Goal: Task Accomplishment & Management: Use online tool/utility

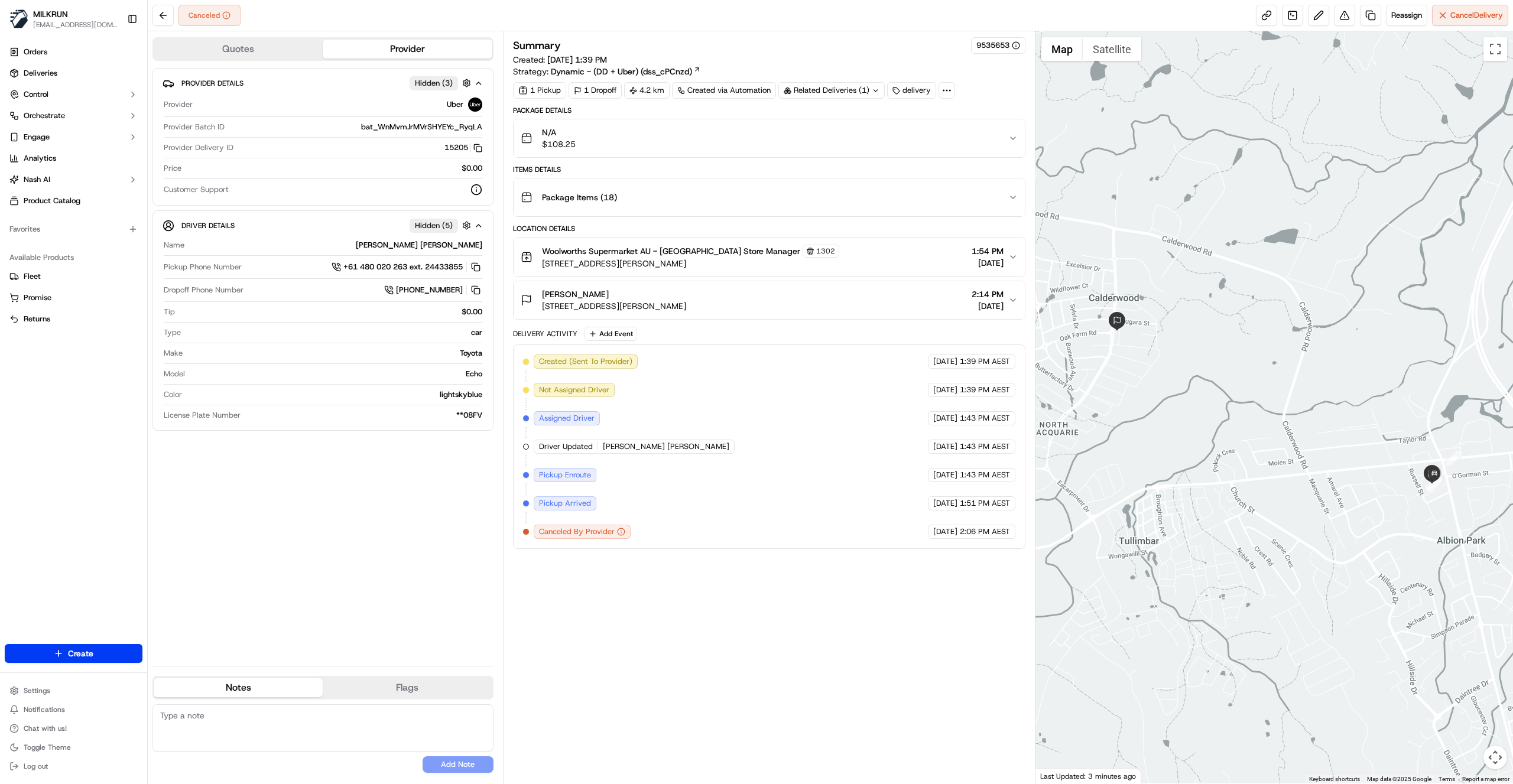
click at [716, 584] on div "Summary 9535653 Created: 21/09/2025 1:39 PM Strategy: Dynamic - (DD + Uber) (ds…" at bounding box center [768, 407] width 512 height 740
drag, startPoint x: 710, startPoint y: 607, endPoint x: 712, endPoint y: 599, distance: 8.2
click at [710, 606] on div "Summary 9535653 Created: 21/09/2025 1:39 PM Strategy: Dynamic - (DD + Uber) (ds…" at bounding box center [768, 407] width 512 height 740
click at [1416, 17] on span "Reassign" at bounding box center [1406, 15] width 31 height 11
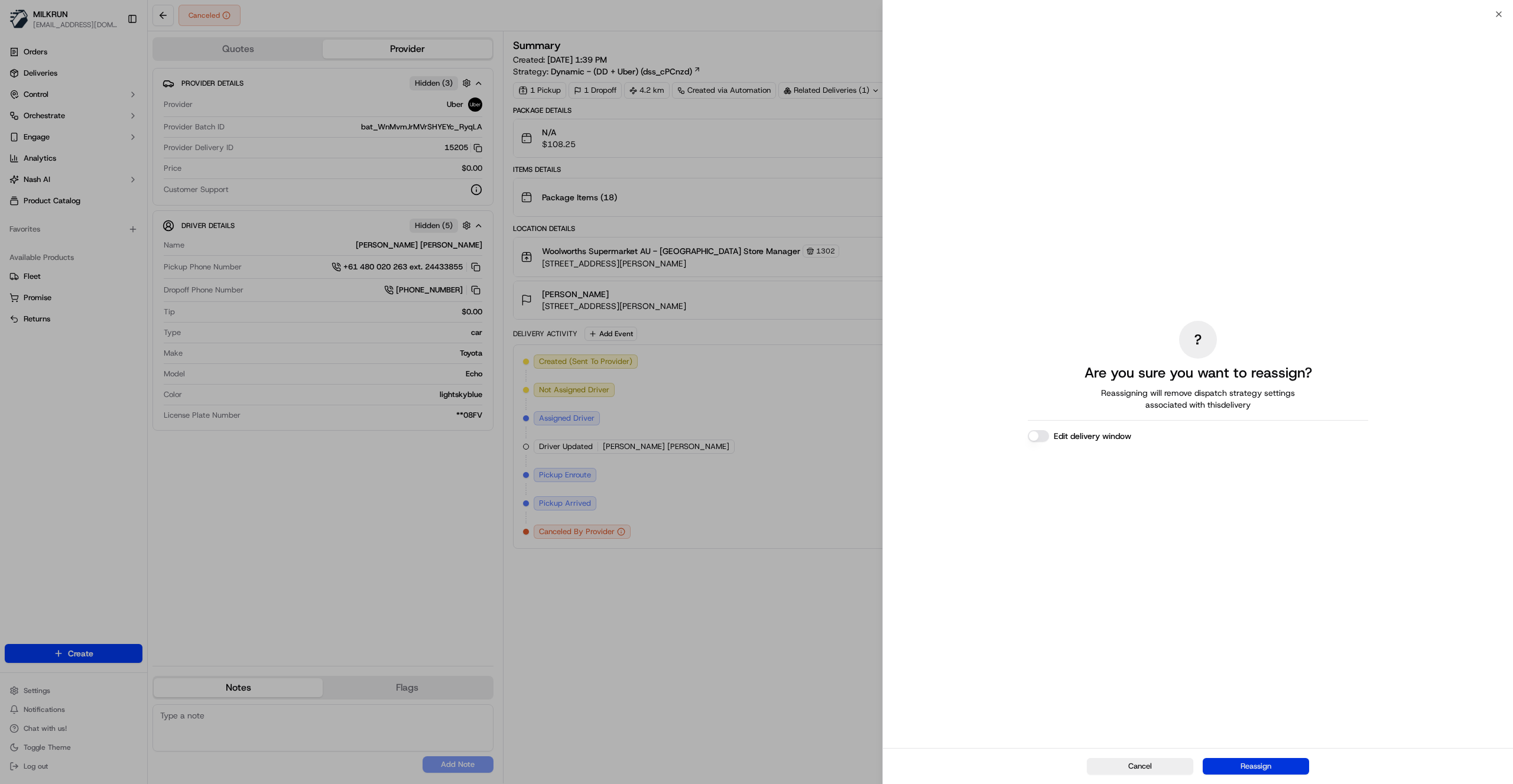
click at [1274, 772] on button "Reassign" at bounding box center [1256, 766] width 106 height 17
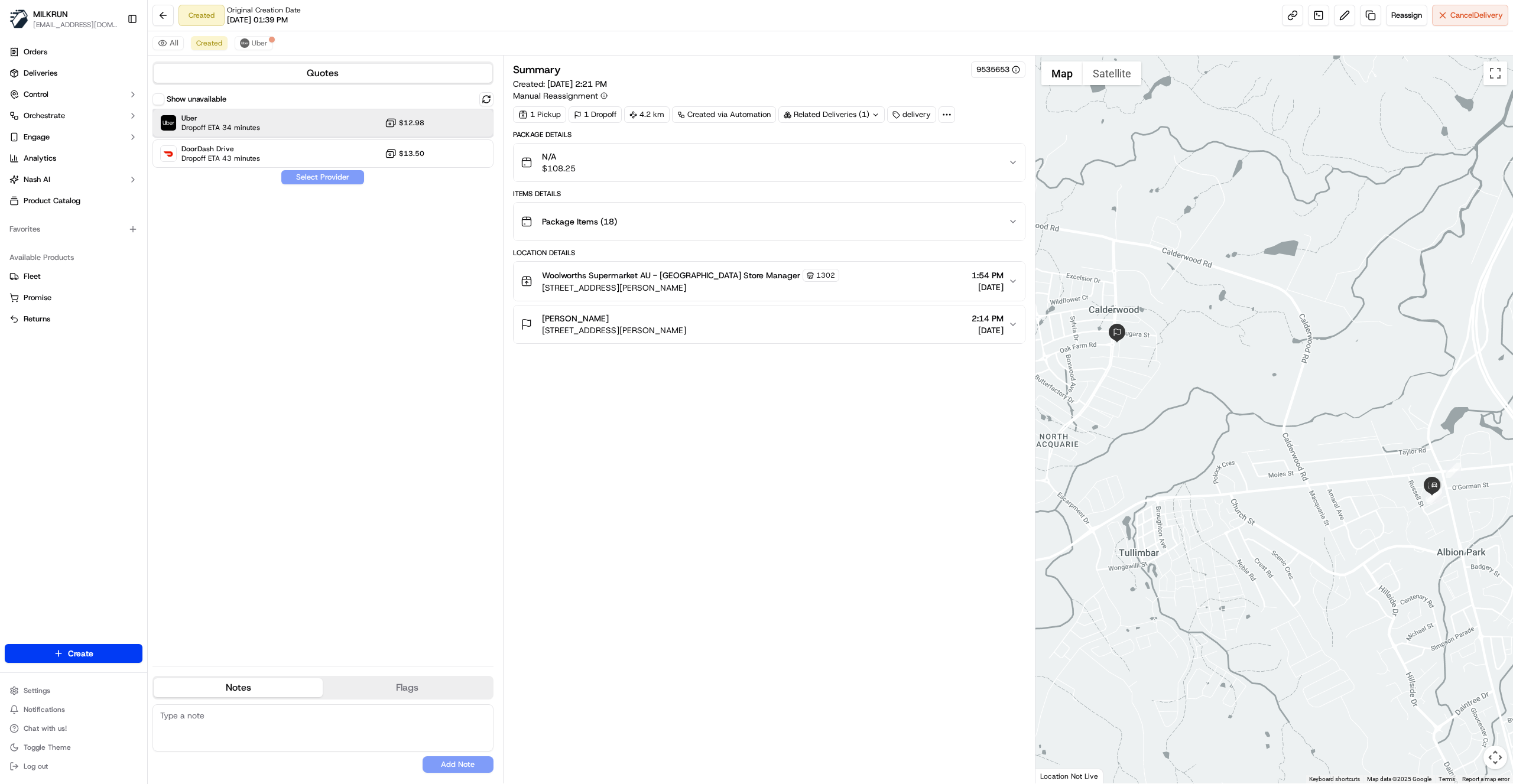
click at [443, 121] on div "Uber Dropoff ETA 34 minutes $12.98" at bounding box center [323, 123] width 341 height 28
click at [323, 178] on button "Assign Provider" at bounding box center [323, 177] width 84 height 15
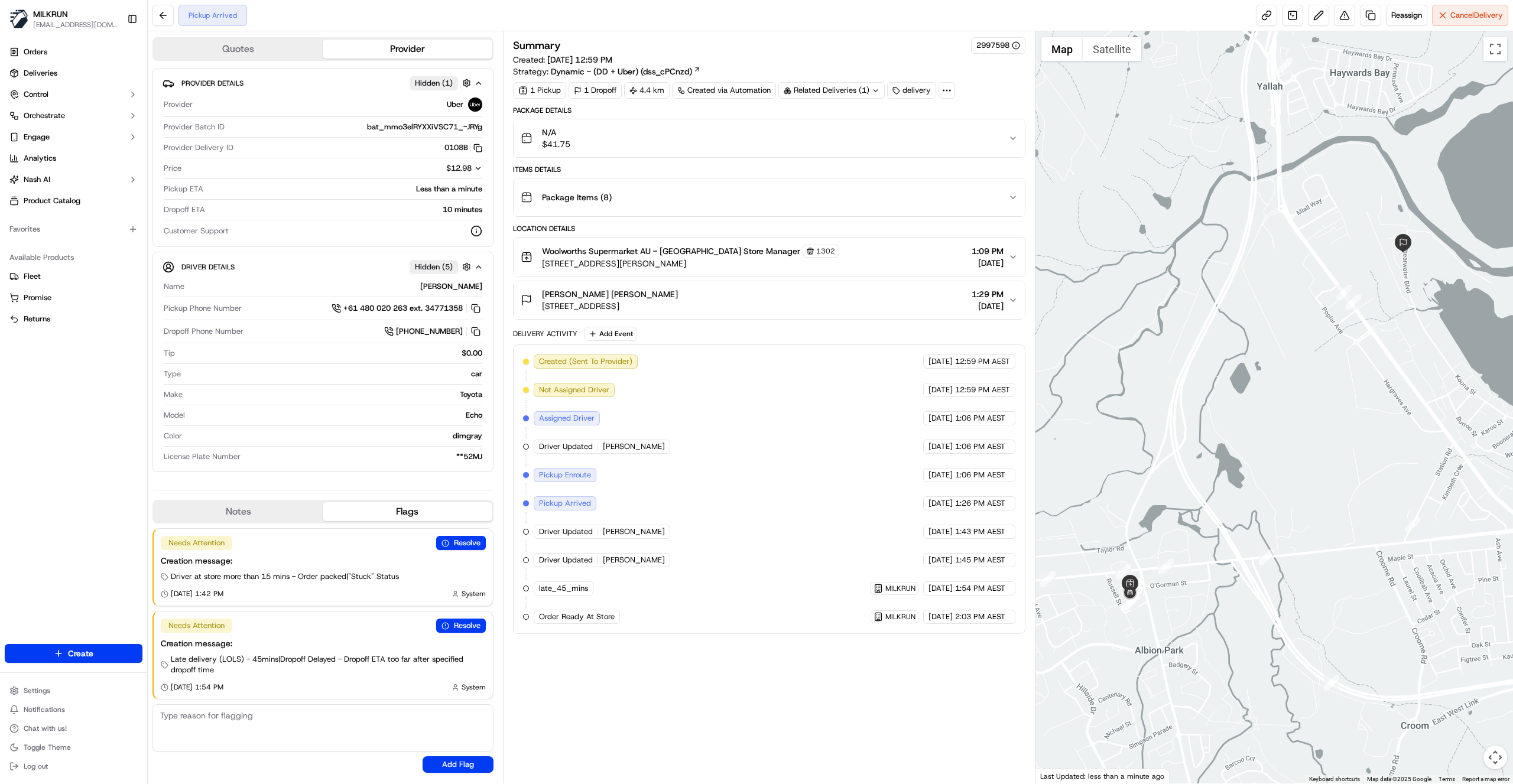
drag, startPoint x: 1172, startPoint y: 627, endPoint x: 1164, endPoint y: 650, distance: 24.4
click at [1164, 650] on div at bounding box center [1275, 407] width 478 height 752
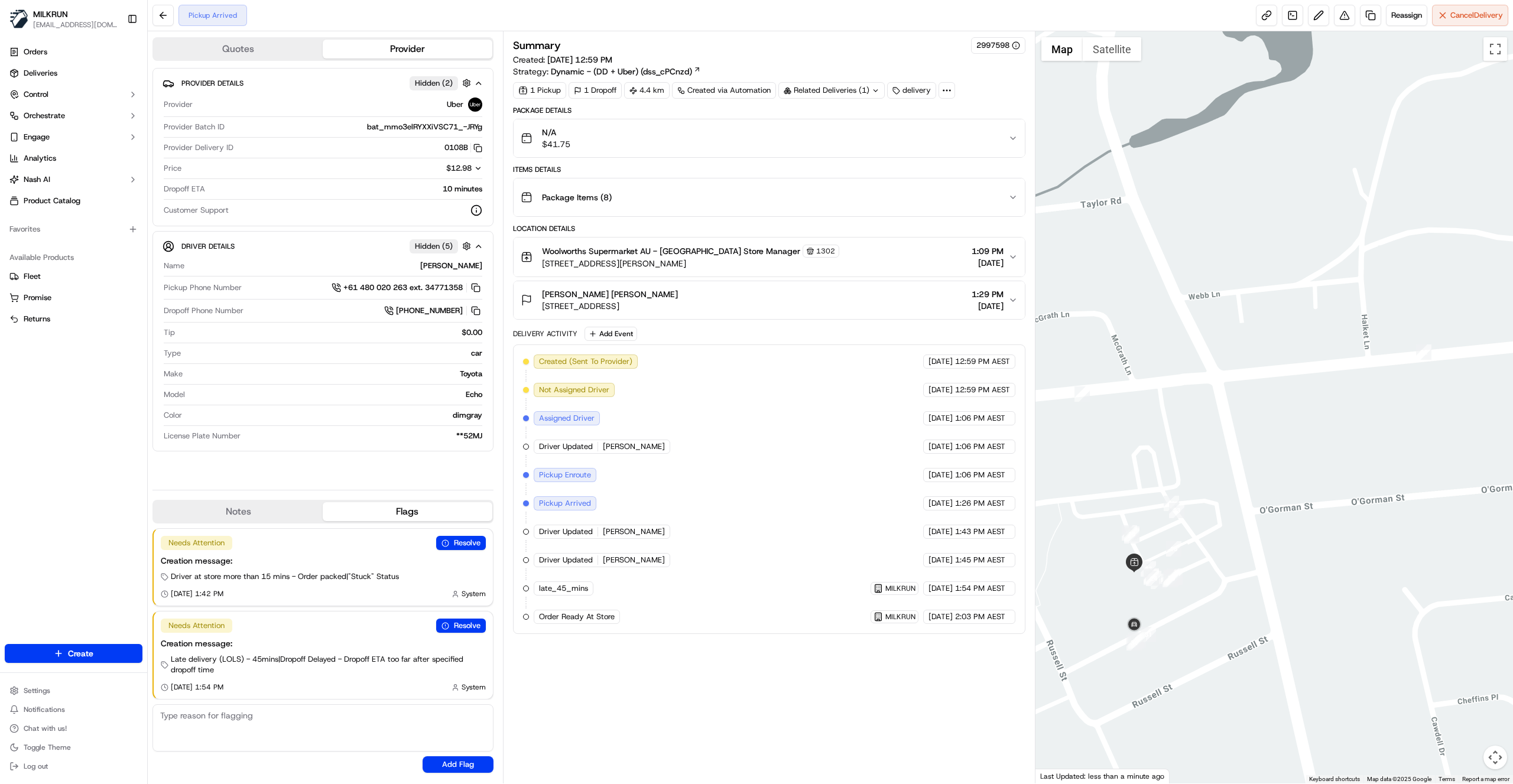
drag, startPoint x: 789, startPoint y: 682, endPoint x: 763, endPoint y: 674, distance: 27.2
click at [780, 682] on div "Summary 2997598 Created: 21/09/2025 12:59 PM Strategy: Dynamic - (DD + Uber) (d…" at bounding box center [768, 407] width 512 height 740
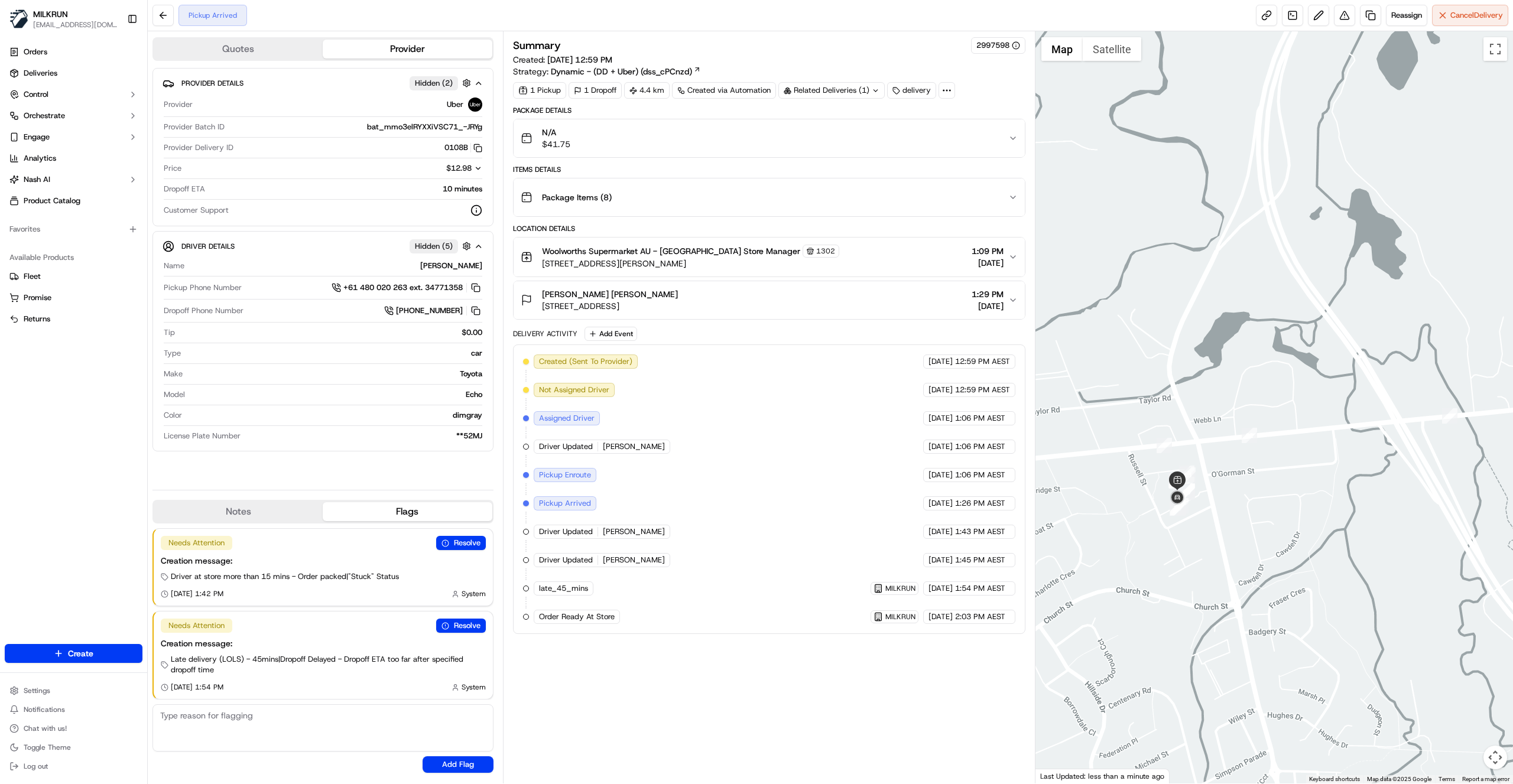
drag, startPoint x: 1234, startPoint y: 542, endPoint x: 1226, endPoint y: 491, distance: 51.6
click at [1226, 491] on div at bounding box center [1275, 407] width 478 height 752
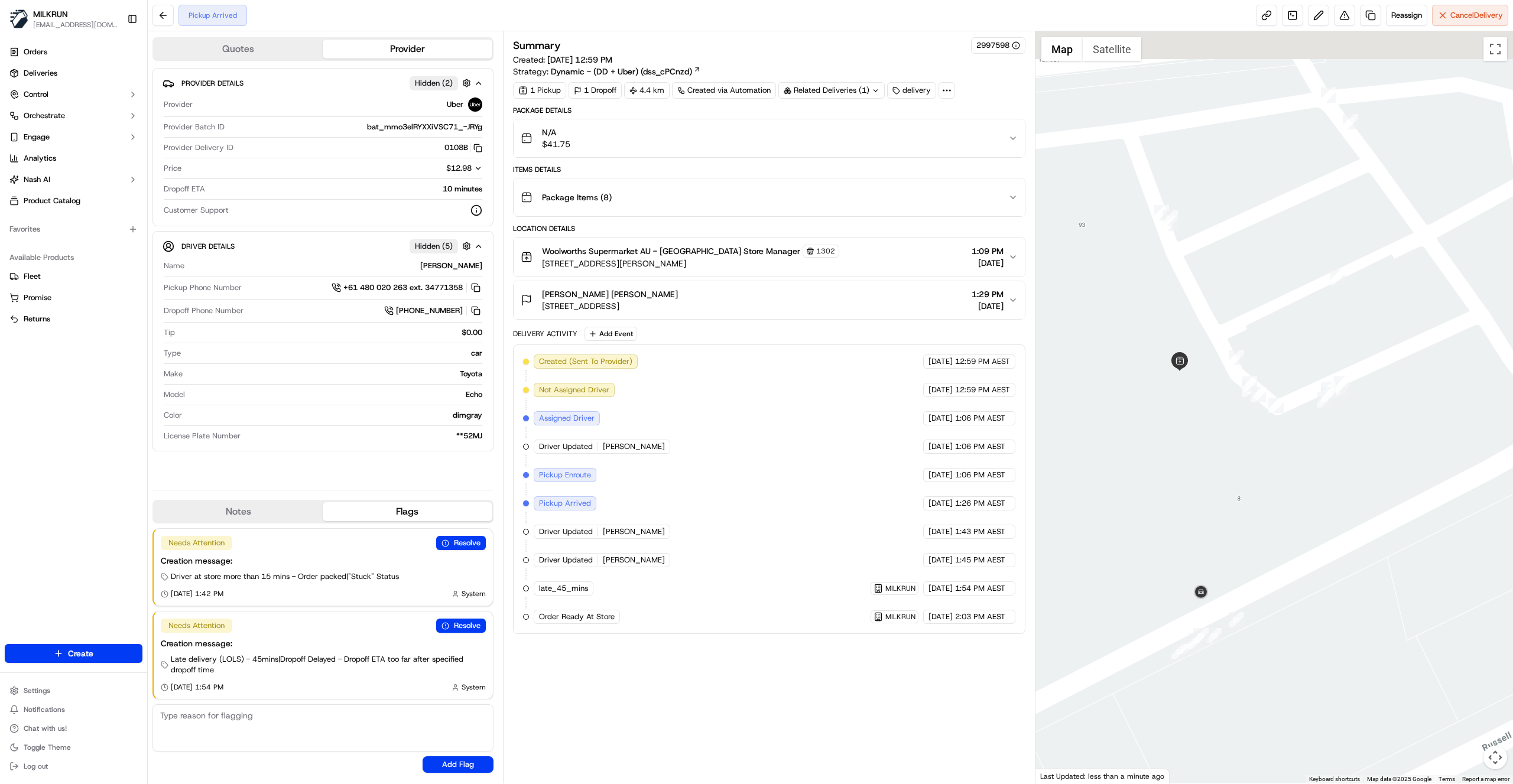
drag, startPoint x: 1164, startPoint y: 491, endPoint x: 1191, endPoint y: 537, distance: 53.3
click at [1191, 537] on div at bounding box center [1275, 407] width 478 height 752
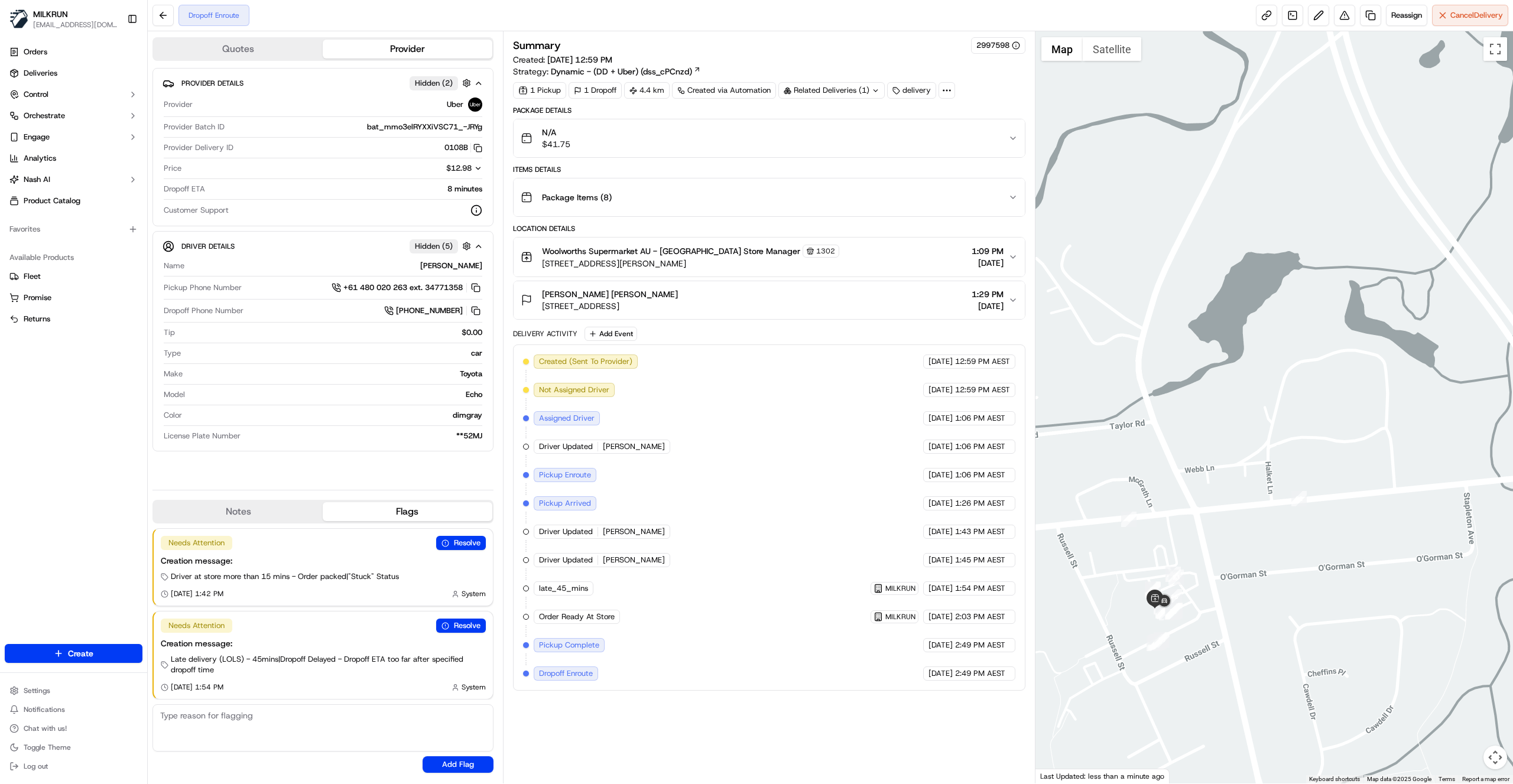
drag, startPoint x: 1336, startPoint y: 576, endPoint x: 1201, endPoint y: 639, distance: 149.0
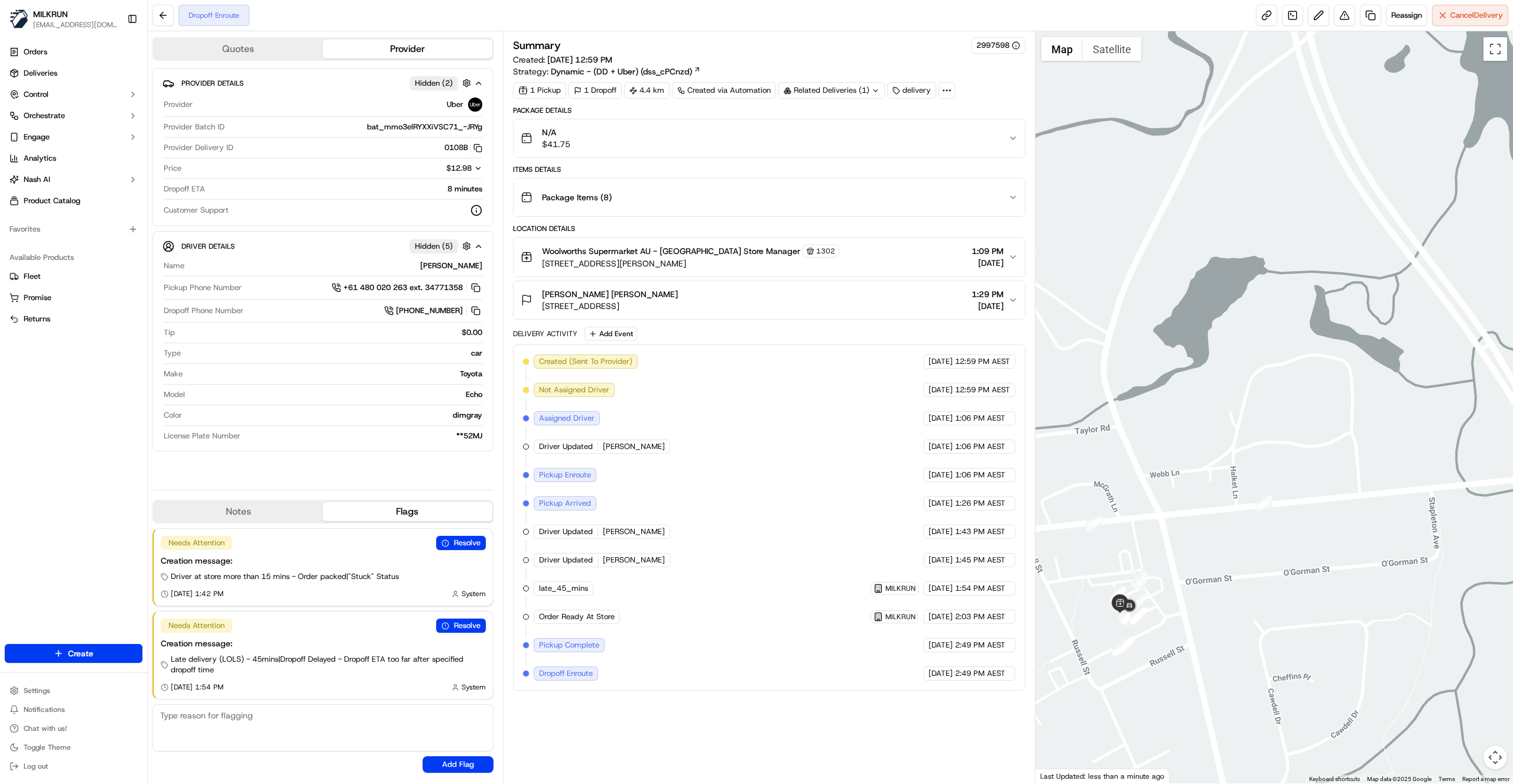
click at [1201, 639] on div at bounding box center [1275, 407] width 478 height 752
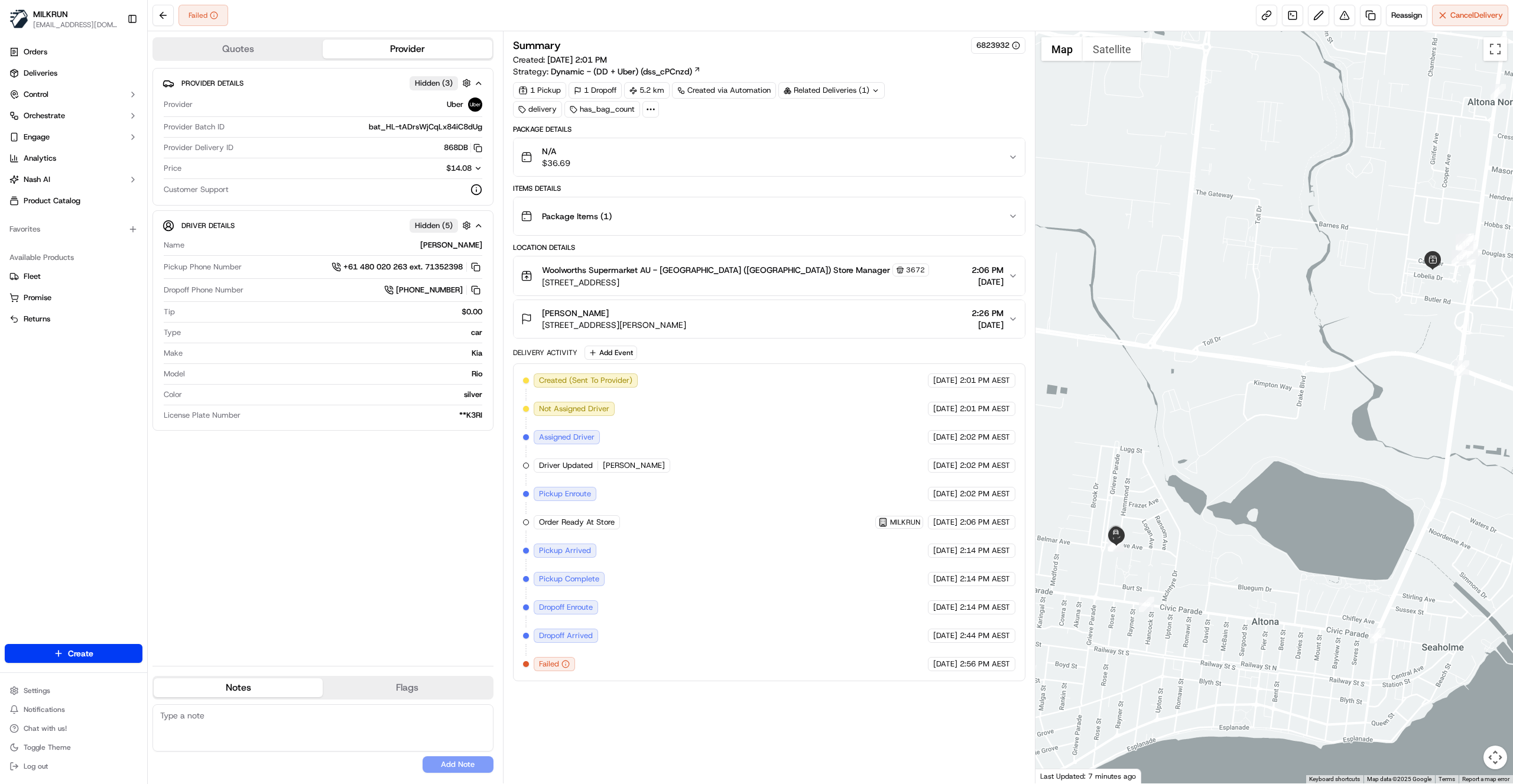
click at [591, 723] on div "Summary 6823932 Created: 21/09/2025 2:01 PM Strategy: Dynamic - (DD + Uber) (ds…" at bounding box center [768, 407] width 512 height 740
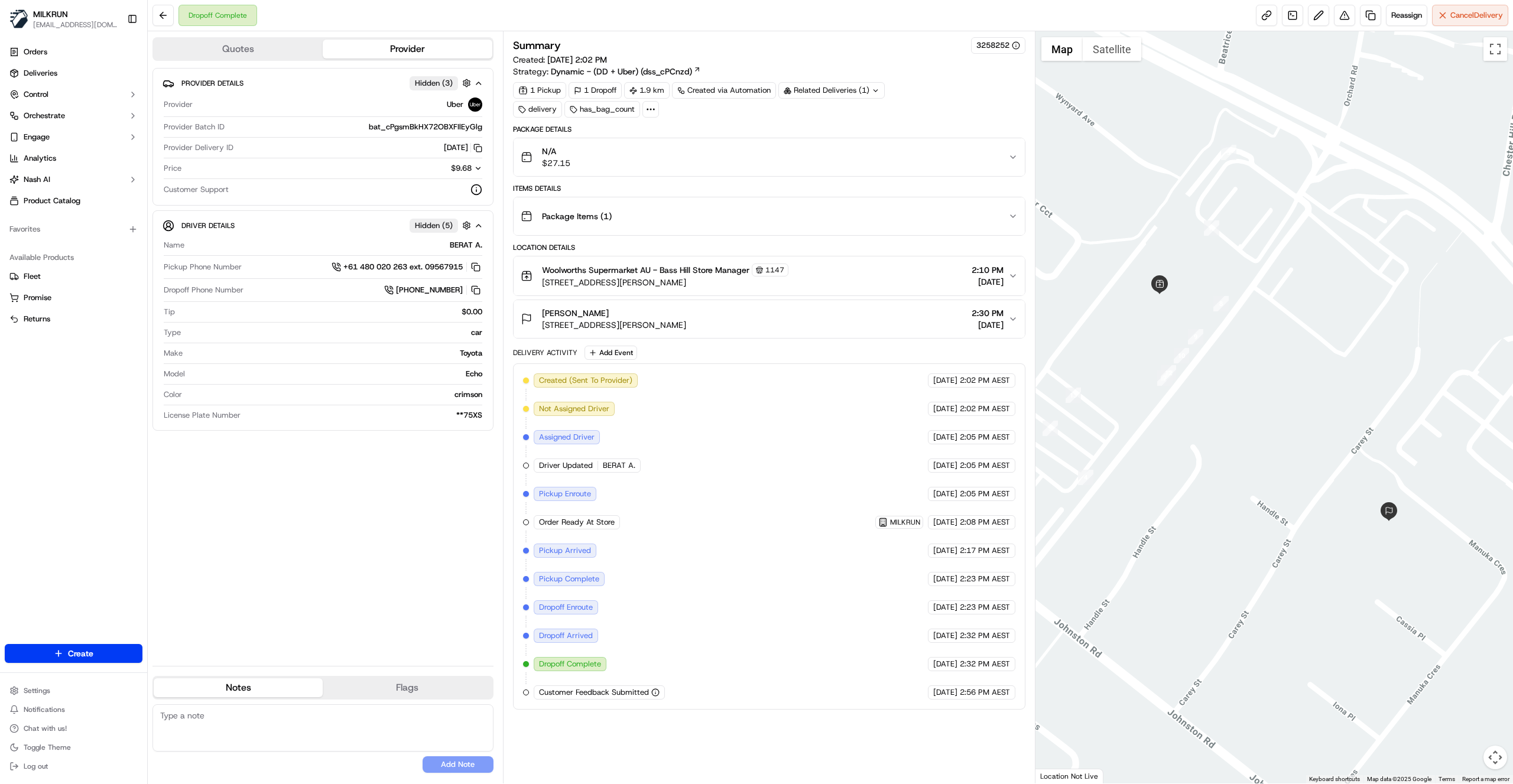
click at [707, 160] on div "N/A $27.15" at bounding box center [764, 157] width 487 height 24
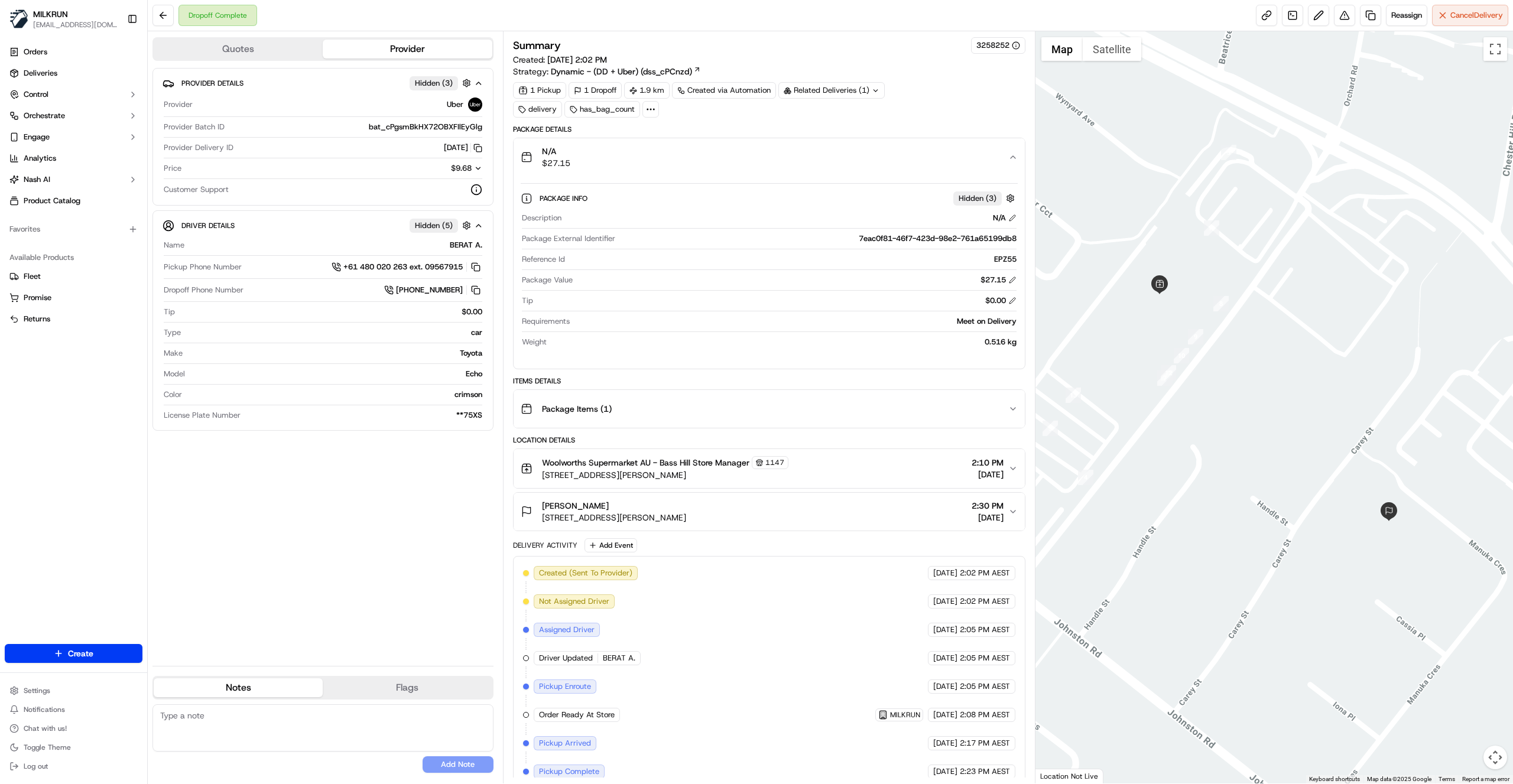
click at [721, 158] on div "N/A $27.15" at bounding box center [764, 157] width 487 height 24
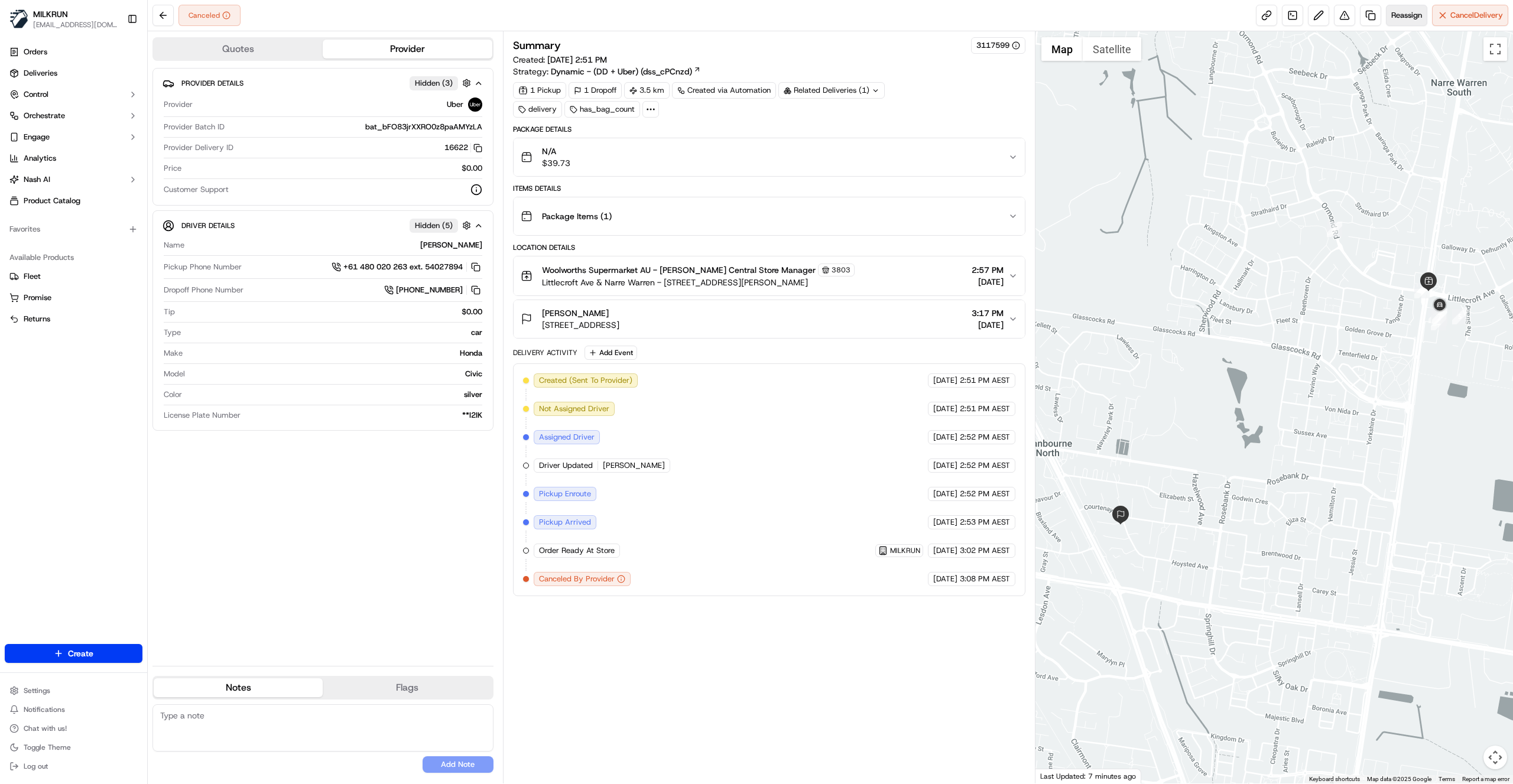
click at [1418, 15] on span "Reassign" at bounding box center [1406, 15] width 31 height 11
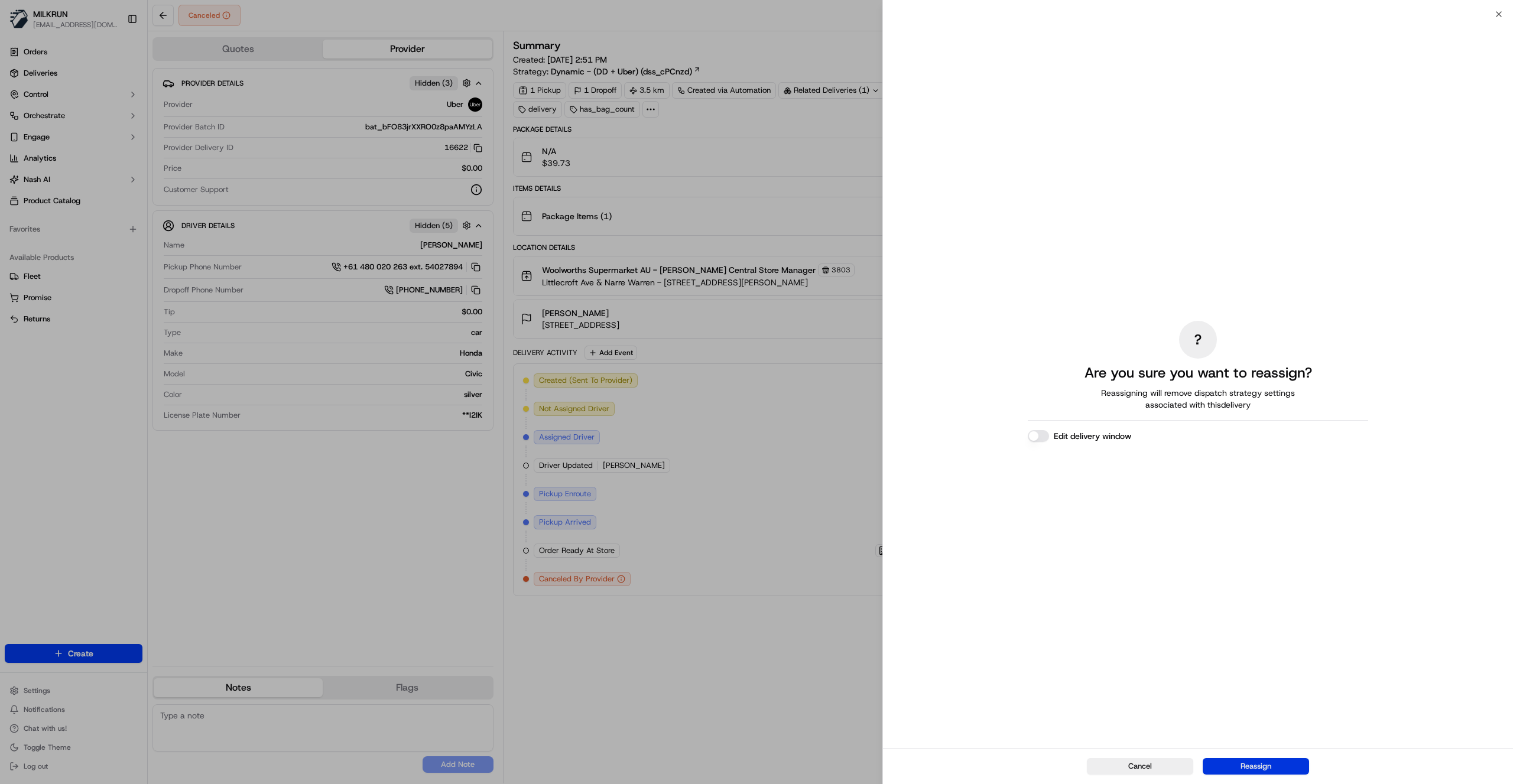
click at [1260, 767] on button "Reassign" at bounding box center [1256, 766] width 106 height 17
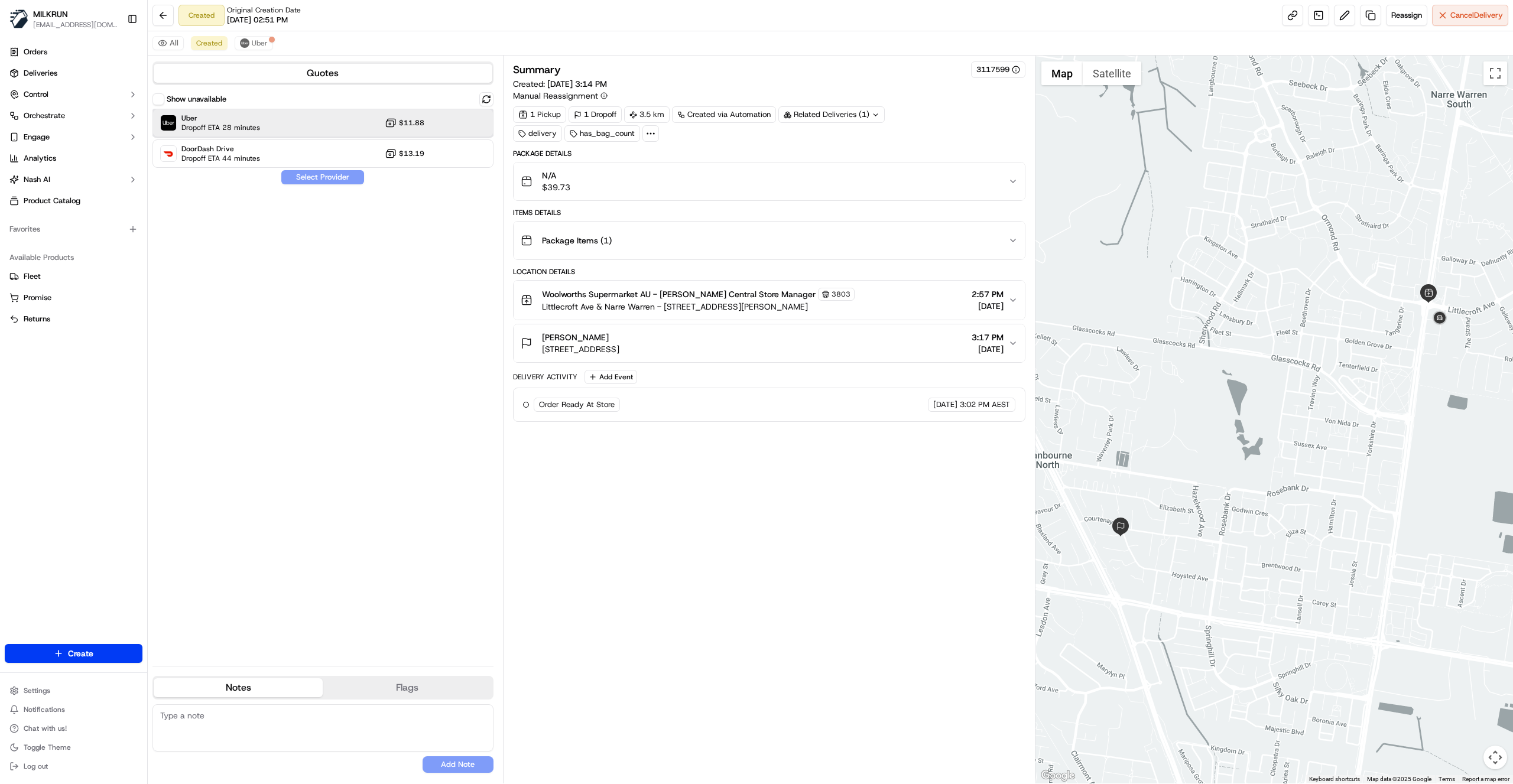
click at [480, 117] on div "Uber Dropoff ETA 28 minutes $11.88" at bounding box center [323, 123] width 341 height 28
click at [305, 176] on button "Assign Provider" at bounding box center [323, 177] width 84 height 15
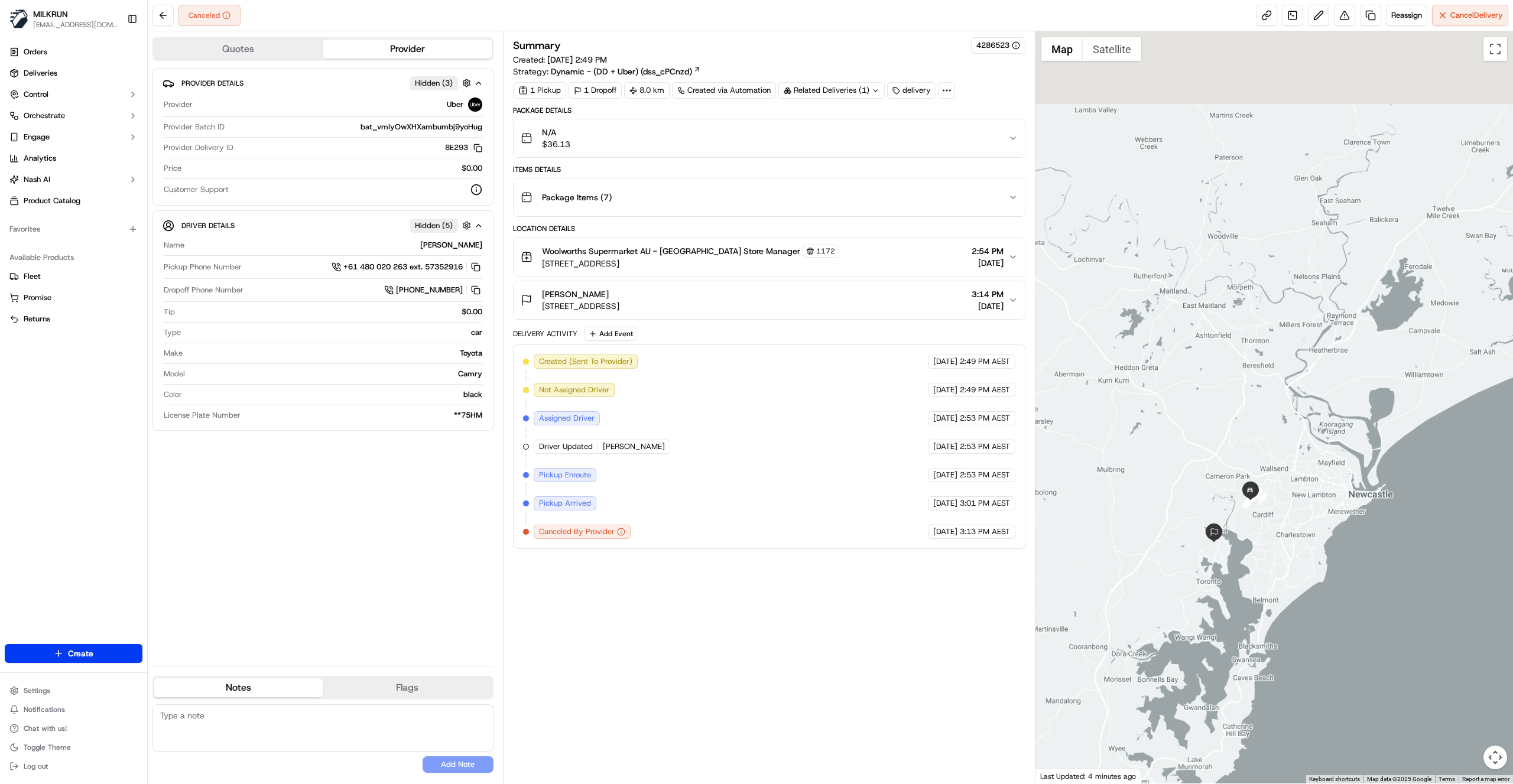
drag, startPoint x: 1318, startPoint y: 420, endPoint x: 1308, endPoint y: 513, distance: 93.5
click at [1308, 515] on div at bounding box center [1275, 407] width 478 height 752
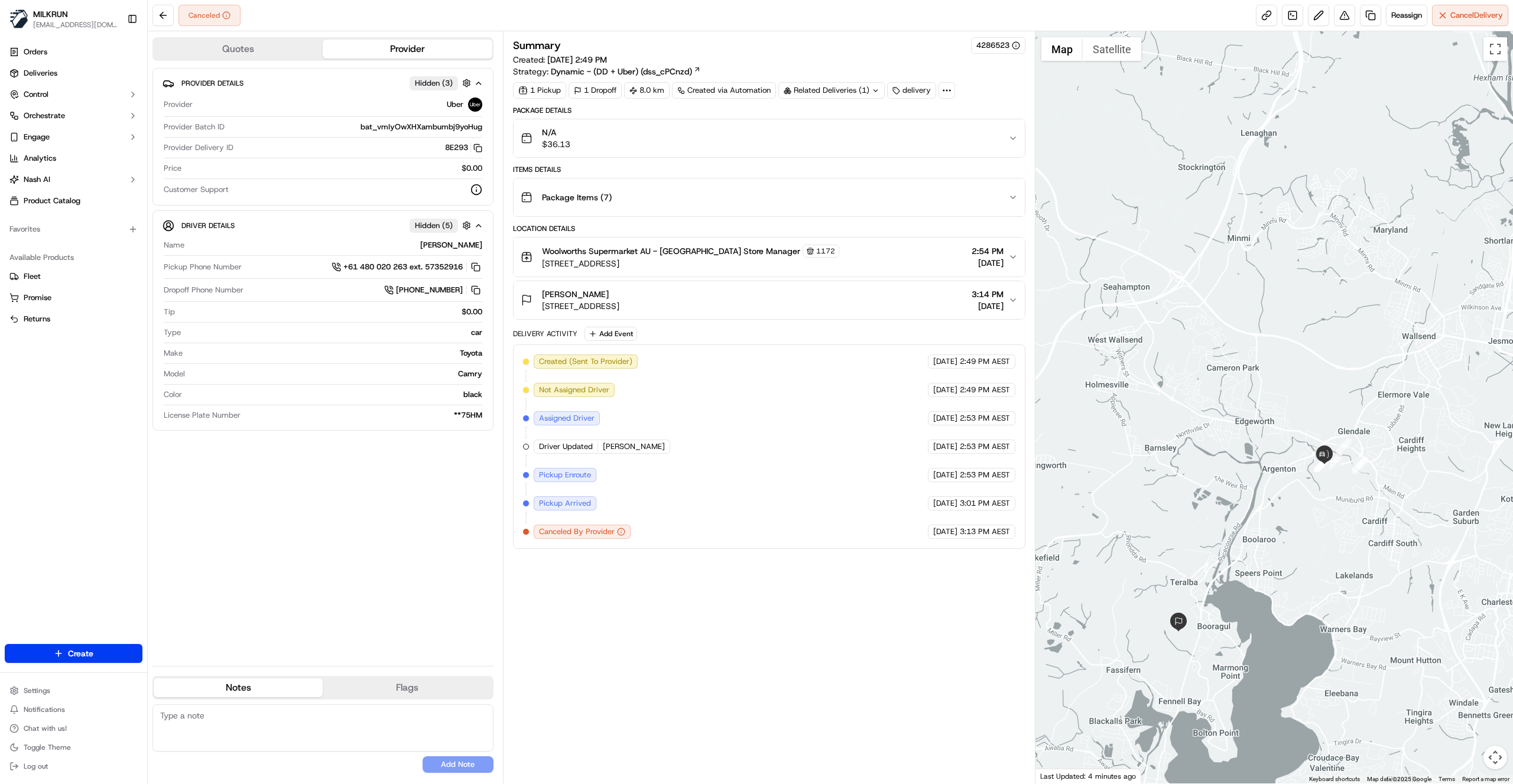
drag, startPoint x: 1345, startPoint y: 544, endPoint x: 1314, endPoint y: 542, distance: 31.1
click at [1315, 544] on div at bounding box center [1275, 407] width 478 height 752
click at [1398, 12] on span "Reassign" at bounding box center [1406, 15] width 31 height 11
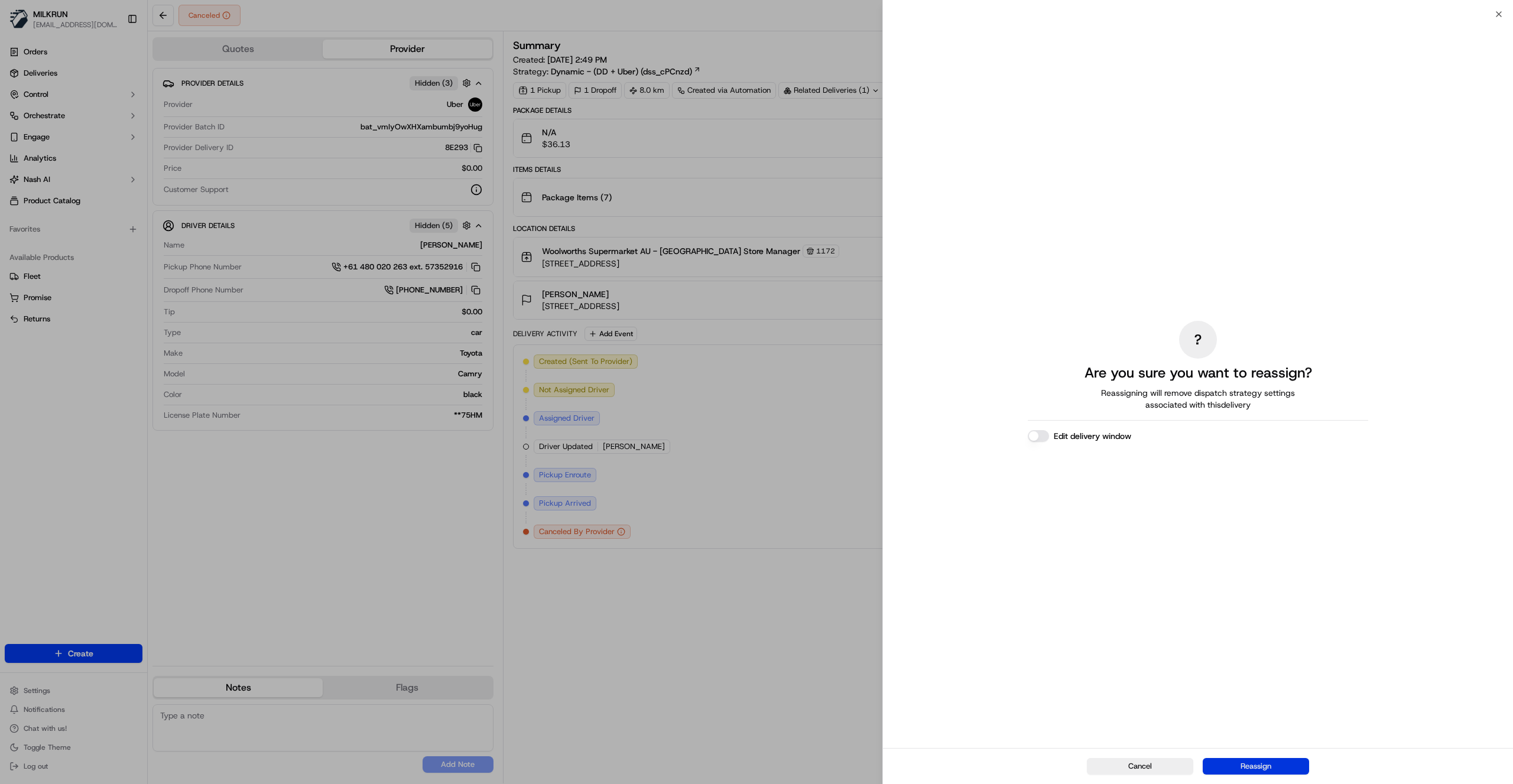
click at [1273, 762] on button "Reassign" at bounding box center [1256, 766] width 106 height 17
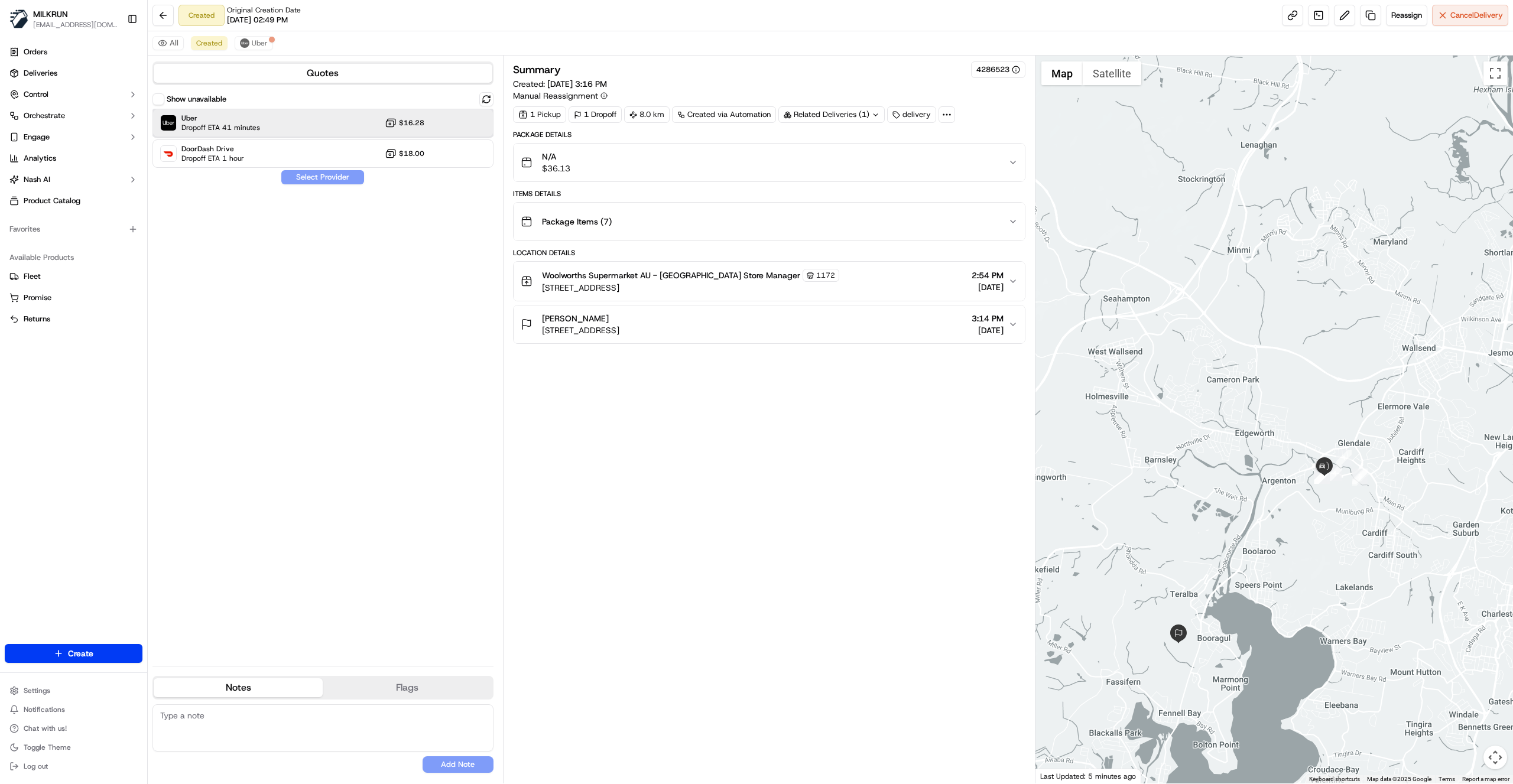
click at [461, 123] on div at bounding box center [458, 123] width 15 height 15
click at [345, 179] on button "Assign Provider" at bounding box center [323, 177] width 84 height 15
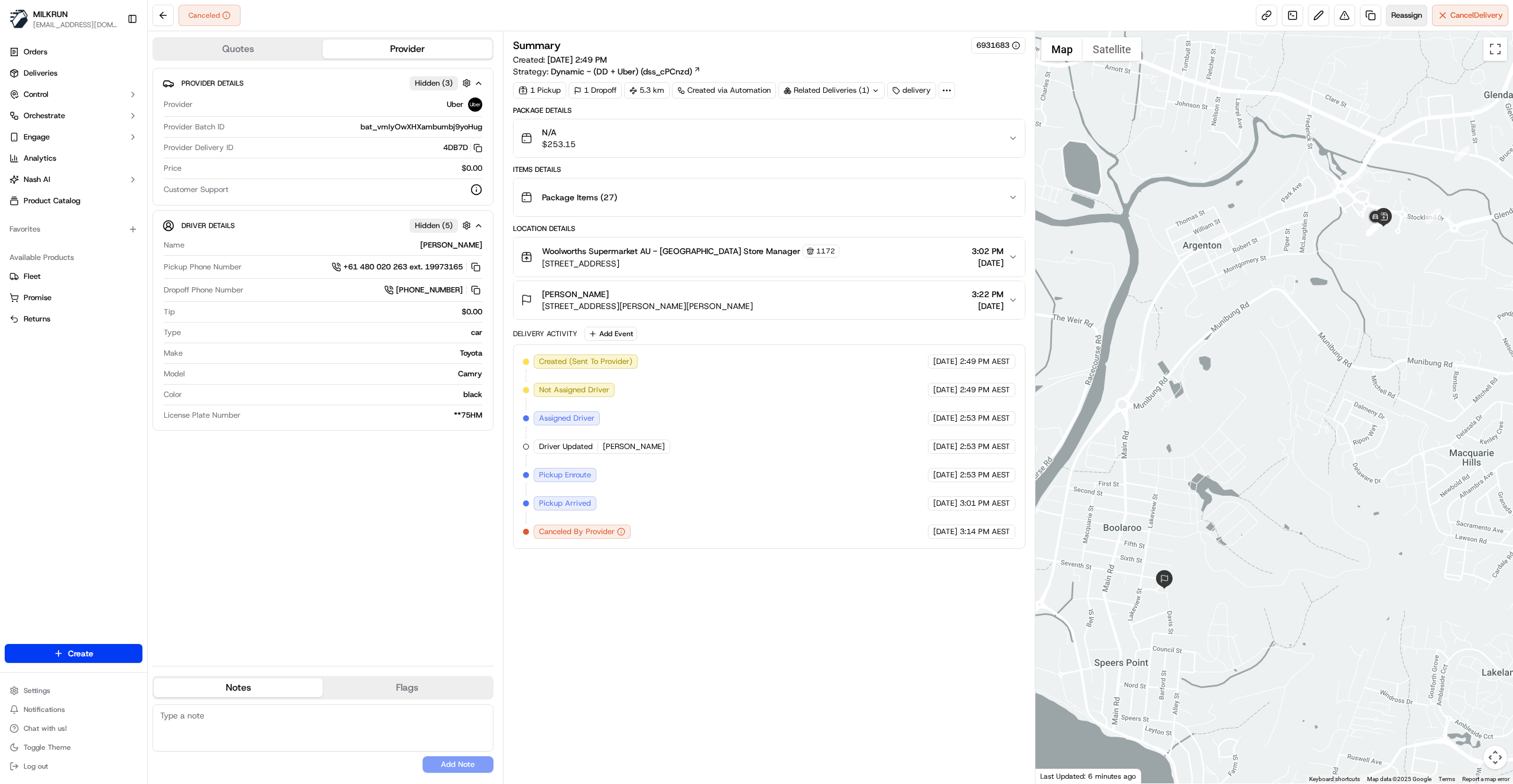
click at [1413, 22] on button "Reassign" at bounding box center [1406, 15] width 41 height 21
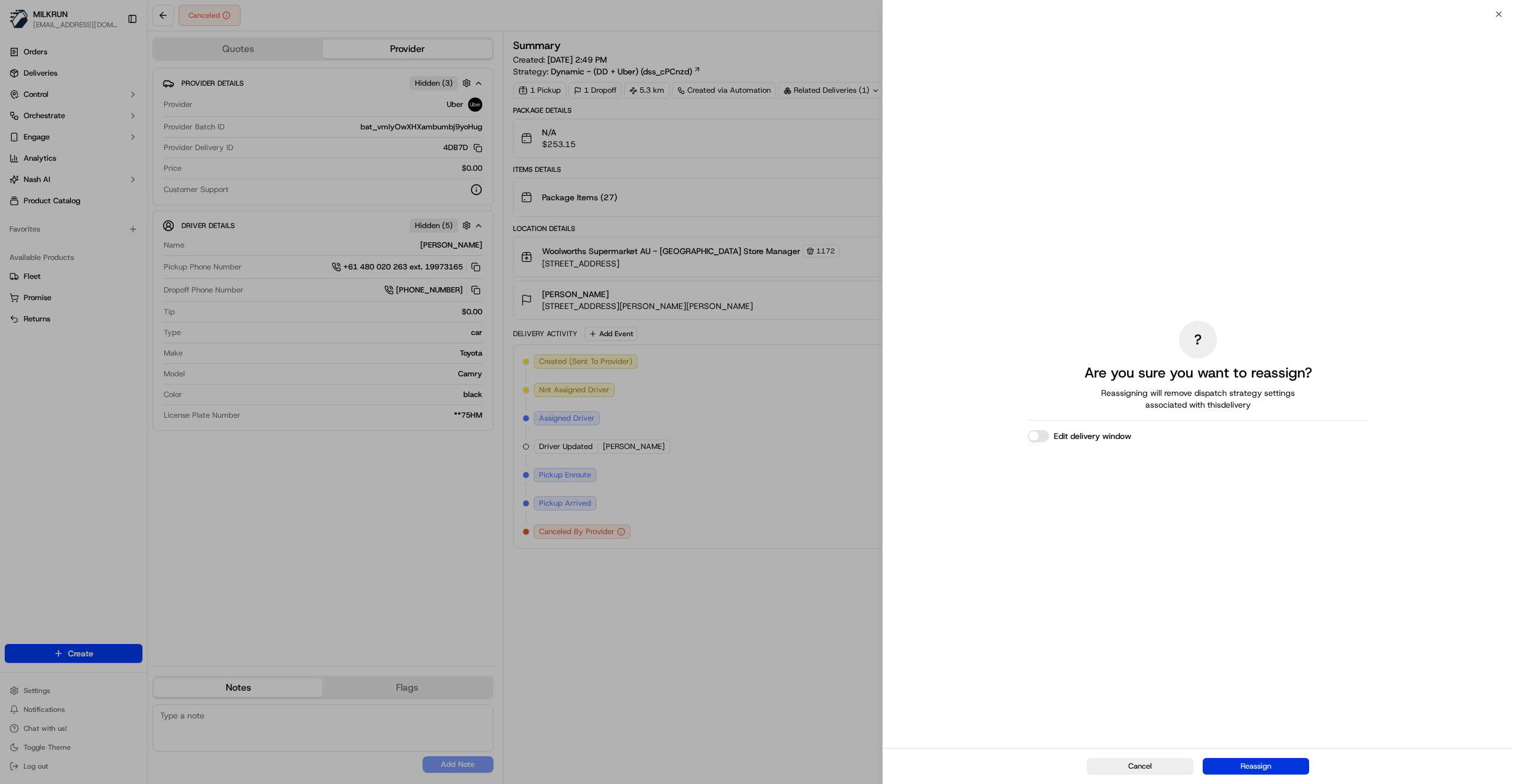
click at [1253, 764] on button "Reassign" at bounding box center [1256, 766] width 106 height 17
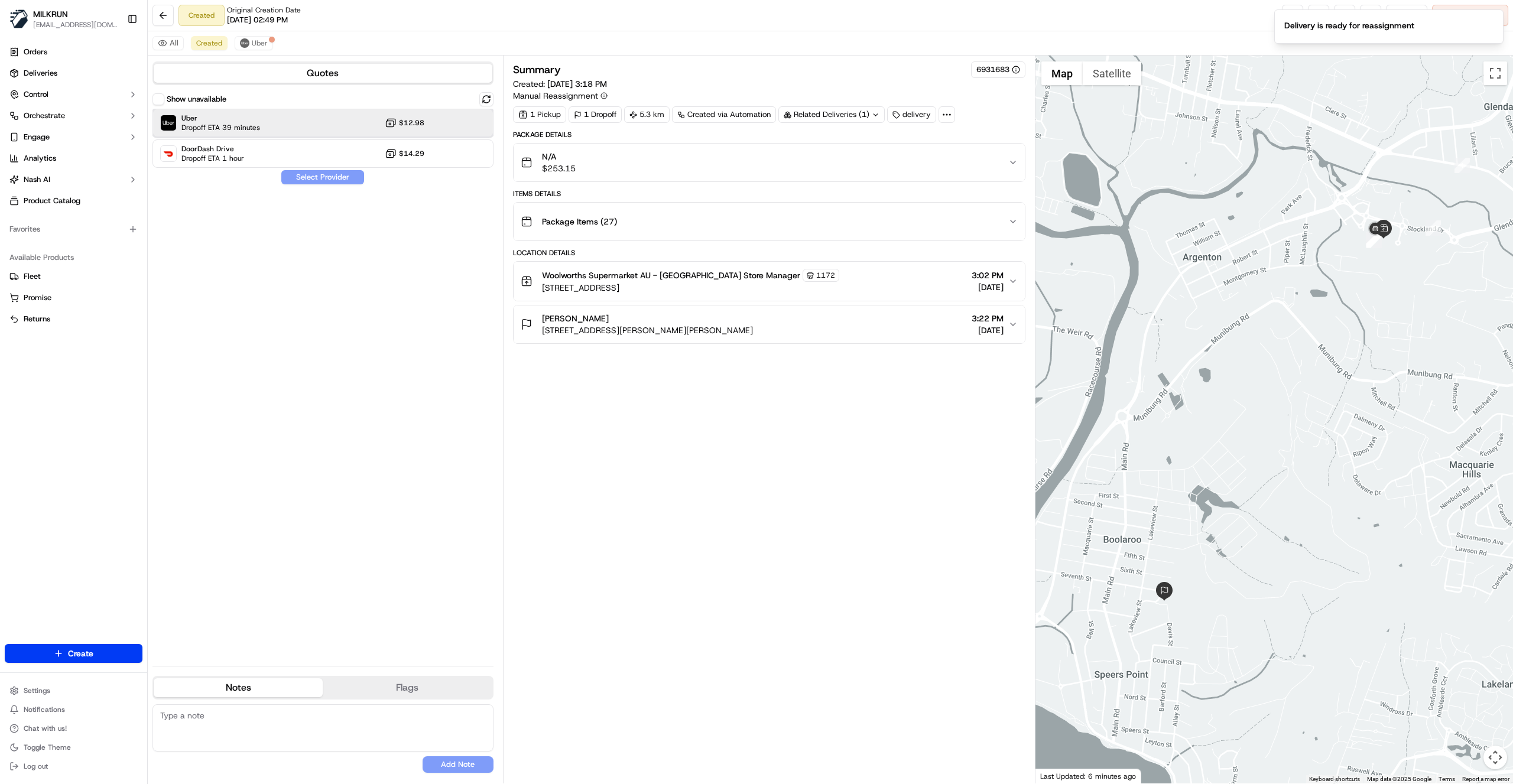
click at [350, 119] on div "Uber Dropoff ETA 39 minutes $12.98" at bounding box center [323, 123] width 341 height 28
click at [329, 177] on button "Assign Provider" at bounding box center [323, 177] width 84 height 15
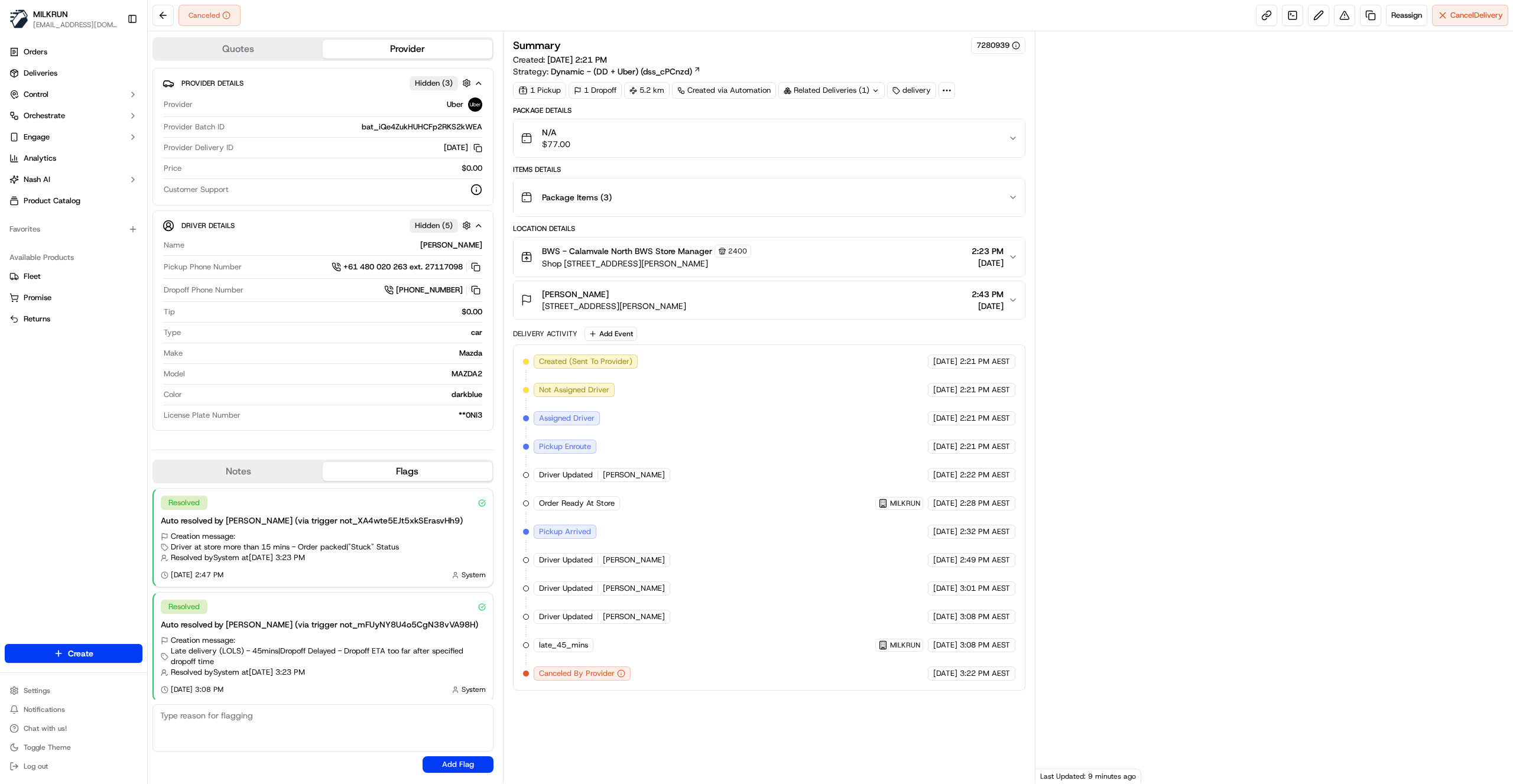
scroll to position [1, 0]
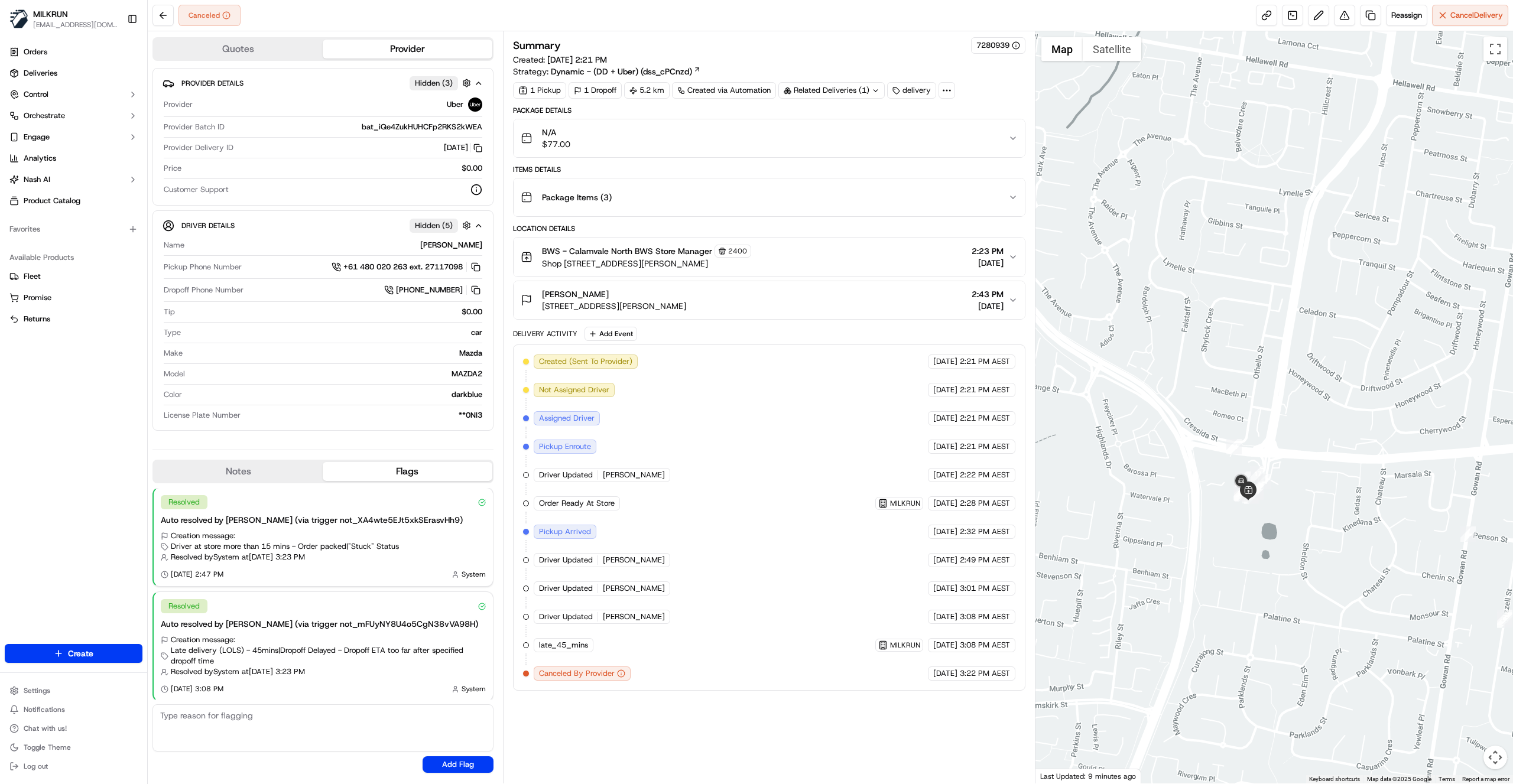
click at [1013, 134] on icon "button" at bounding box center [1013, 138] width 9 height 9
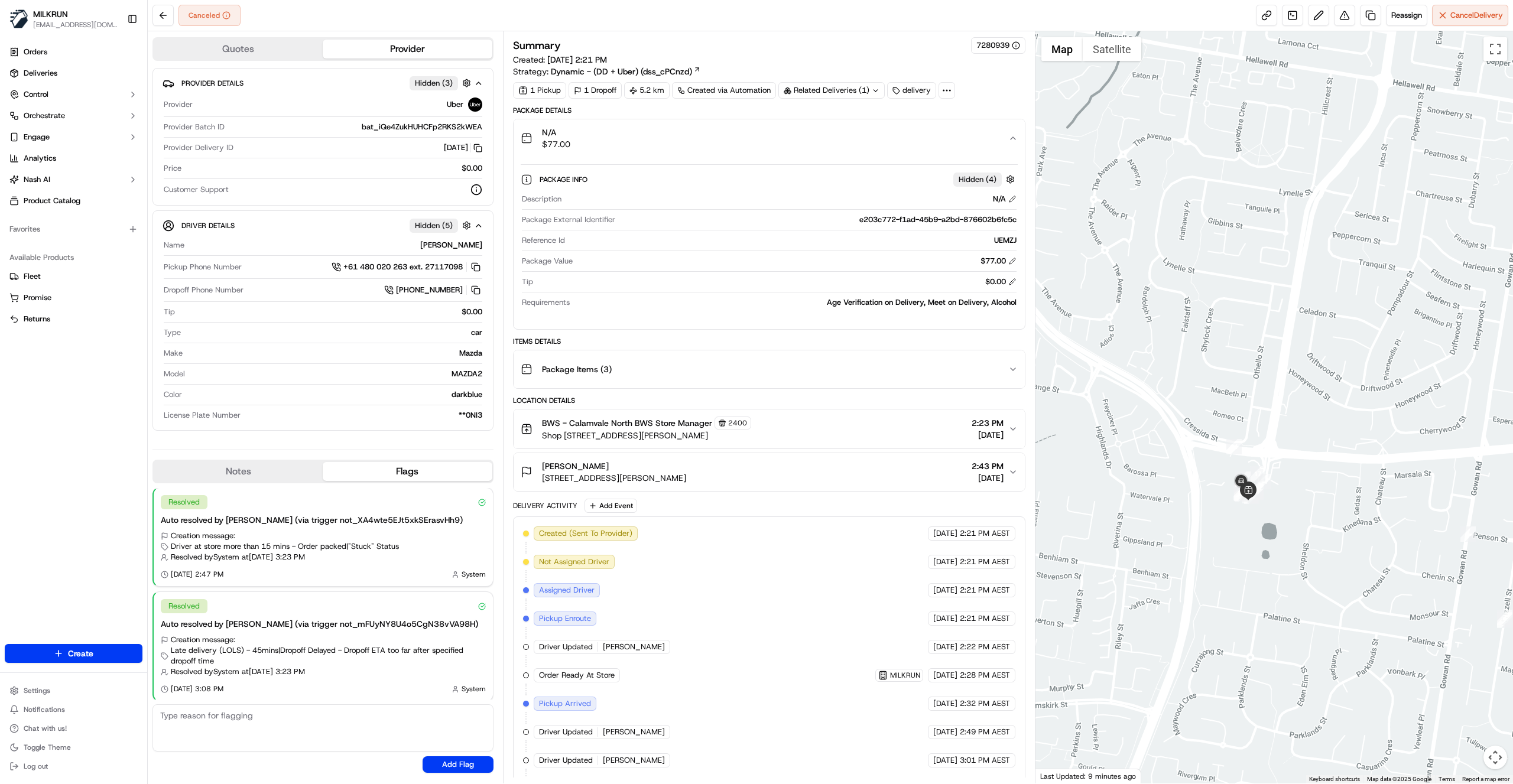
click at [1013, 134] on icon "button" at bounding box center [1013, 138] width 9 height 9
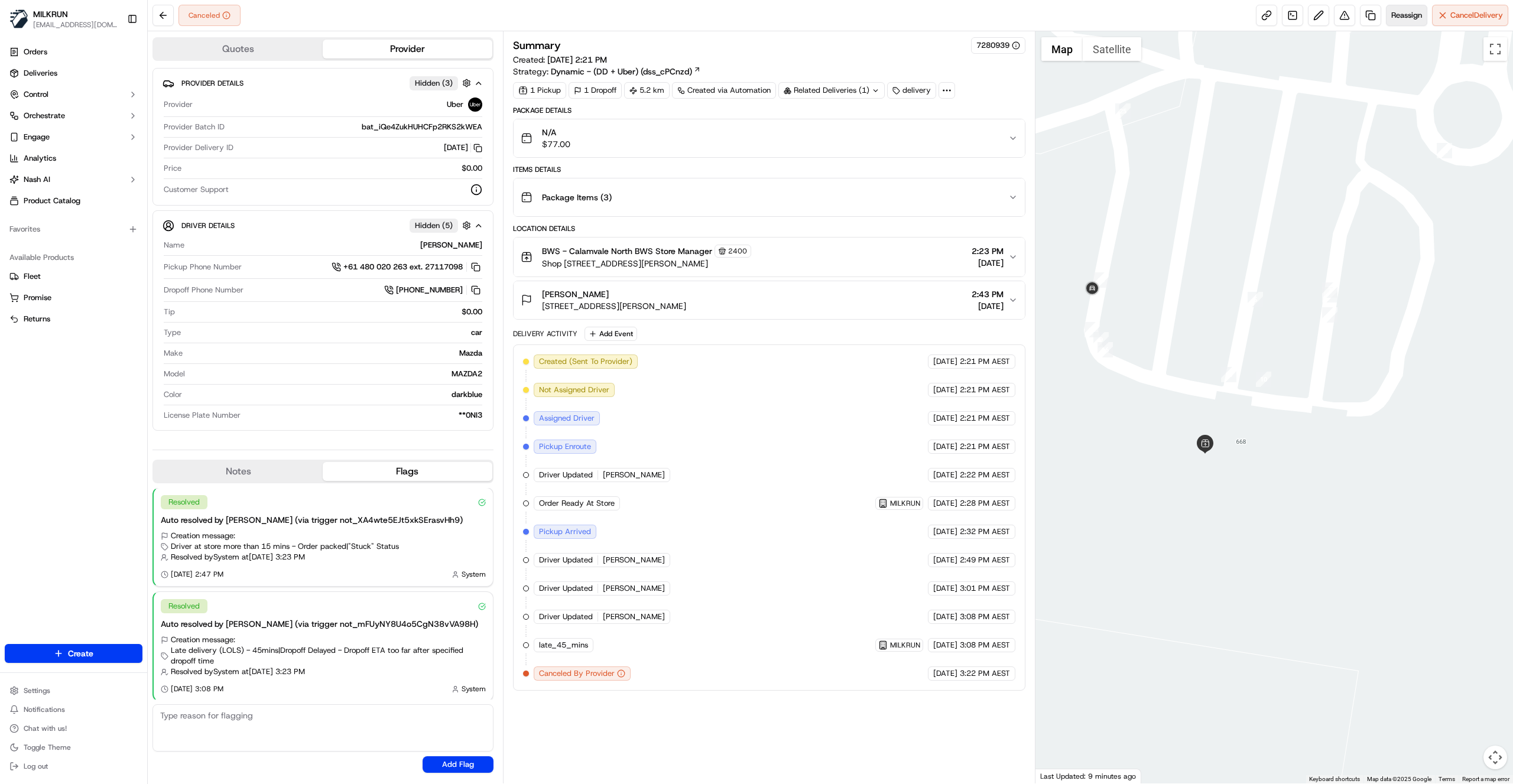
click at [1402, 24] on button "Reassign" at bounding box center [1406, 15] width 41 height 21
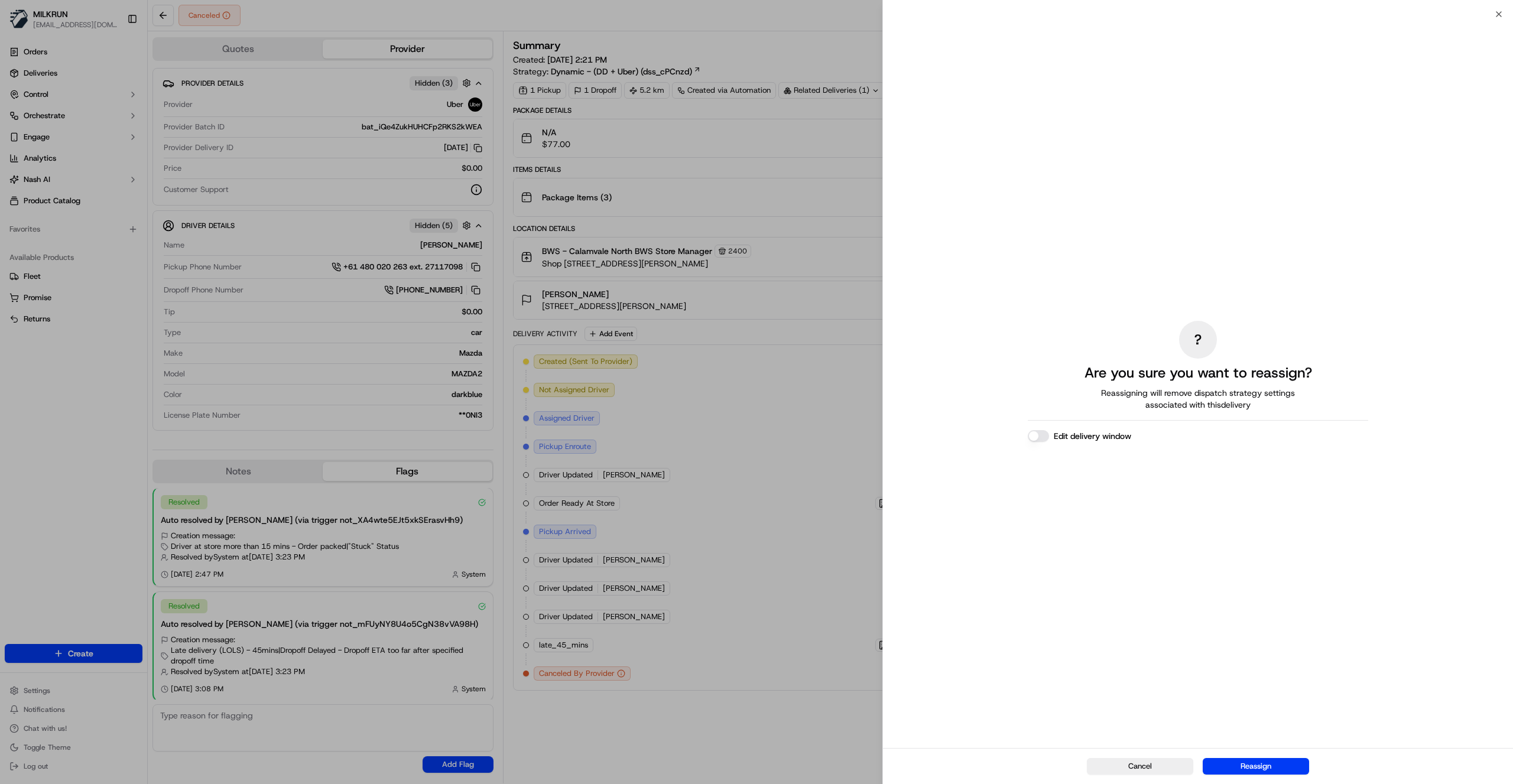
click at [1265, 765] on button "Reassign" at bounding box center [1256, 766] width 106 height 17
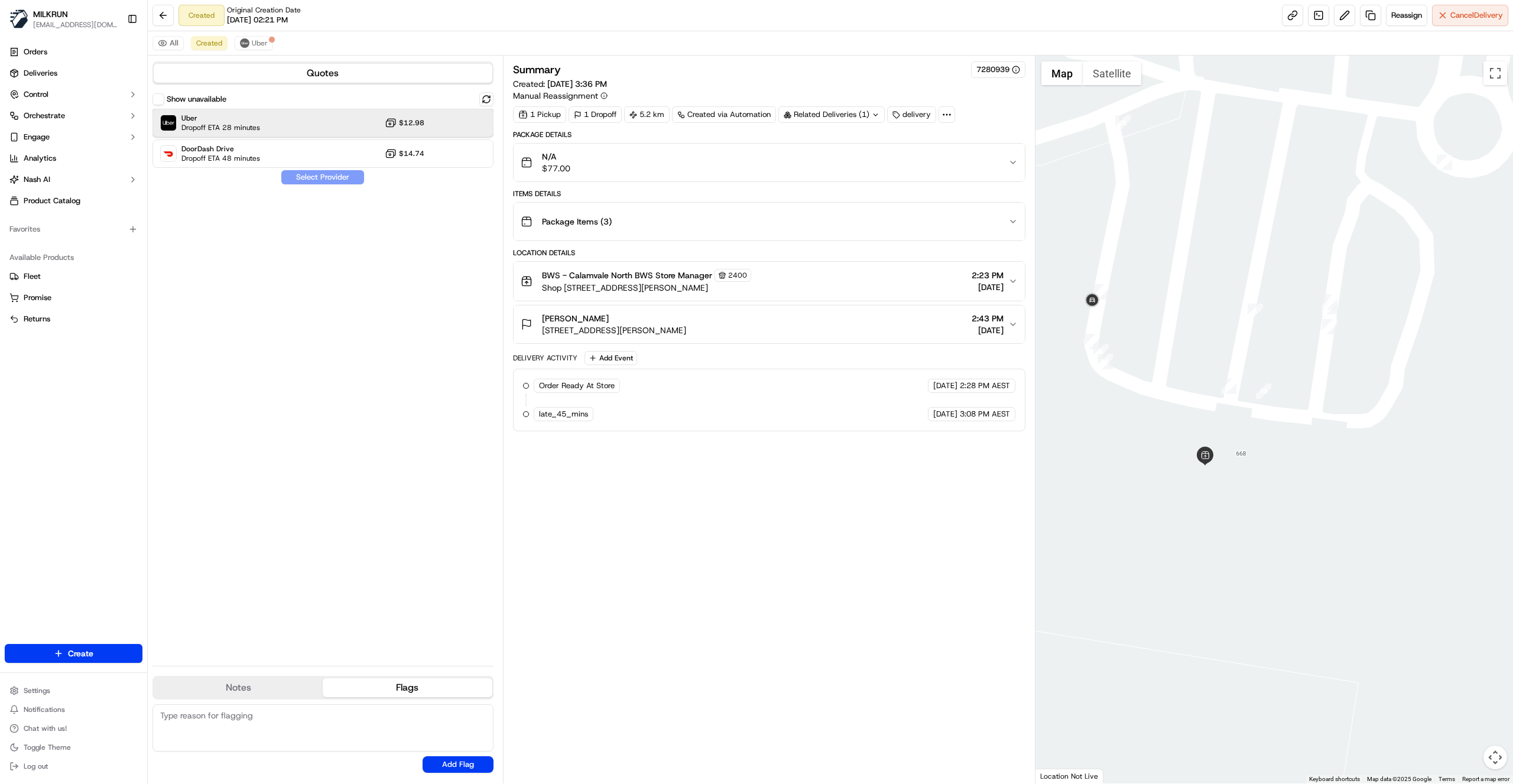
click at [465, 119] on div "Uber Dropoff ETA 28 minutes $12.98" at bounding box center [323, 123] width 341 height 28
click at [341, 183] on button "Assign Provider" at bounding box center [323, 177] width 84 height 15
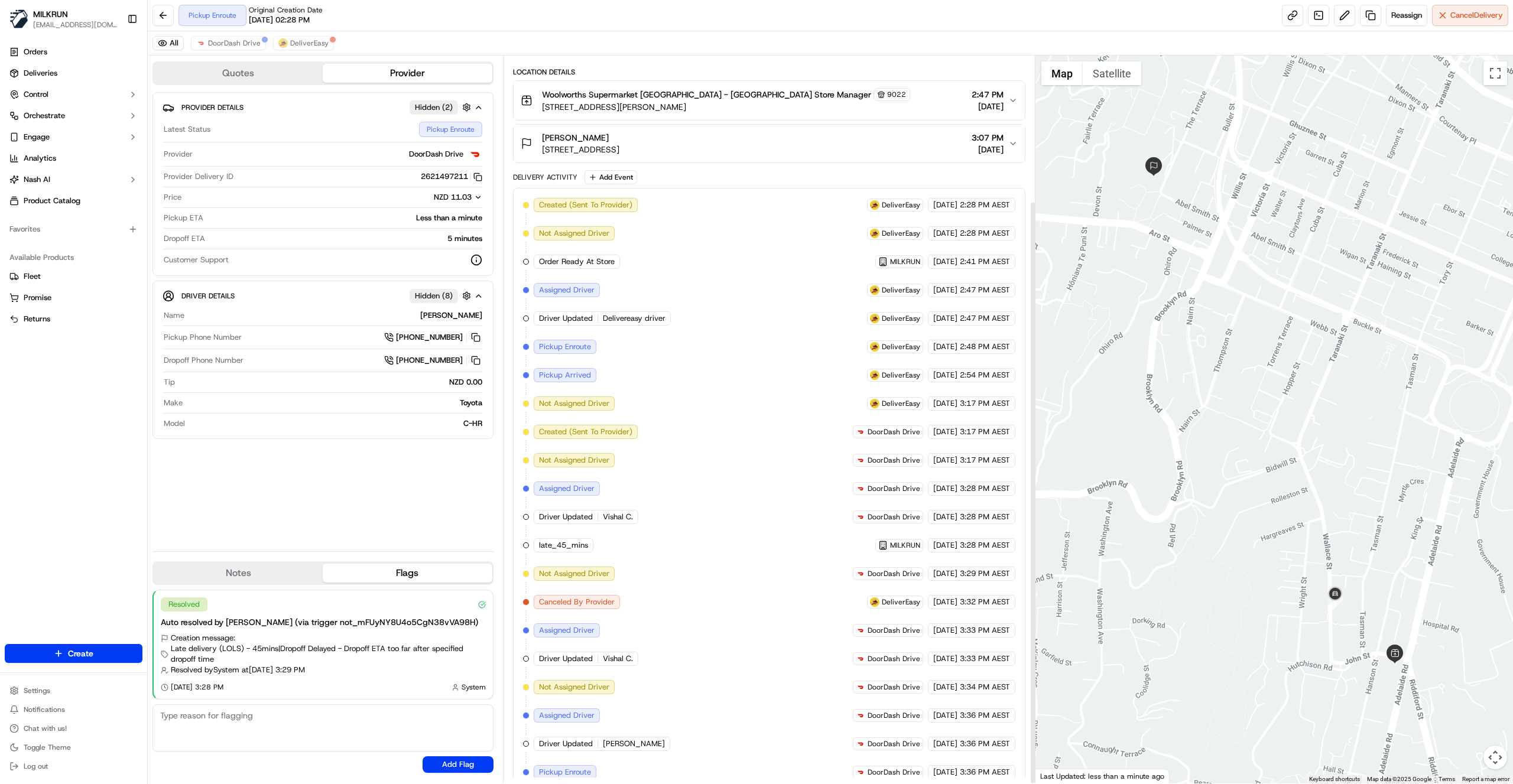
scroll to position [181, 0]
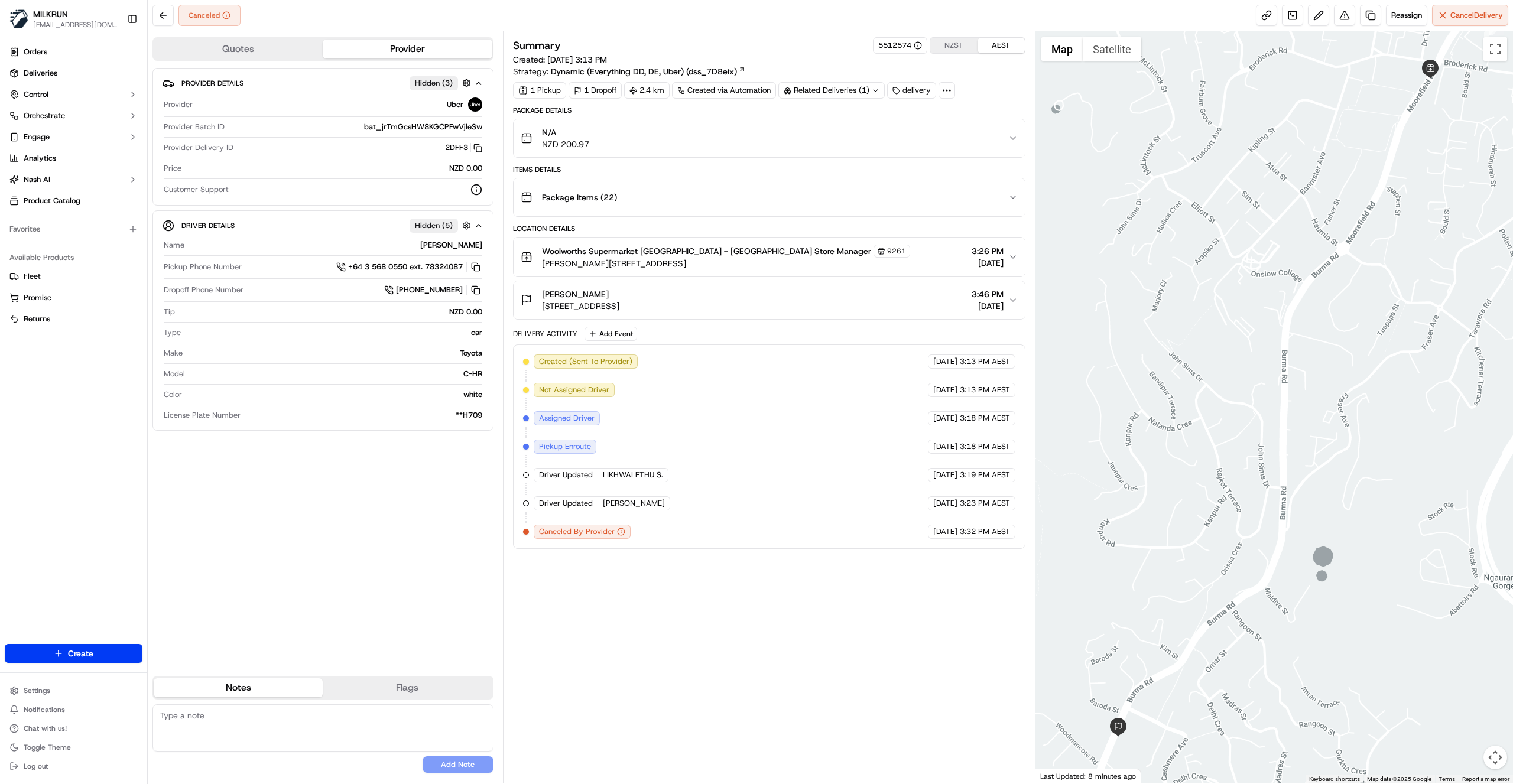
click at [1007, 194] on div "Package Items ( 22 )" at bounding box center [764, 197] width 487 height 24
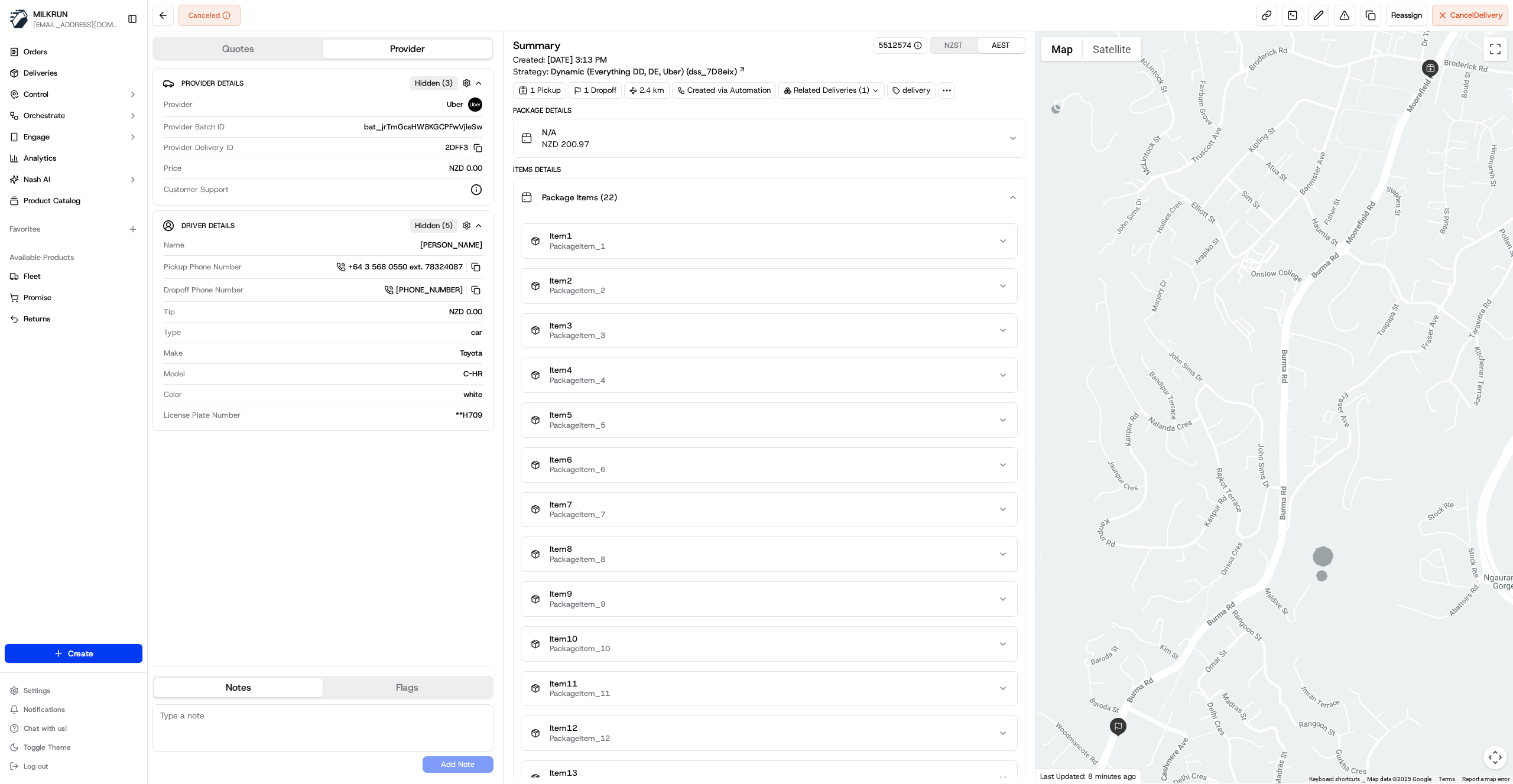
click at [1007, 194] on div "Package Items ( 22 )" at bounding box center [764, 197] width 487 height 24
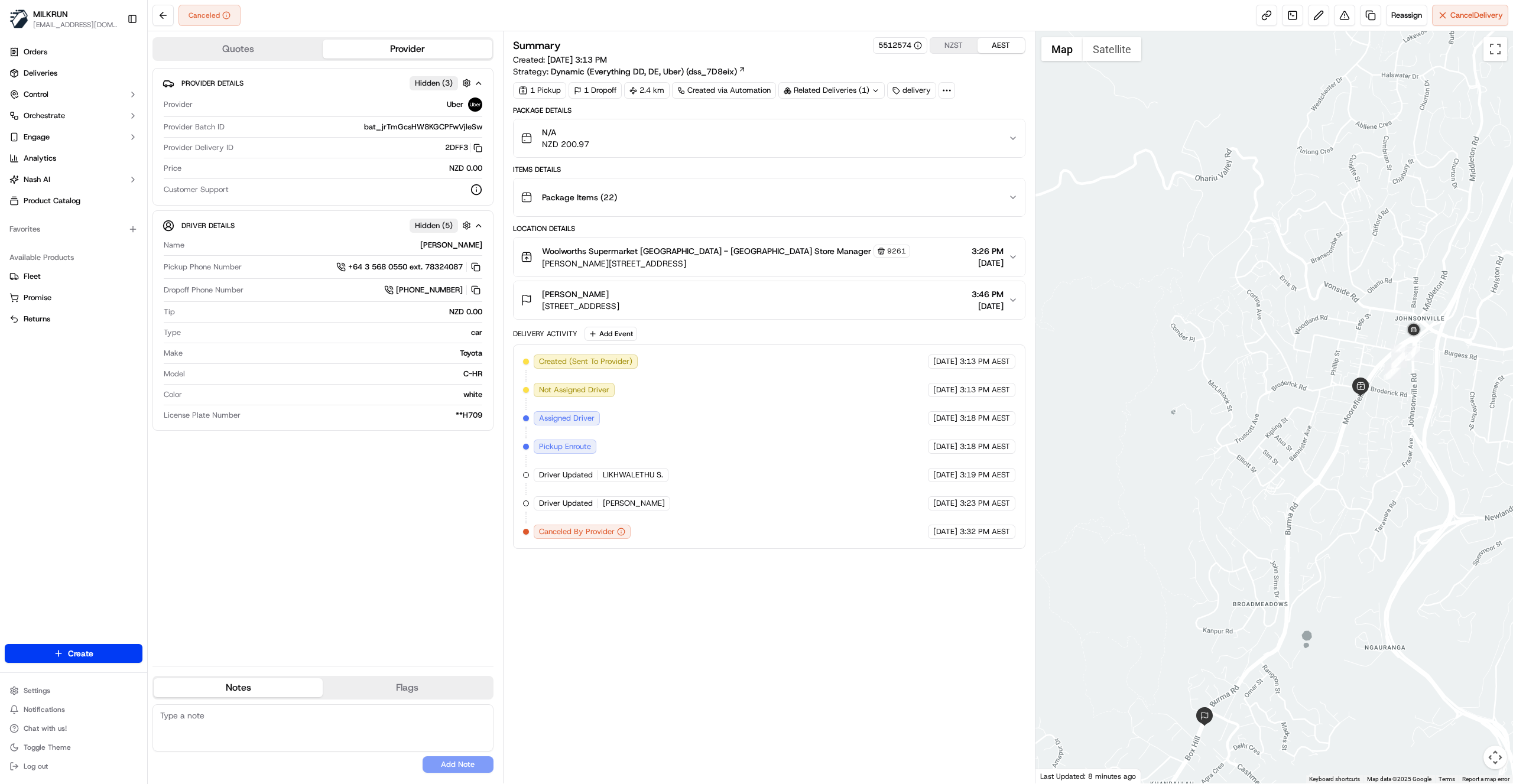
click at [624, 581] on div "Summary 5512574 NZST AEST Created: [DATE] 3:13 PM Strategy: Dynamic (Everything…" at bounding box center [768, 407] width 512 height 740
click at [1408, 15] on span "Reassign" at bounding box center [1406, 15] width 31 height 11
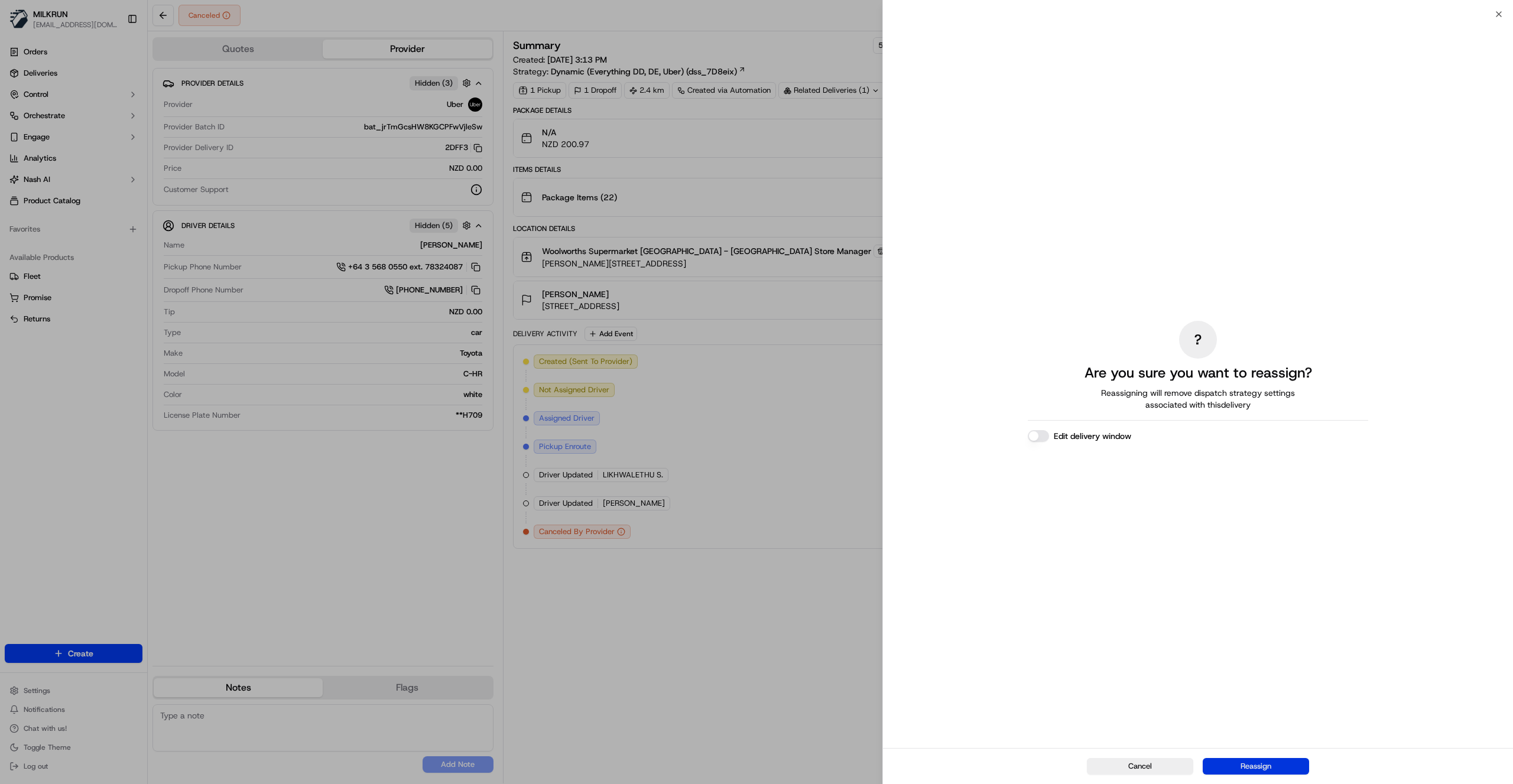
click at [1276, 763] on button "Reassign" at bounding box center [1256, 766] width 106 height 17
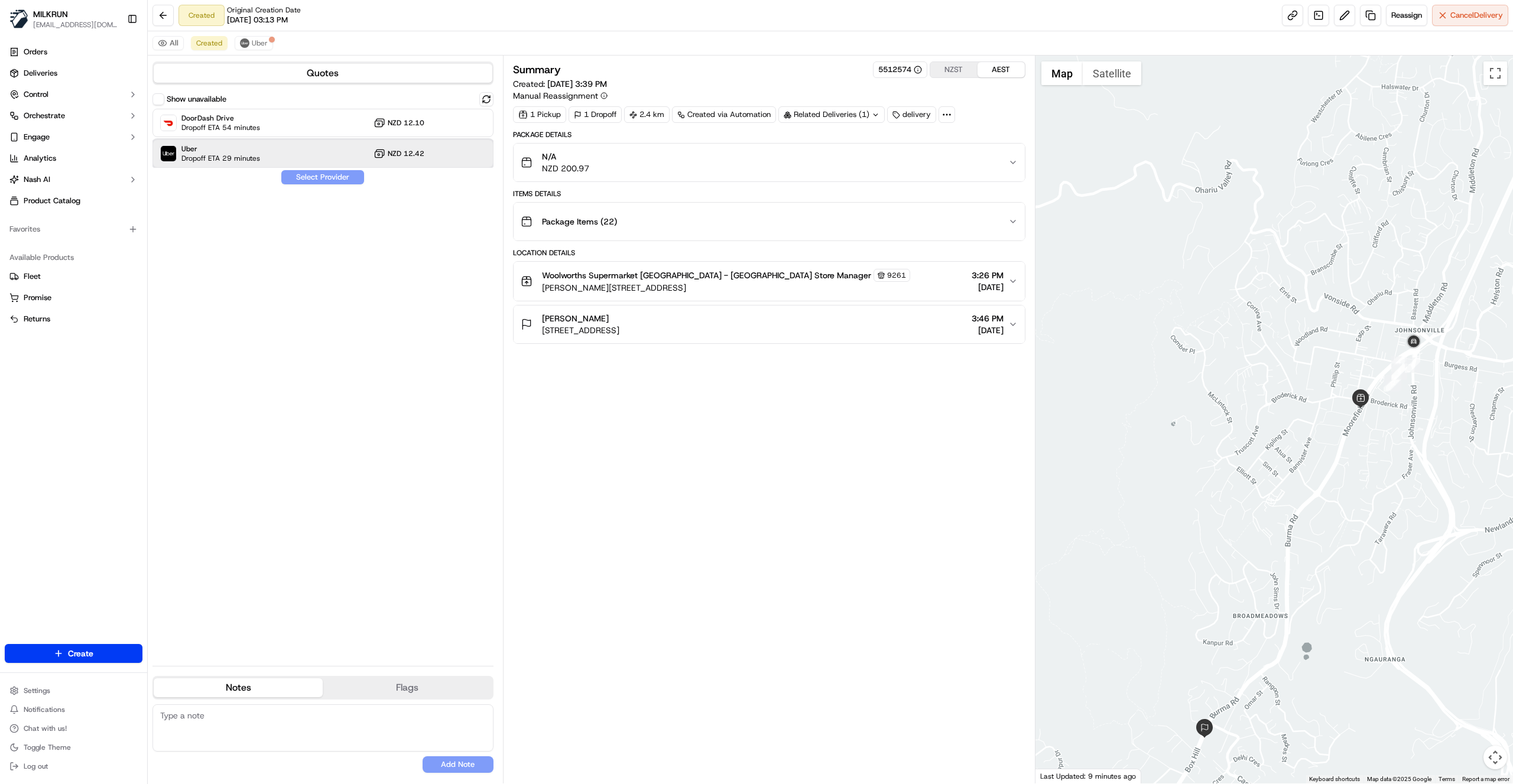
click at [442, 159] on div "Uber Dropoff ETA 29 minutes NZD 12.42" at bounding box center [323, 153] width 341 height 28
click at [303, 179] on button "Assign Provider" at bounding box center [323, 177] width 84 height 15
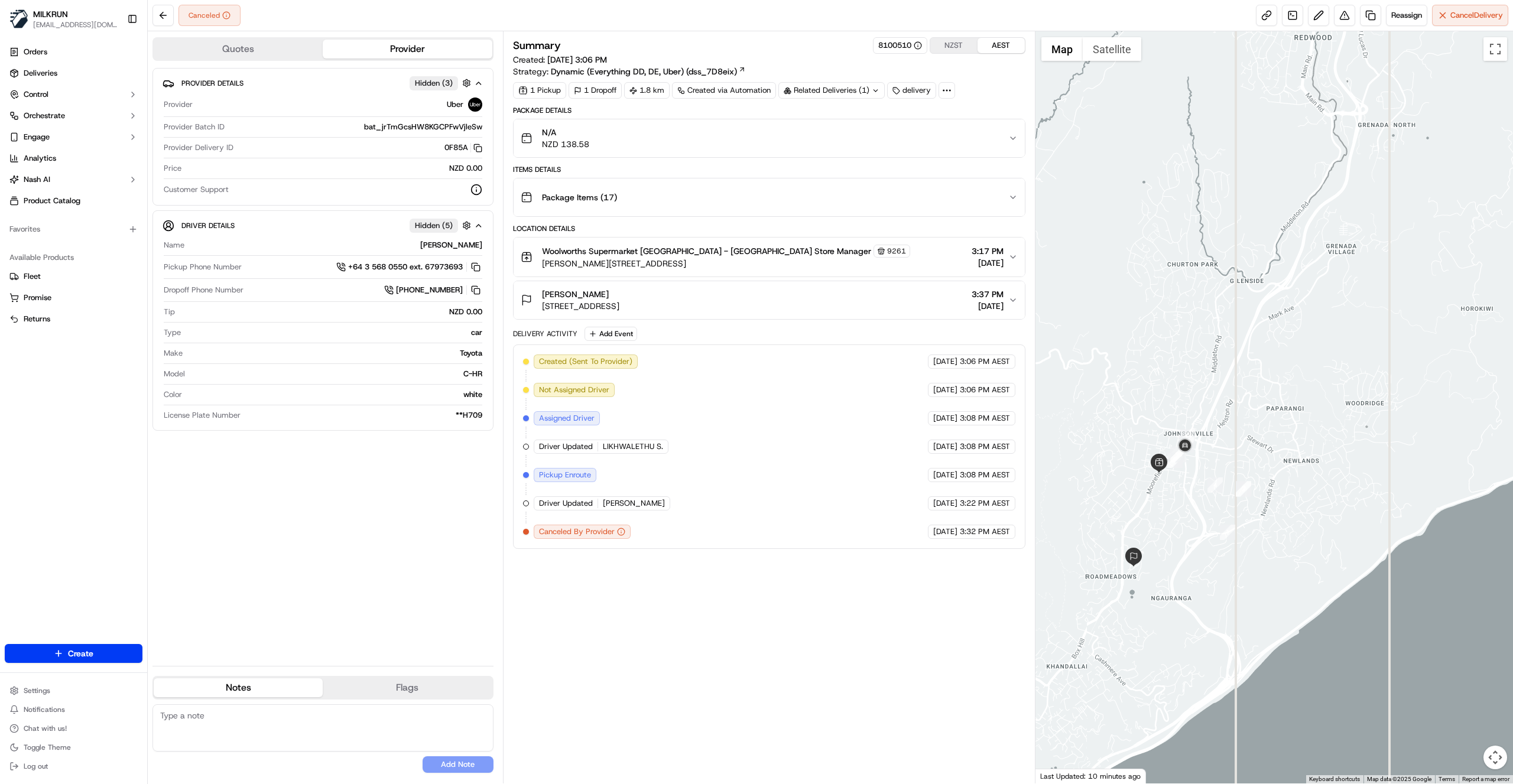
drag, startPoint x: 1350, startPoint y: 430, endPoint x: 1196, endPoint y: 522, distance: 179.4
click at [1196, 522] on div at bounding box center [1275, 407] width 478 height 752
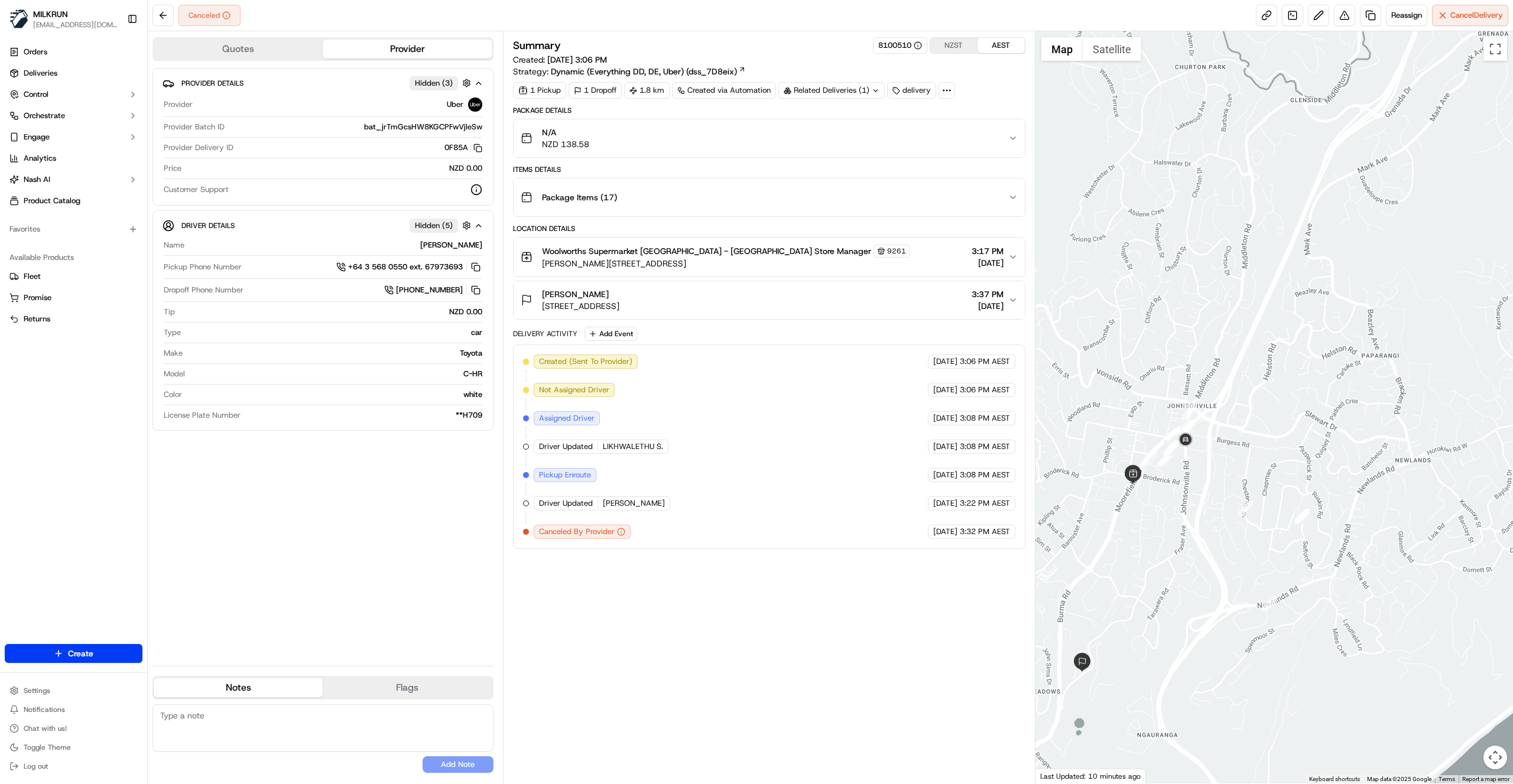
click at [620, 595] on div "Summary 8100510 NZST AEST Created: 21/09/2025 3:06 PM Strategy: Dynamic (Everyt…" at bounding box center [768, 407] width 512 height 740
click at [1407, 12] on span "Reassign" at bounding box center [1406, 15] width 31 height 11
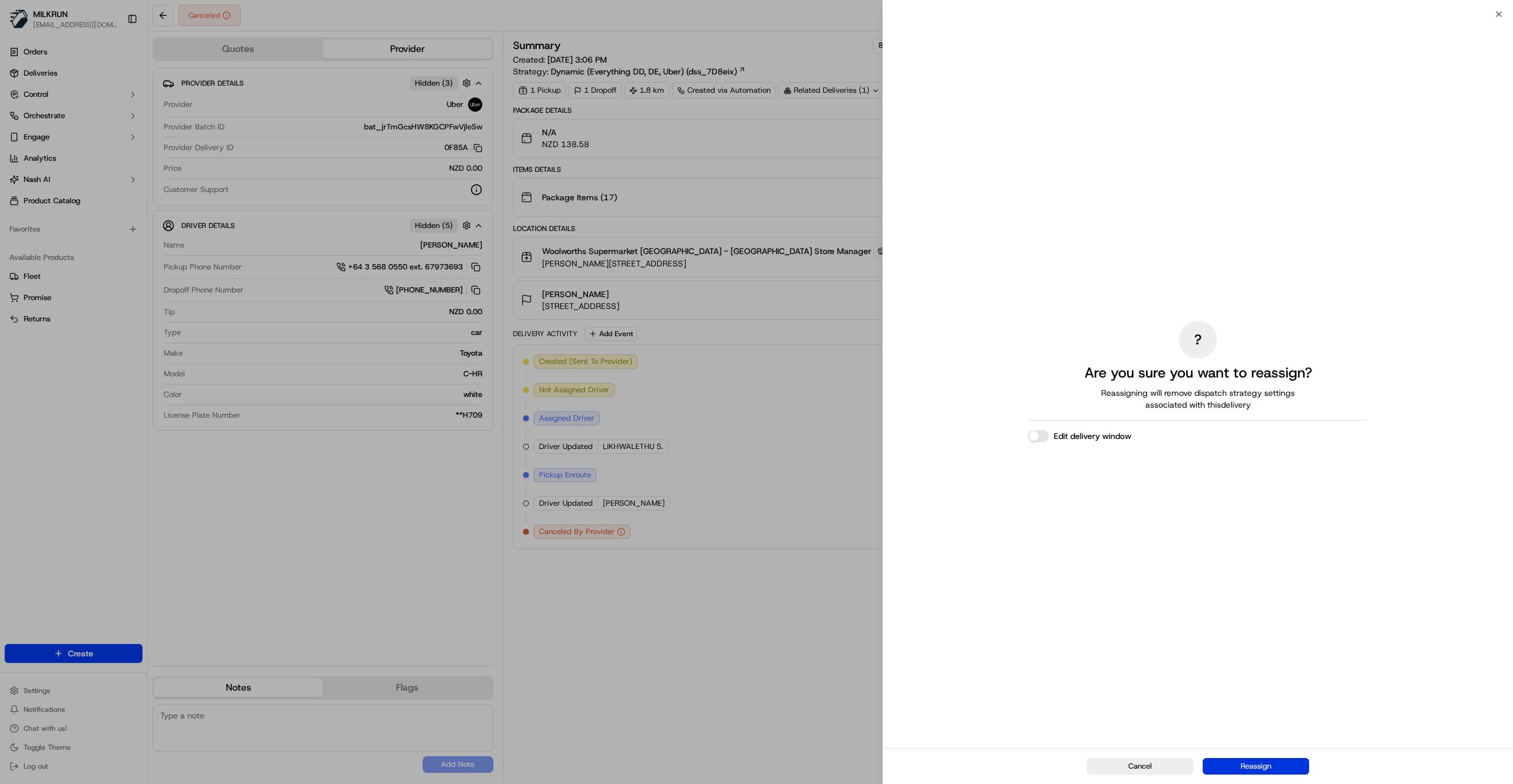
click at [1255, 759] on button "Reassign" at bounding box center [1256, 766] width 106 height 17
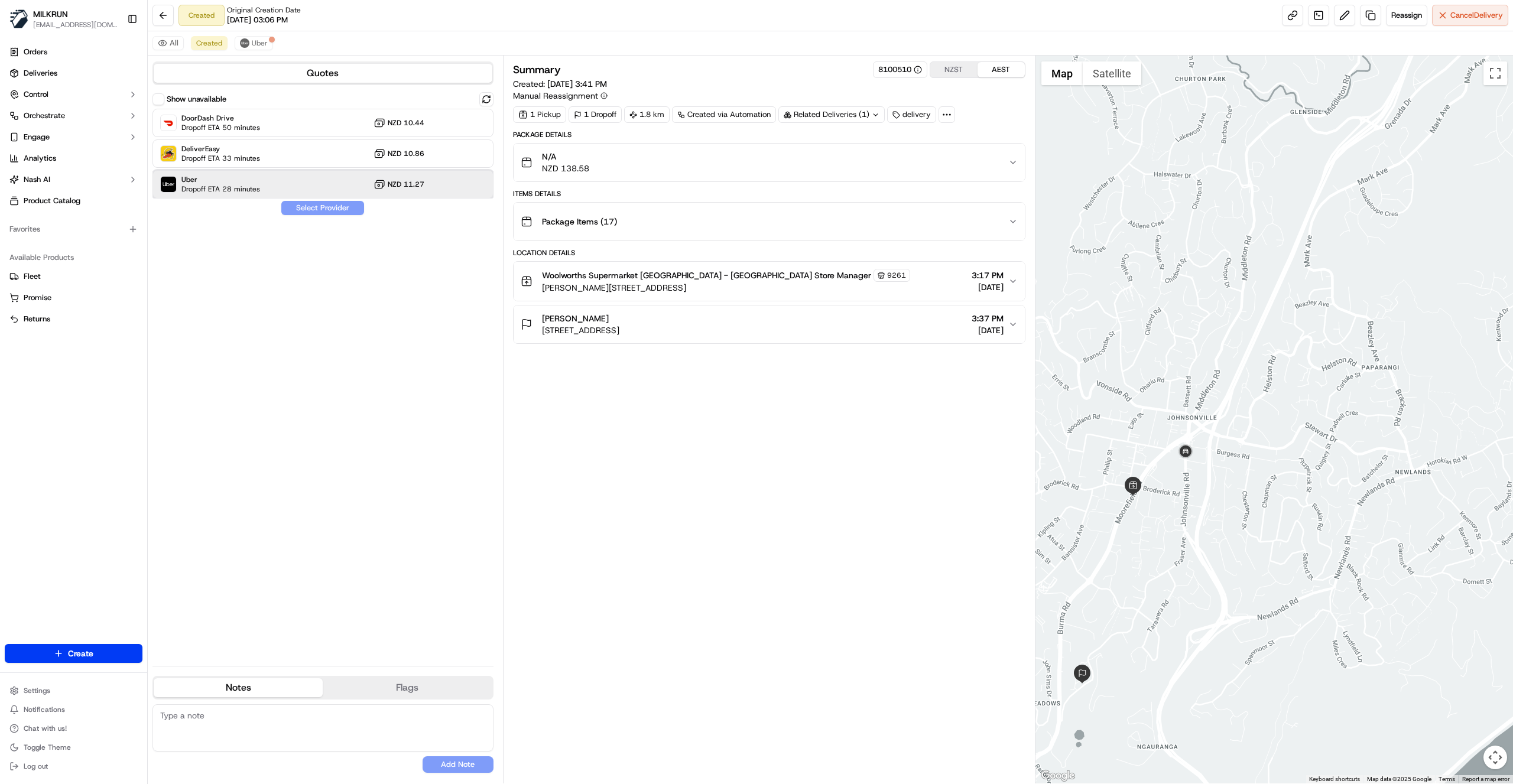
click at [312, 183] on div "Uber Dropoff ETA 28 minutes NZD 11.27" at bounding box center [323, 184] width 341 height 28
click at [317, 212] on button "Assign Provider" at bounding box center [323, 208] width 84 height 15
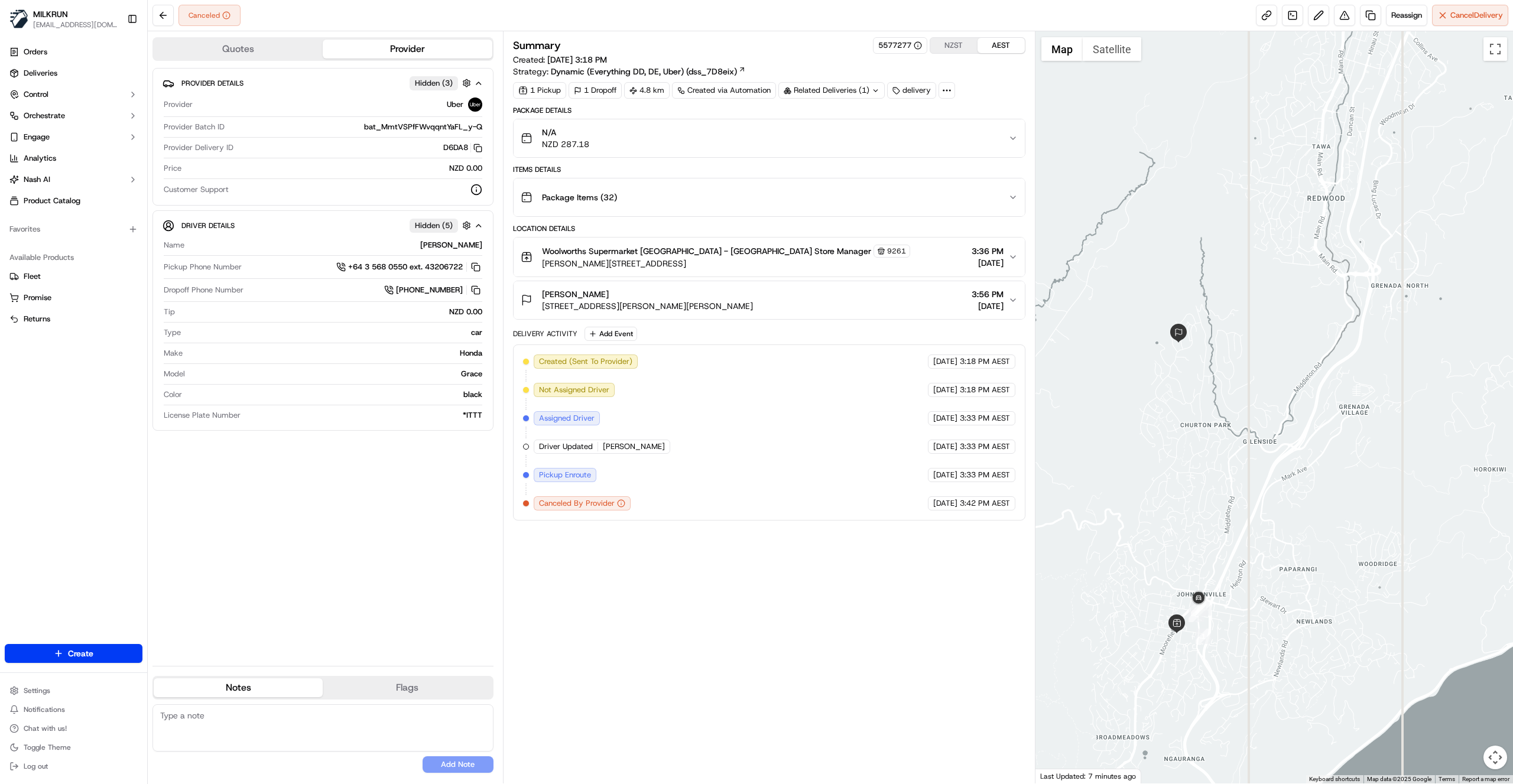
drag, startPoint x: 1210, startPoint y: 454, endPoint x: 1164, endPoint y: 483, distance: 54.4
click at [1164, 483] on div at bounding box center [1275, 407] width 478 height 752
click at [1306, 619] on div at bounding box center [1275, 407] width 478 height 752
click at [686, 637] on div "Summary 5577277 NZST AEST Created: 21/09/2025 3:18 PM Strategy: Dynamic (Everyt…" at bounding box center [768, 407] width 512 height 740
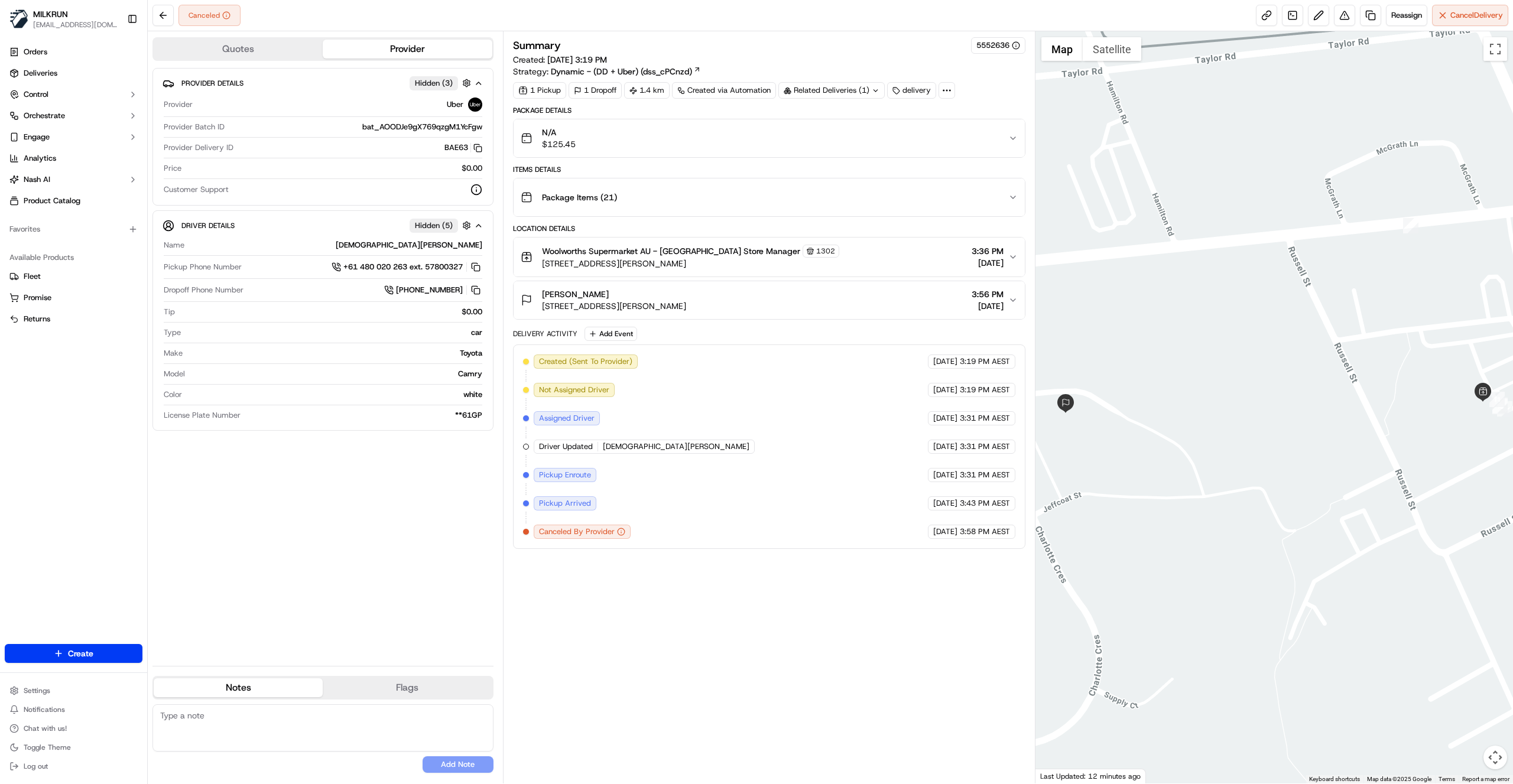
click at [725, 613] on div "Summary 5552636 Created: [DATE] 3:19 PM Strategy: Dynamic - (DD + Uber) (dss_cP…" at bounding box center [768, 407] width 512 height 740
click at [1398, 17] on span "Reassign" at bounding box center [1406, 15] width 31 height 11
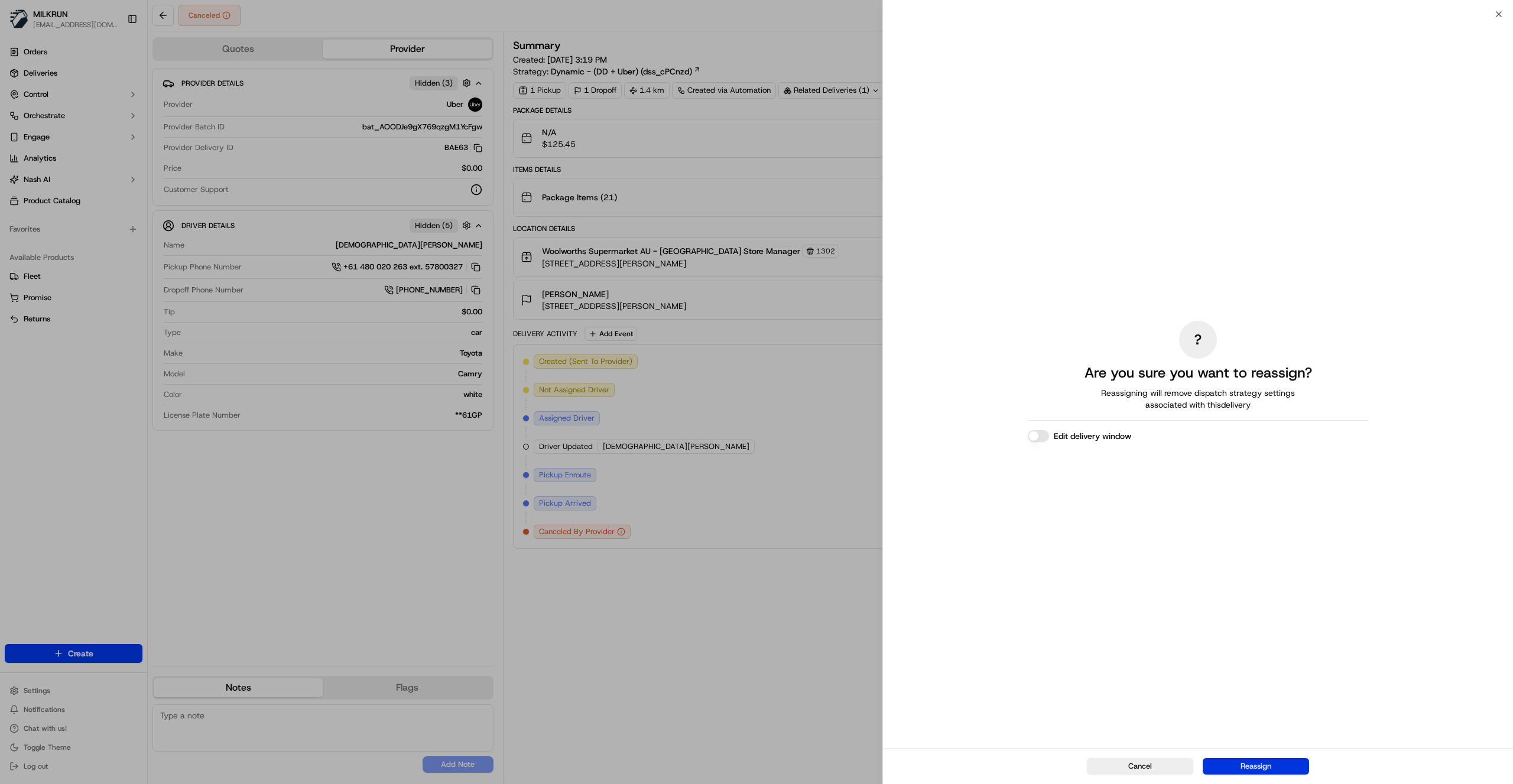
click at [1265, 767] on button "Reassign" at bounding box center [1256, 766] width 106 height 17
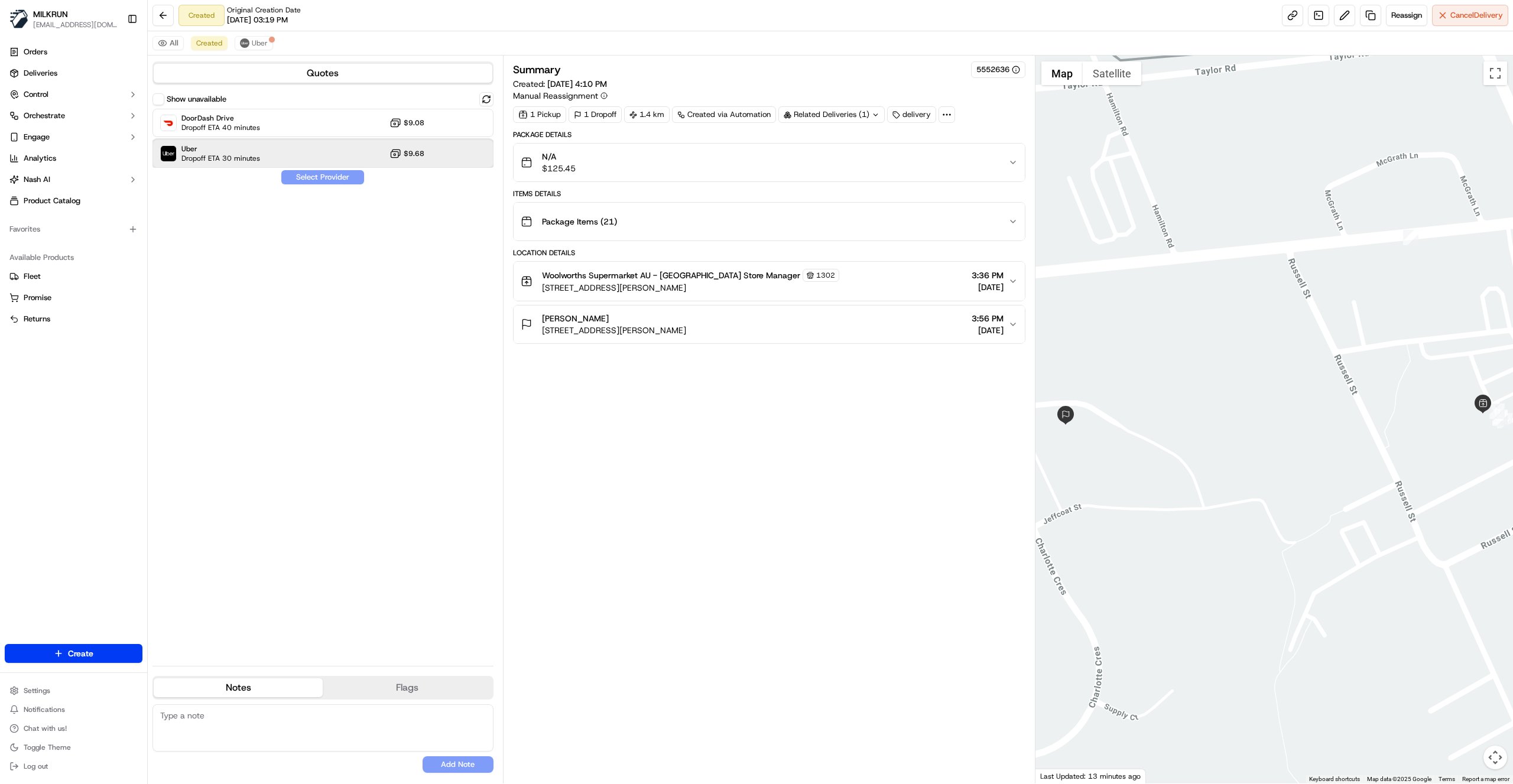
click at [338, 142] on div "Uber Dropoff ETA 30 minutes $9.68" at bounding box center [323, 153] width 341 height 28
click at [325, 178] on button "Assign Provider" at bounding box center [323, 177] width 84 height 15
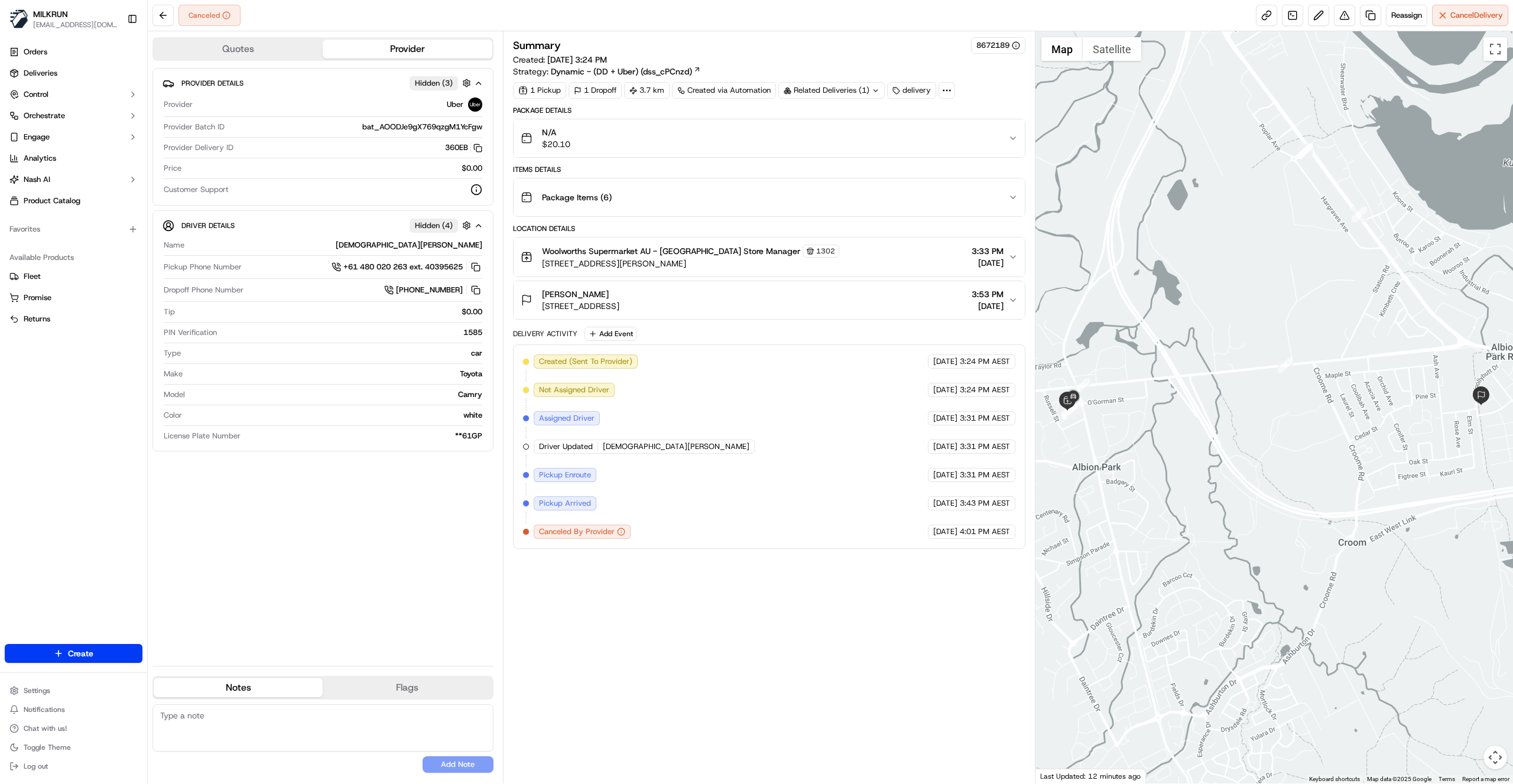
drag, startPoint x: 769, startPoint y: 641, endPoint x: 641, endPoint y: 464, distance: 218.4
click at [767, 634] on div "Summary 8672189 Created: 21/09/2025 3:24 PM Strategy: Dynamic - (DD + Uber) (ds…" at bounding box center [768, 407] width 512 height 740
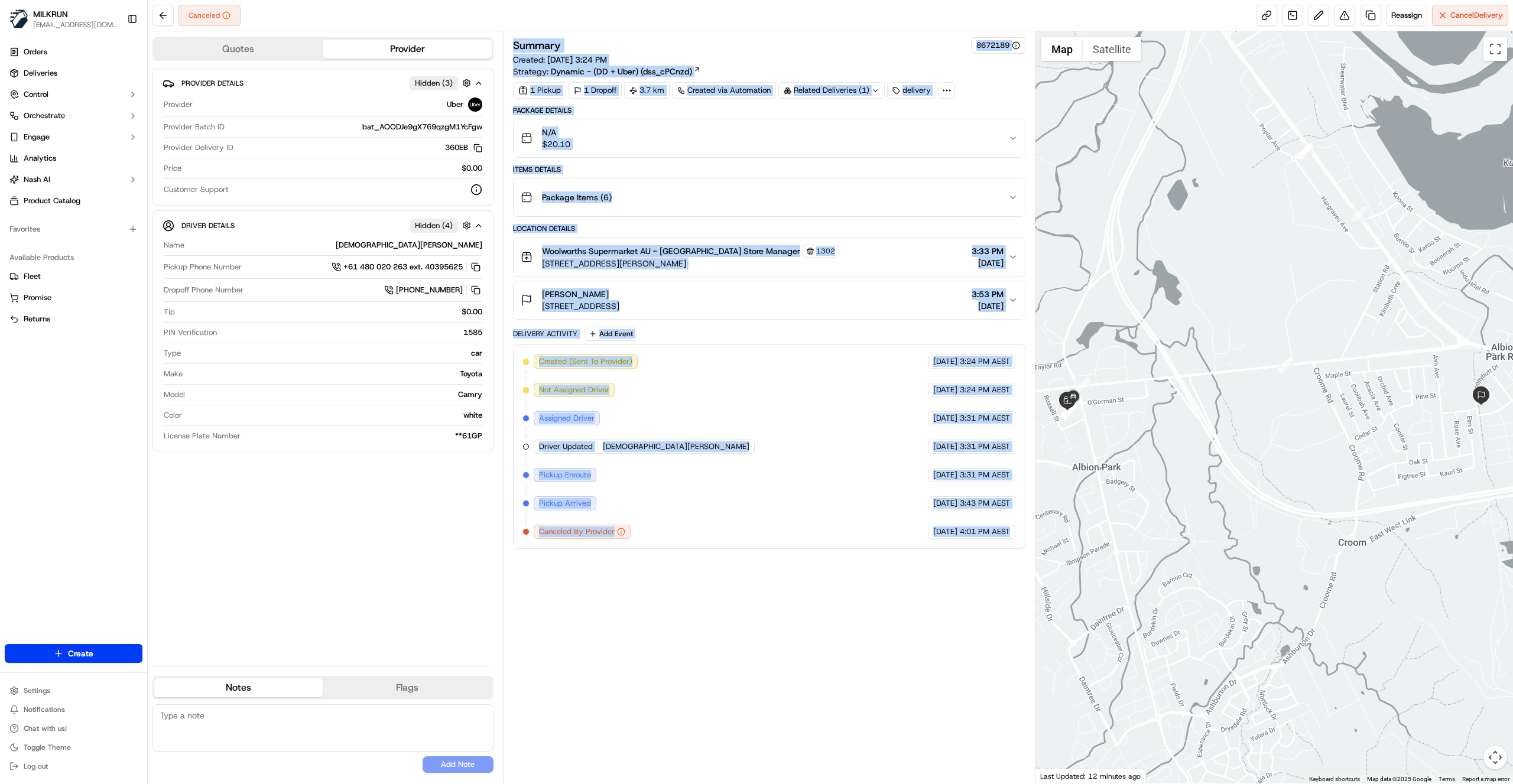
click at [699, 690] on div "Summary 8672189 Created: 21/09/2025 3:24 PM Strategy: Dynamic - (DD + Uber) (ds…" at bounding box center [768, 407] width 512 height 740
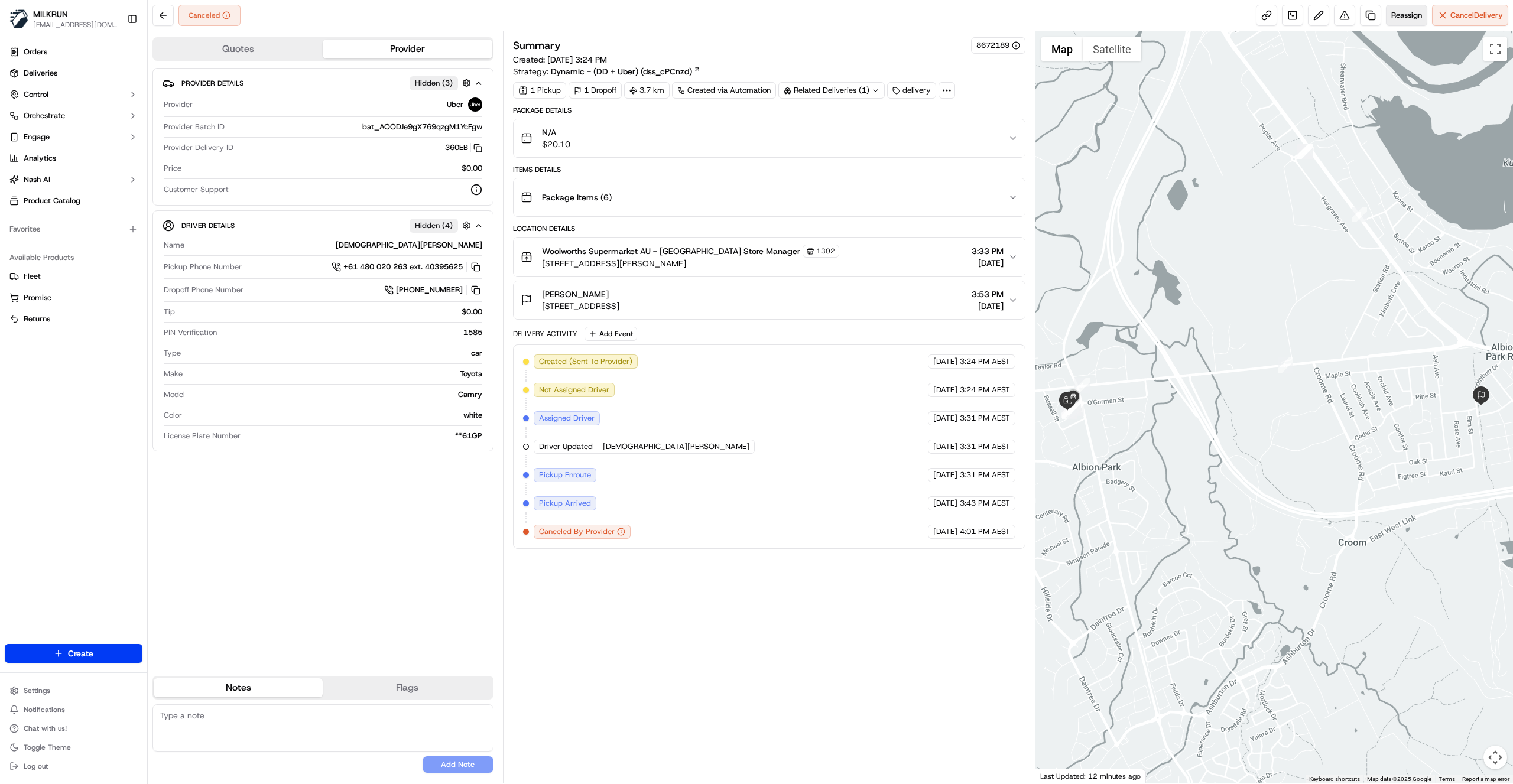
click at [1415, 13] on span "Reassign" at bounding box center [1406, 15] width 31 height 11
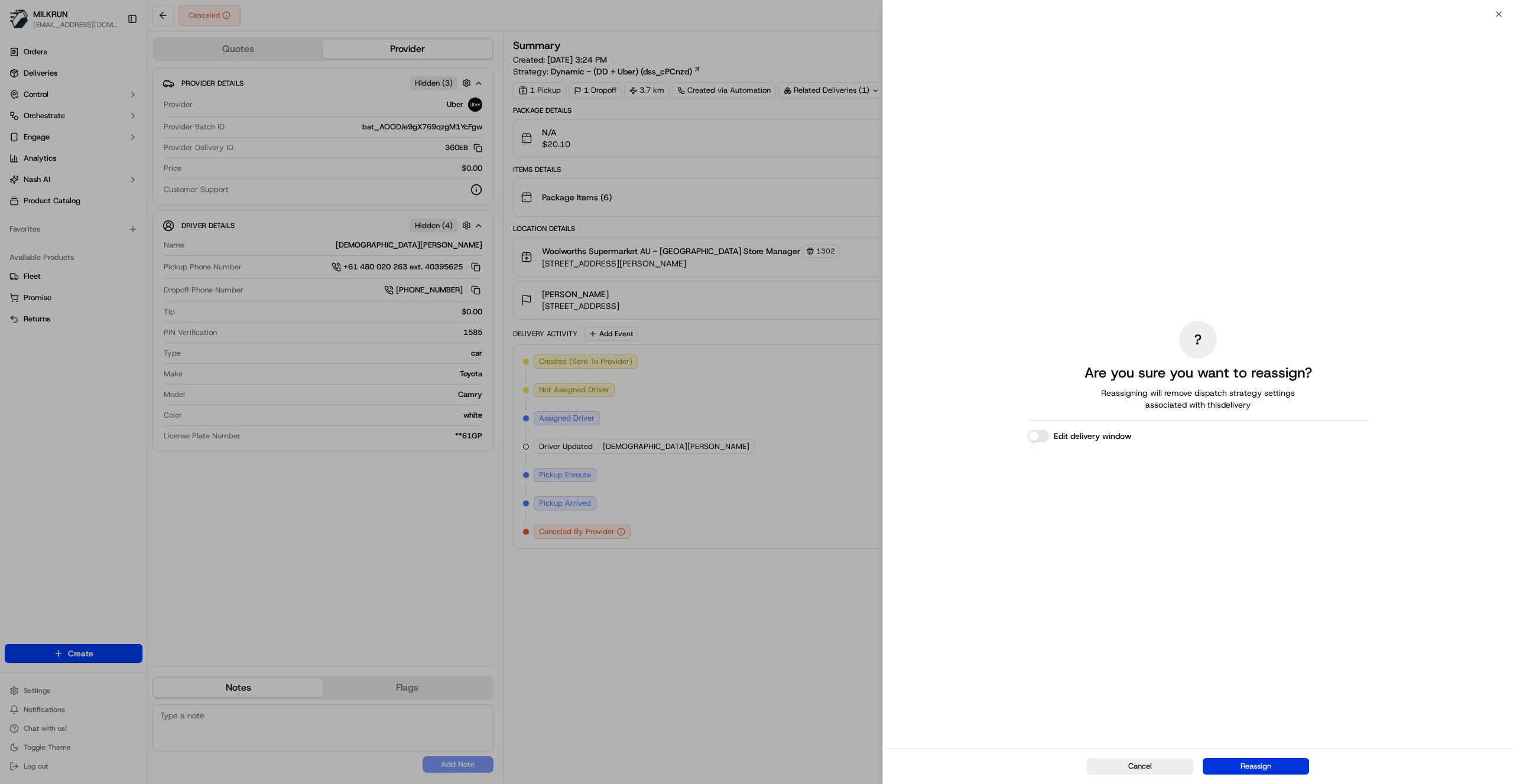
click at [1252, 765] on button "Reassign" at bounding box center [1256, 766] width 106 height 17
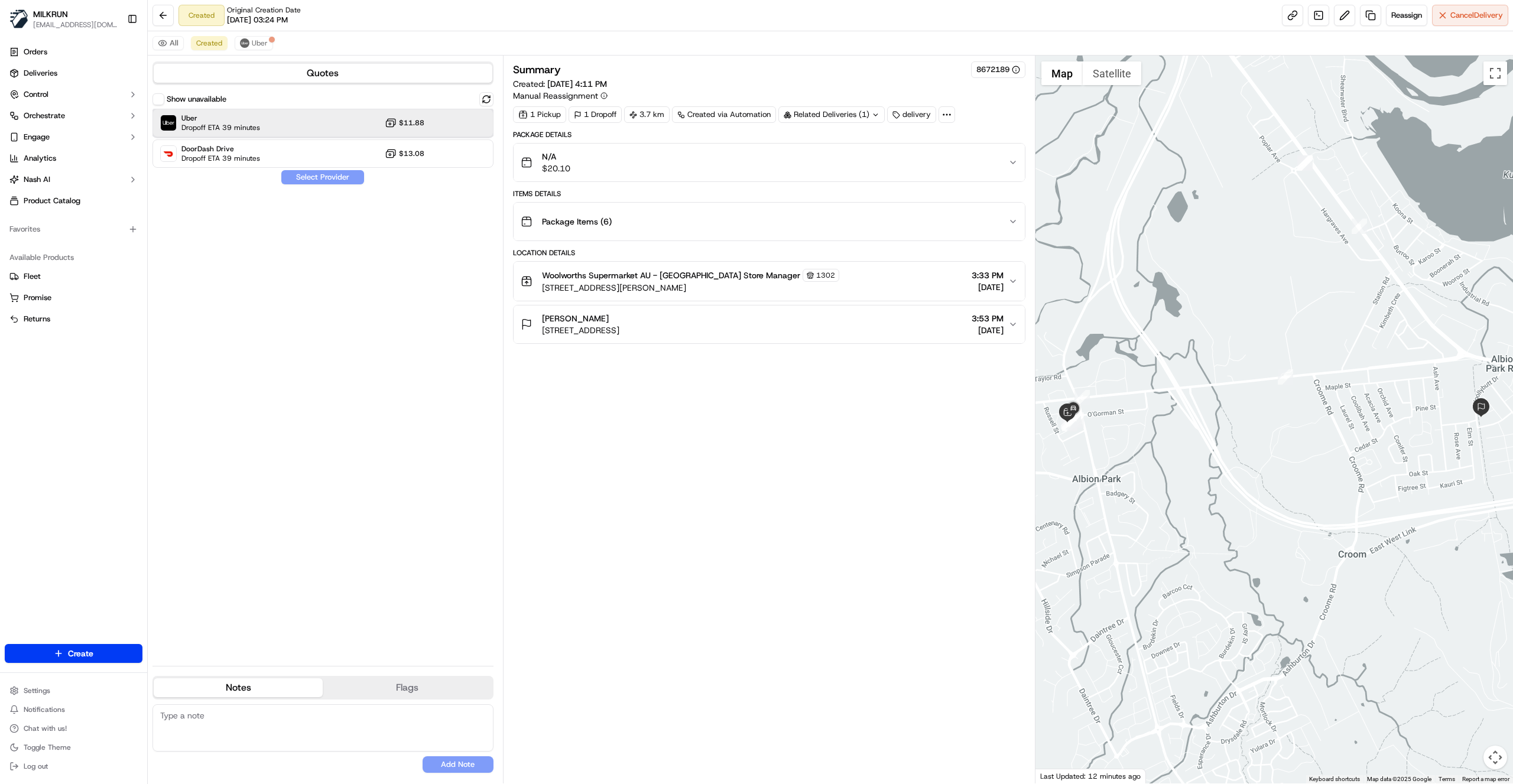
click at [312, 122] on div "Uber Dropoff ETA 39 minutes $11.88" at bounding box center [323, 123] width 341 height 28
click at [316, 176] on button "Assign Provider" at bounding box center [323, 177] width 84 height 15
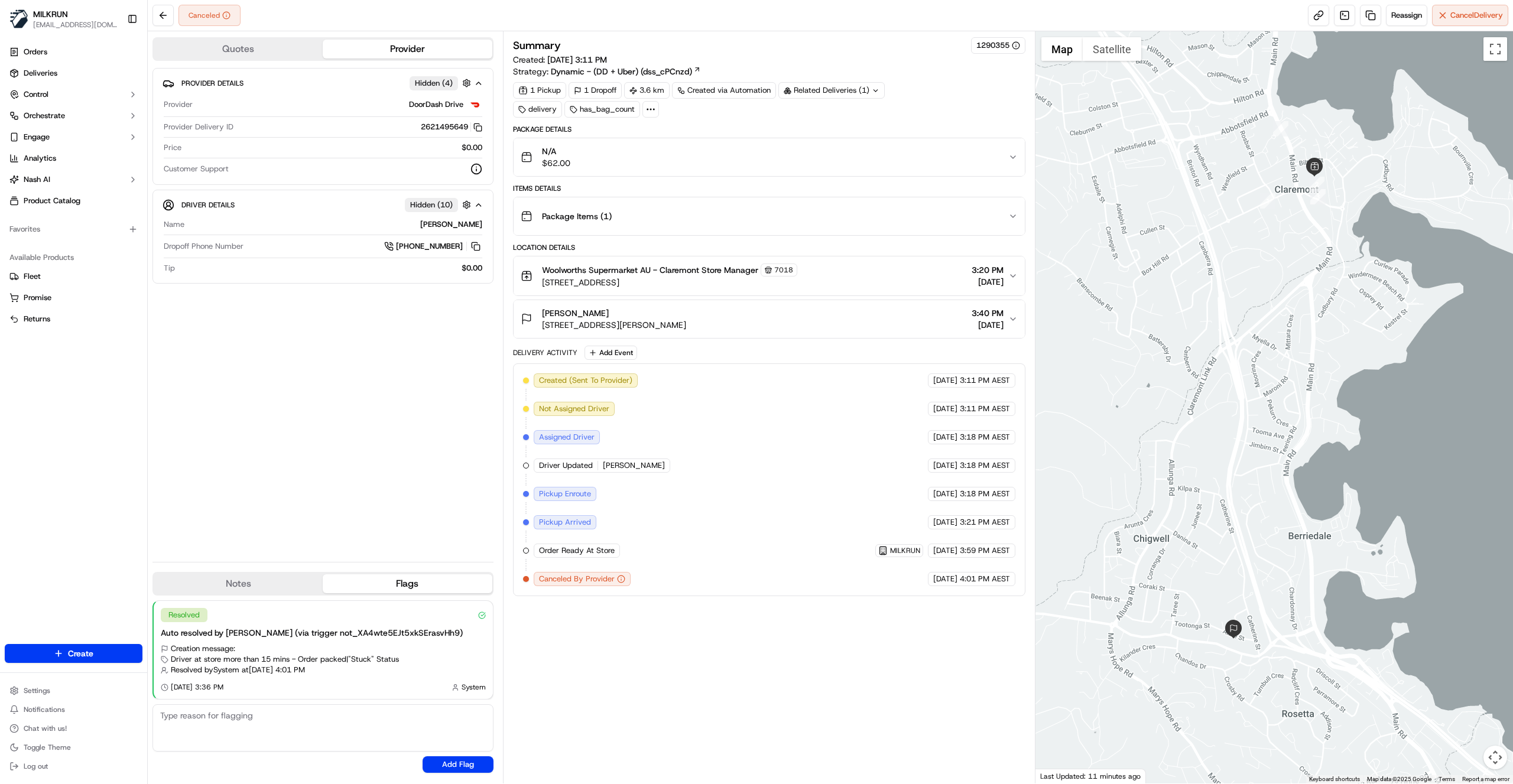
click at [1007, 216] on div "Package Items ( 1 )" at bounding box center [764, 216] width 487 height 24
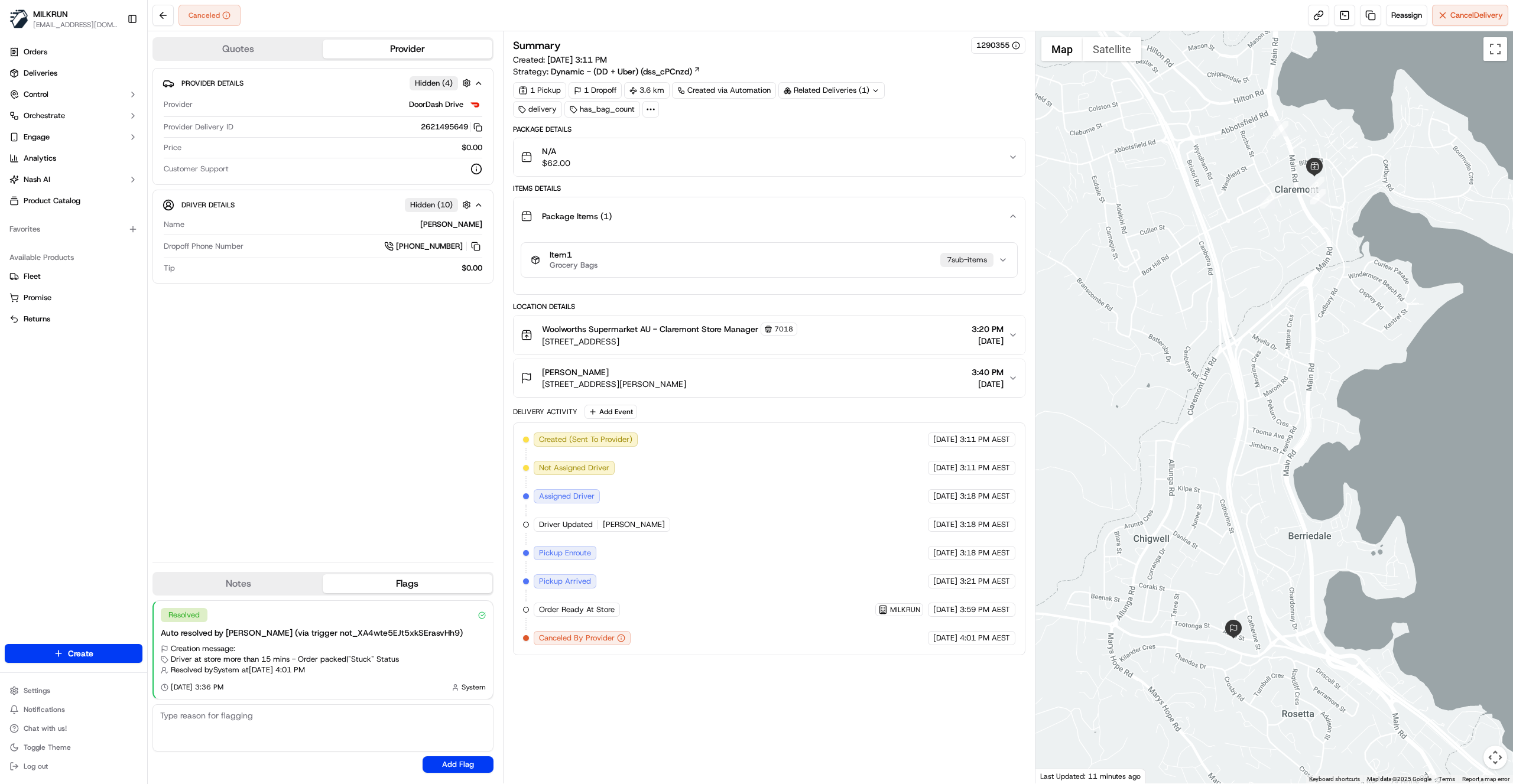
click at [1003, 256] on icon "button" at bounding box center [1002, 260] width 9 height 9
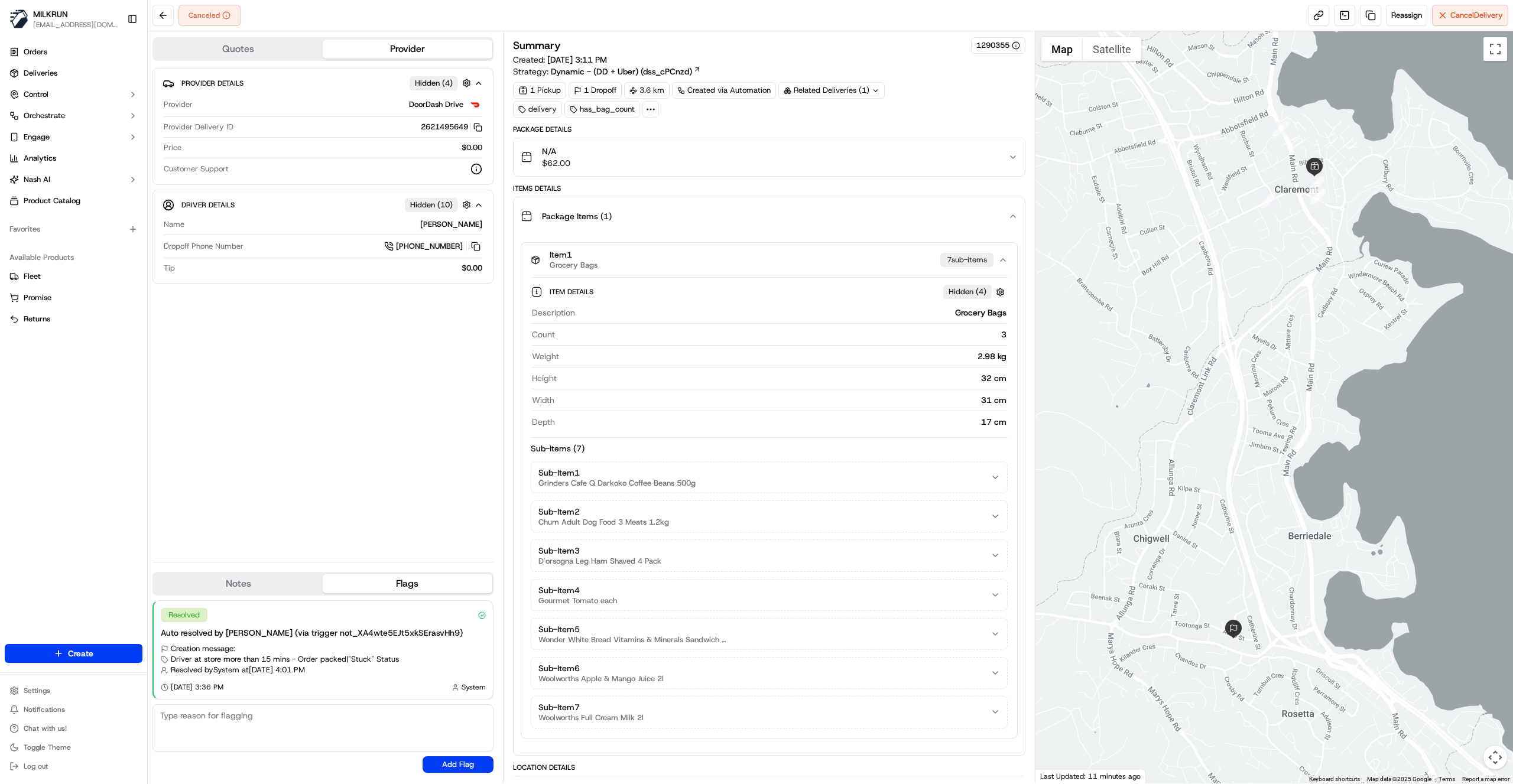
click at [1003, 258] on icon "button" at bounding box center [1003, 259] width 5 height 2
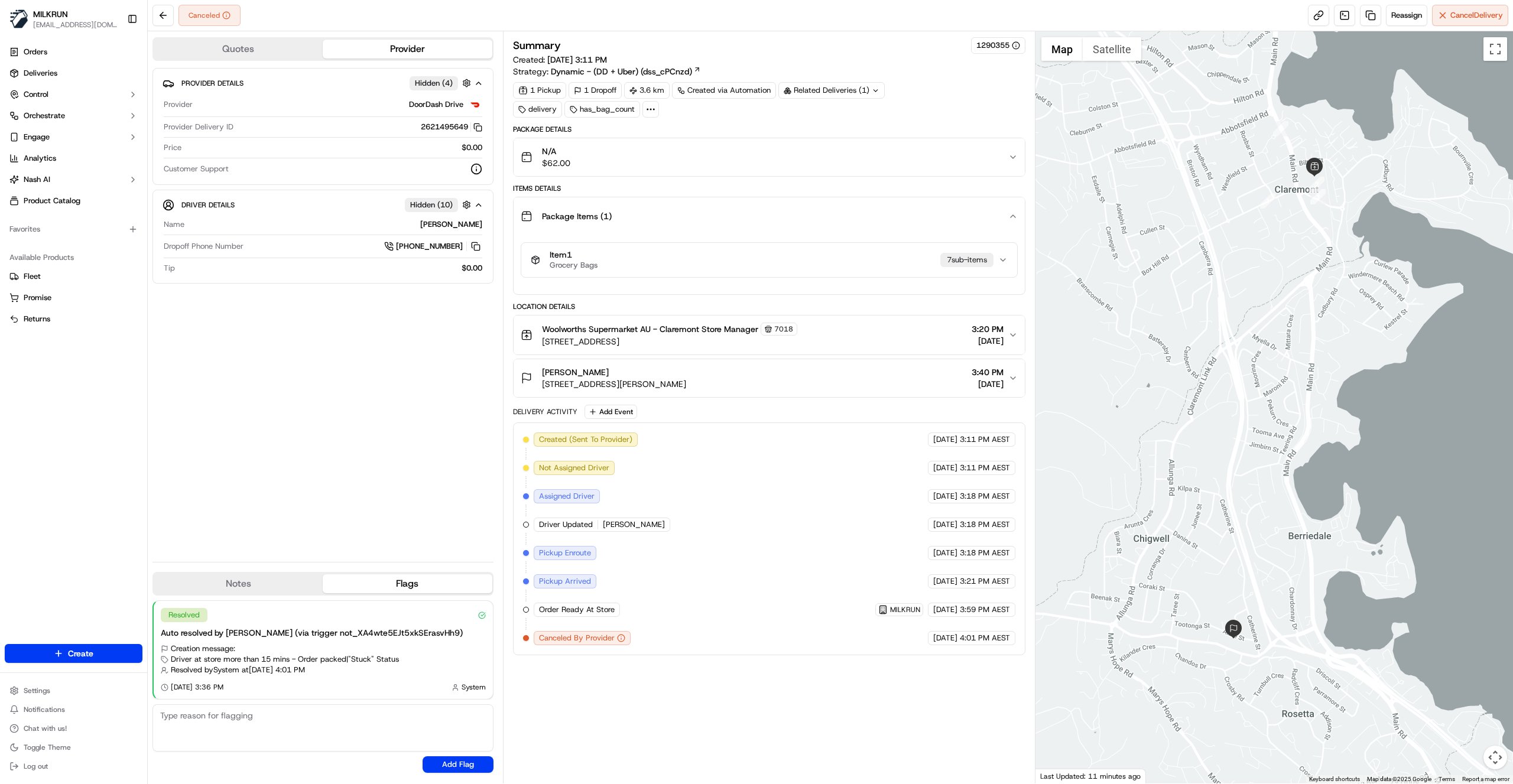
click at [1010, 215] on icon "button" at bounding box center [1013, 216] width 5 height 2
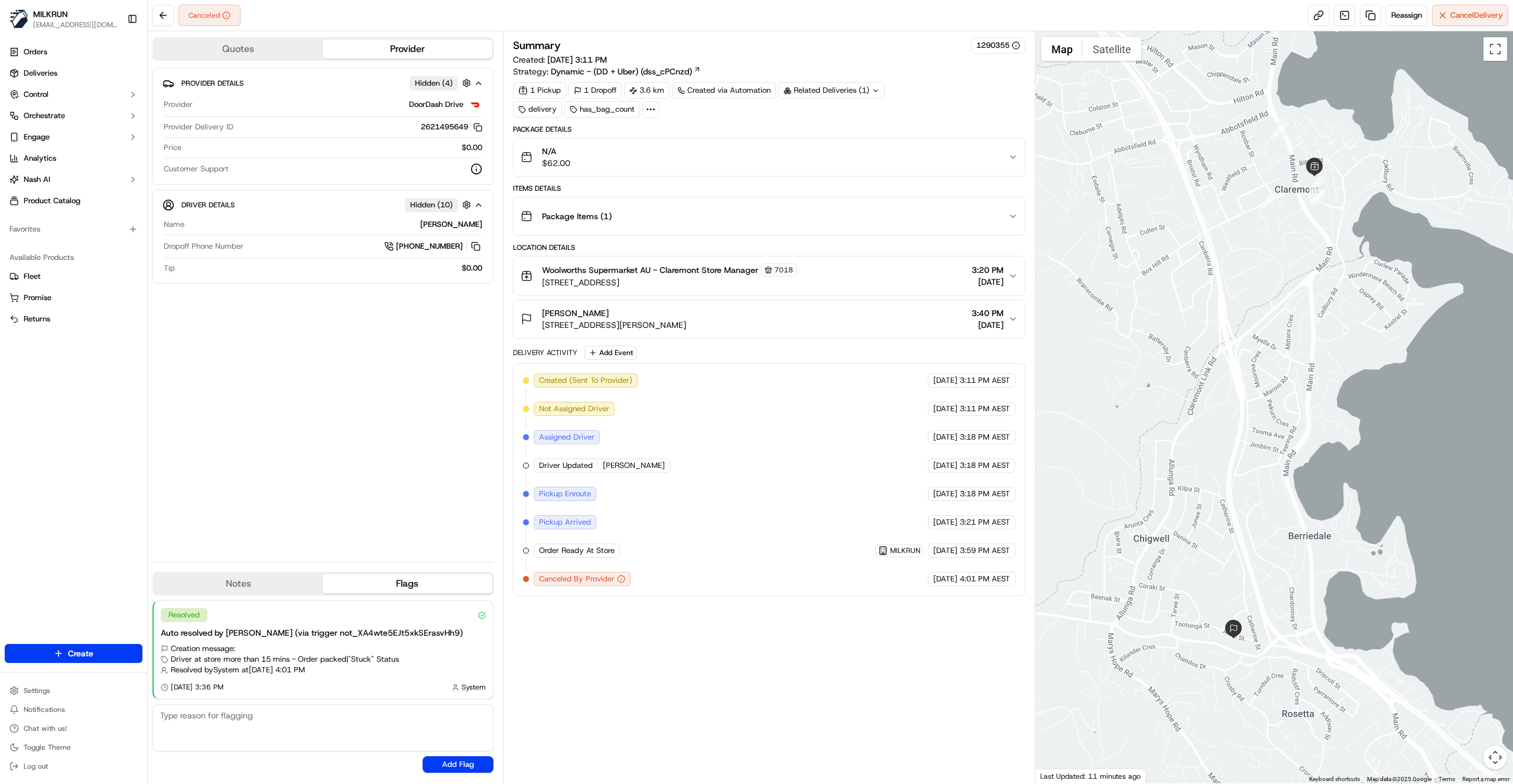
click at [763, 677] on div "Summary 1290355 Created: [DATE] 3:11 PM Strategy: Dynamic - (DD + Uber) (dss_cP…" at bounding box center [768, 407] width 512 height 740
click at [628, 631] on div "Summary 1290355 Created: [DATE] 3:11 PM Strategy: Dynamic - (DD + Uber) (dss_cP…" at bounding box center [768, 407] width 512 height 740
click at [554, 678] on div "Summary 1290355 Created: [DATE] 3:11 PM Strategy: Dynamic - (DD + Uber) (dss_cP…" at bounding box center [768, 407] width 512 height 740
drag, startPoint x: 376, startPoint y: 346, endPoint x: 301, endPoint y: 249, distance: 122.6
click at [370, 344] on div "Provider Details Hidden ( 4 ) Provider DoorDash Drive Provider Delivery ID 2621…" at bounding box center [323, 310] width 341 height 484
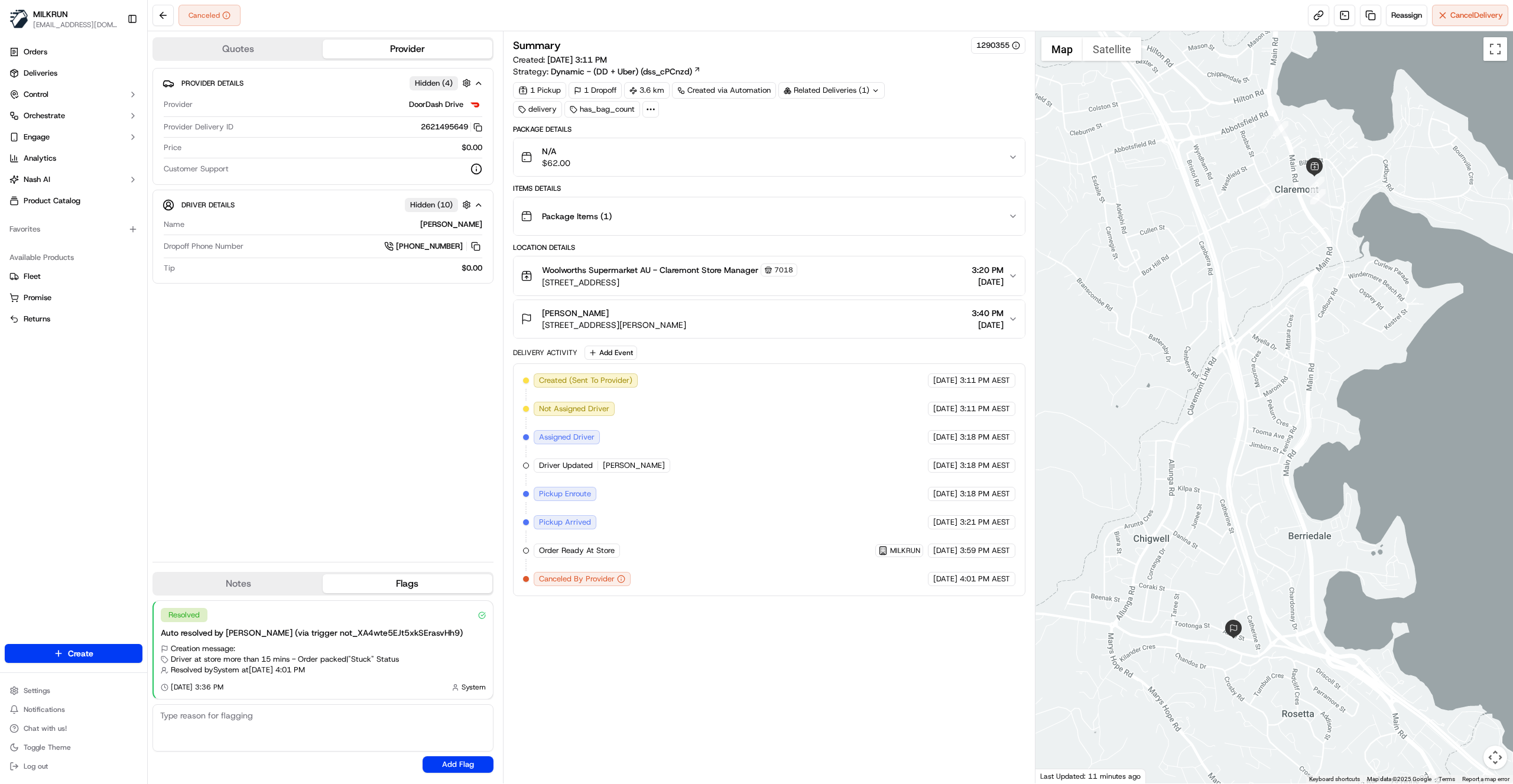
click at [639, 663] on div "Summary 1290355 Created: [DATE] 3:11 PM Strategy: Dynamic - (DD + Uber) (dss_cP…" at bounding box center [768, 407] width 512 height 740
click at [394, 367] on div "Provider Details Hidden ( 4 ) Provider DoorDash Drive Provider Delivery ID 2621…" at bounding box center [323, 310] width 341 height 484
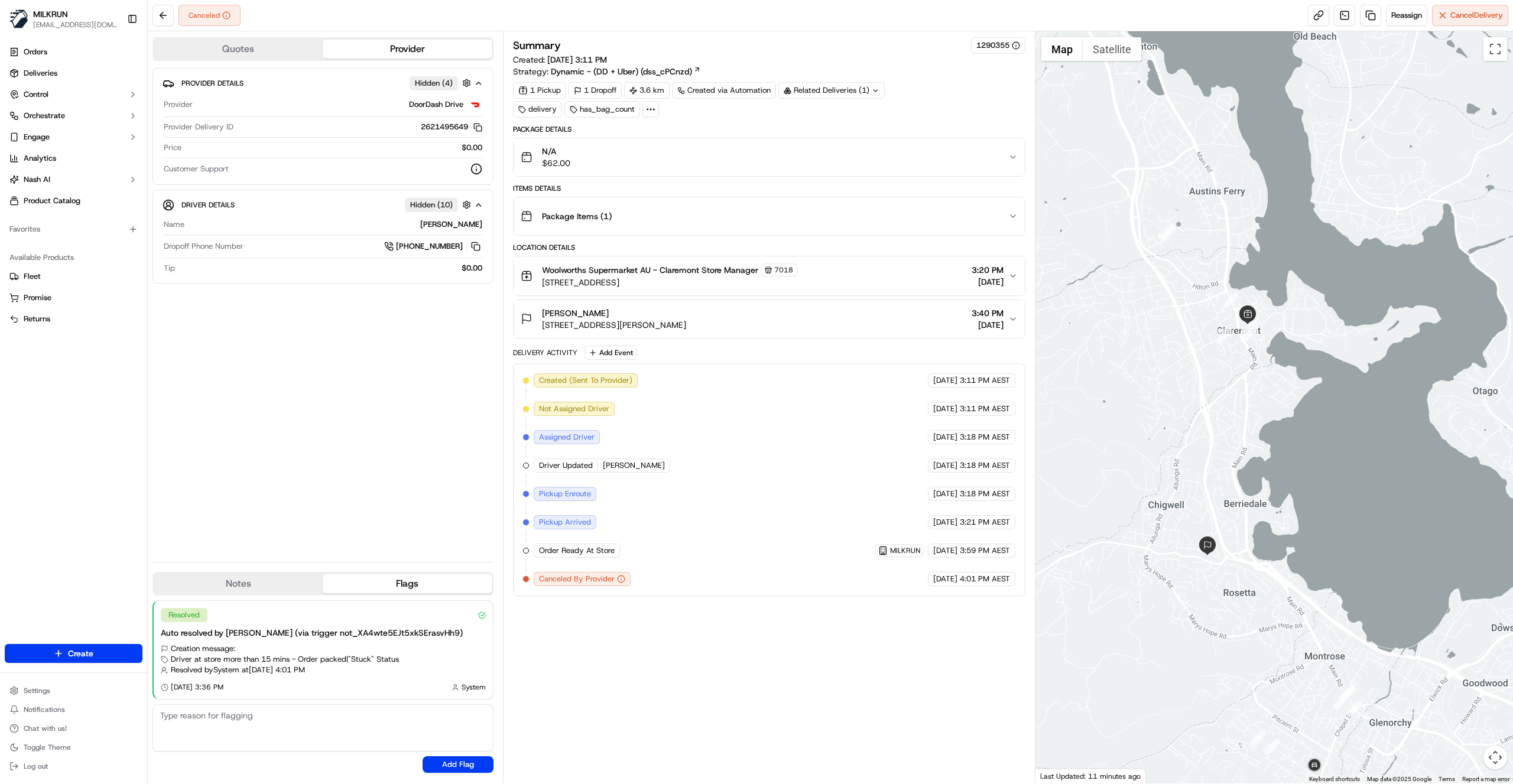
drag, startPoint x: 1368, startPoint y: 237, endPoint x: 1303, endPoint y: 345, distance: 126.1
click at [1303, 345] on div at bounding box center [1275, 407] width 478 height 752
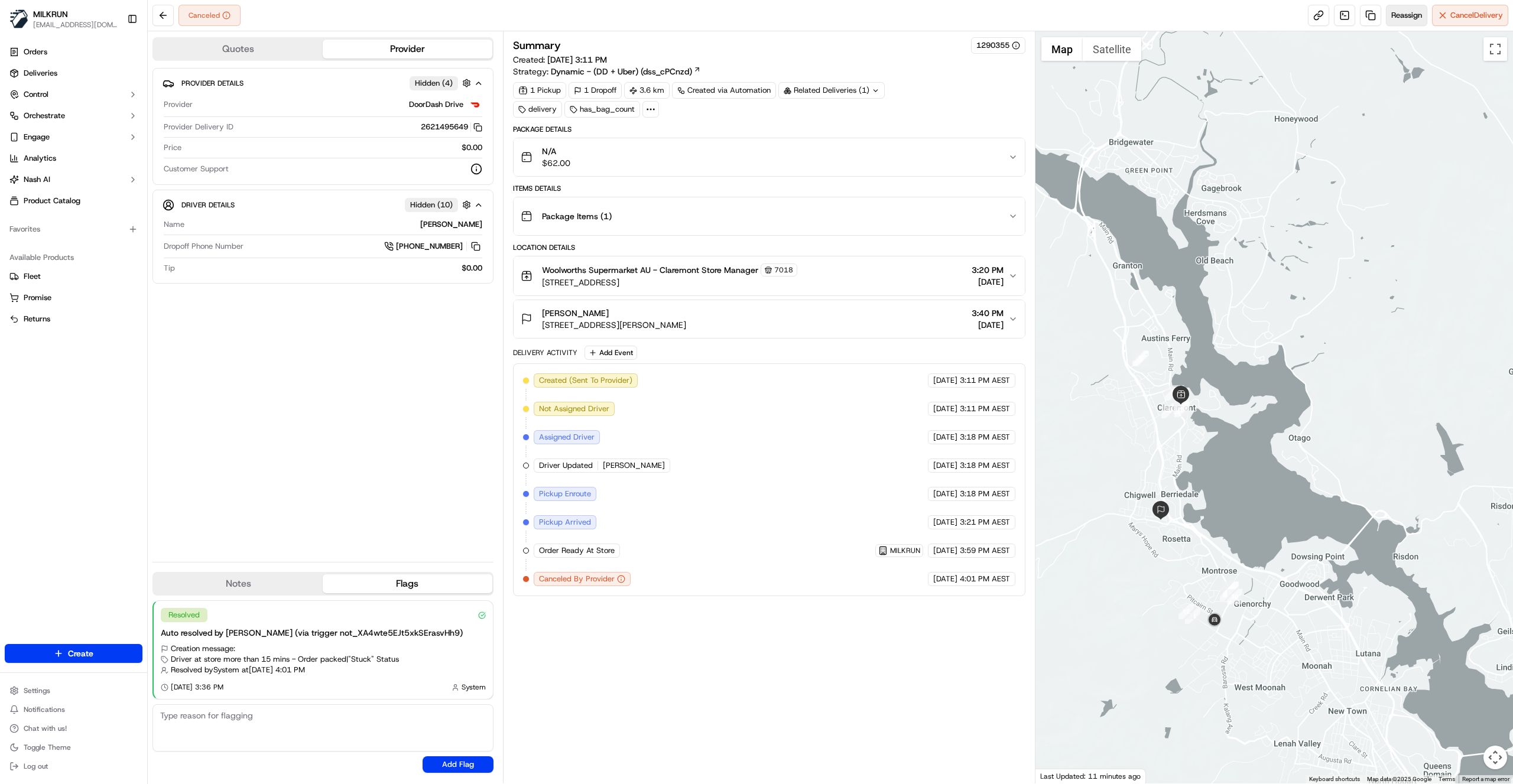
click at [1415, 16] on span "Reassign" at bounding box center [1406, 15] width 31 height 11
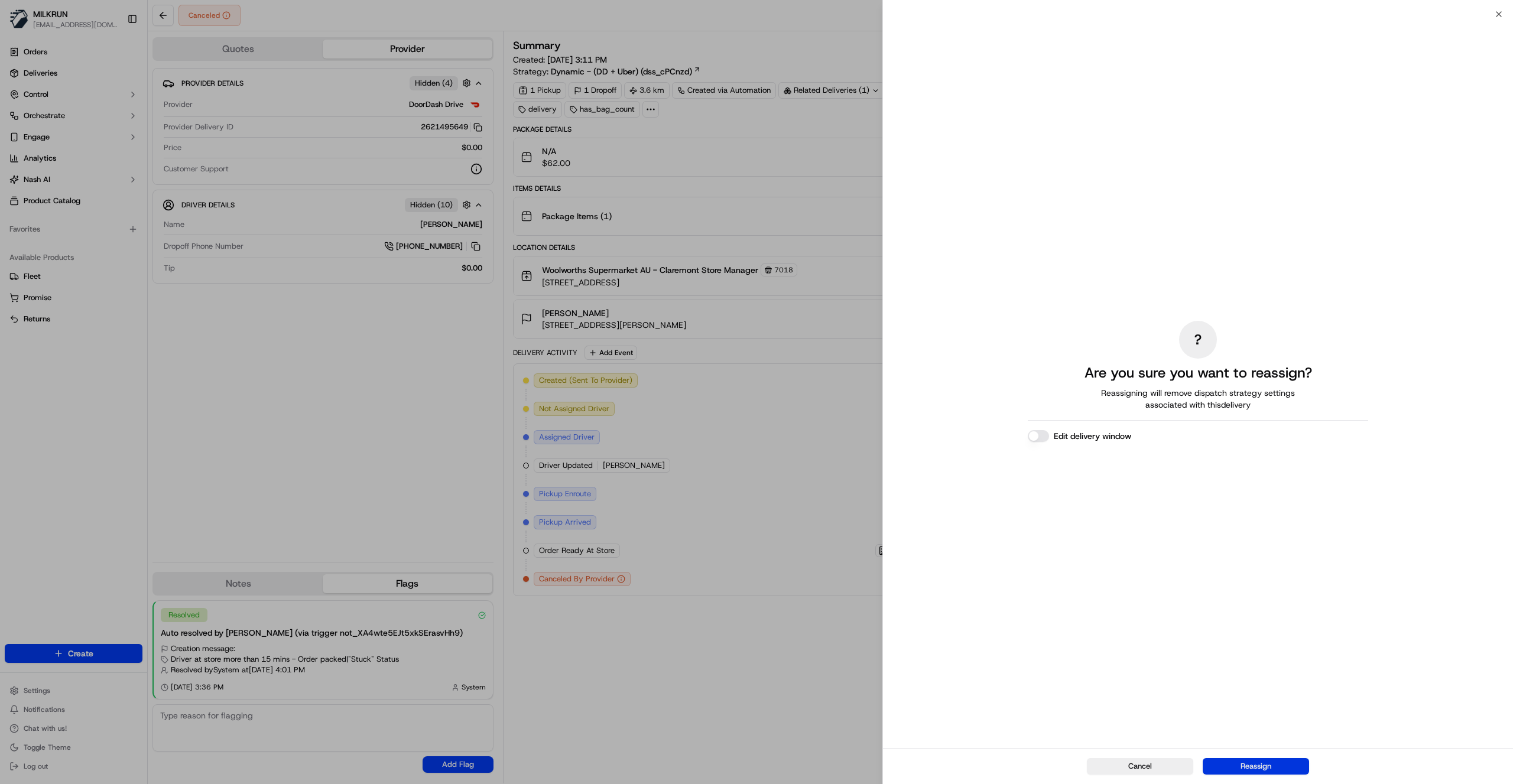
click at [1248, 769] on button "Reassign" at bounding box center [1256, 766] width 106 height 17
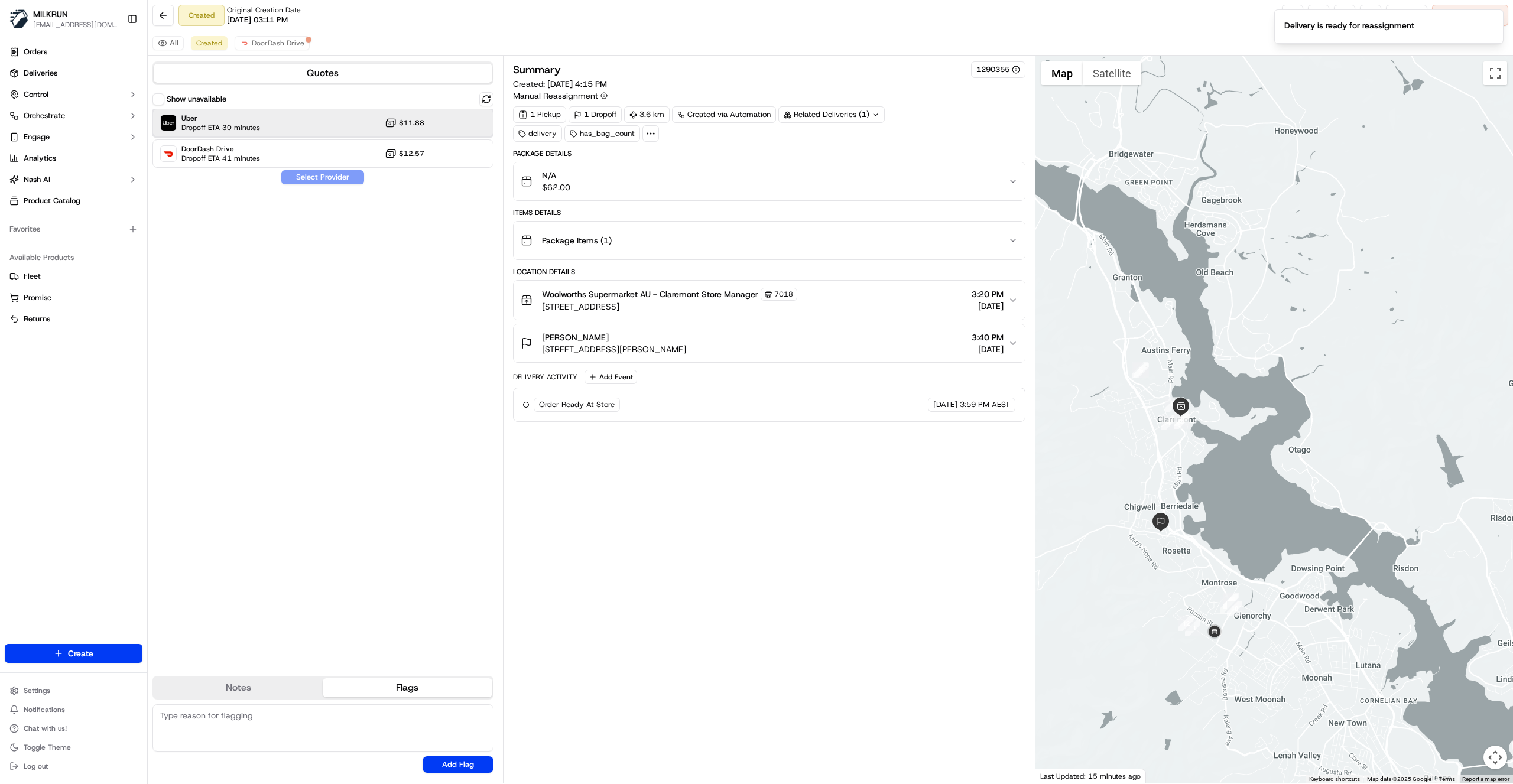
click at [297, 122] on div "Uber Dropoff ETA 30 minutes $11.88" at bounding box center [323, 123] width 341 height 28
click at [323, 173] on button "Assign Provider" at bounding box center [323, 177] width 84 height 15
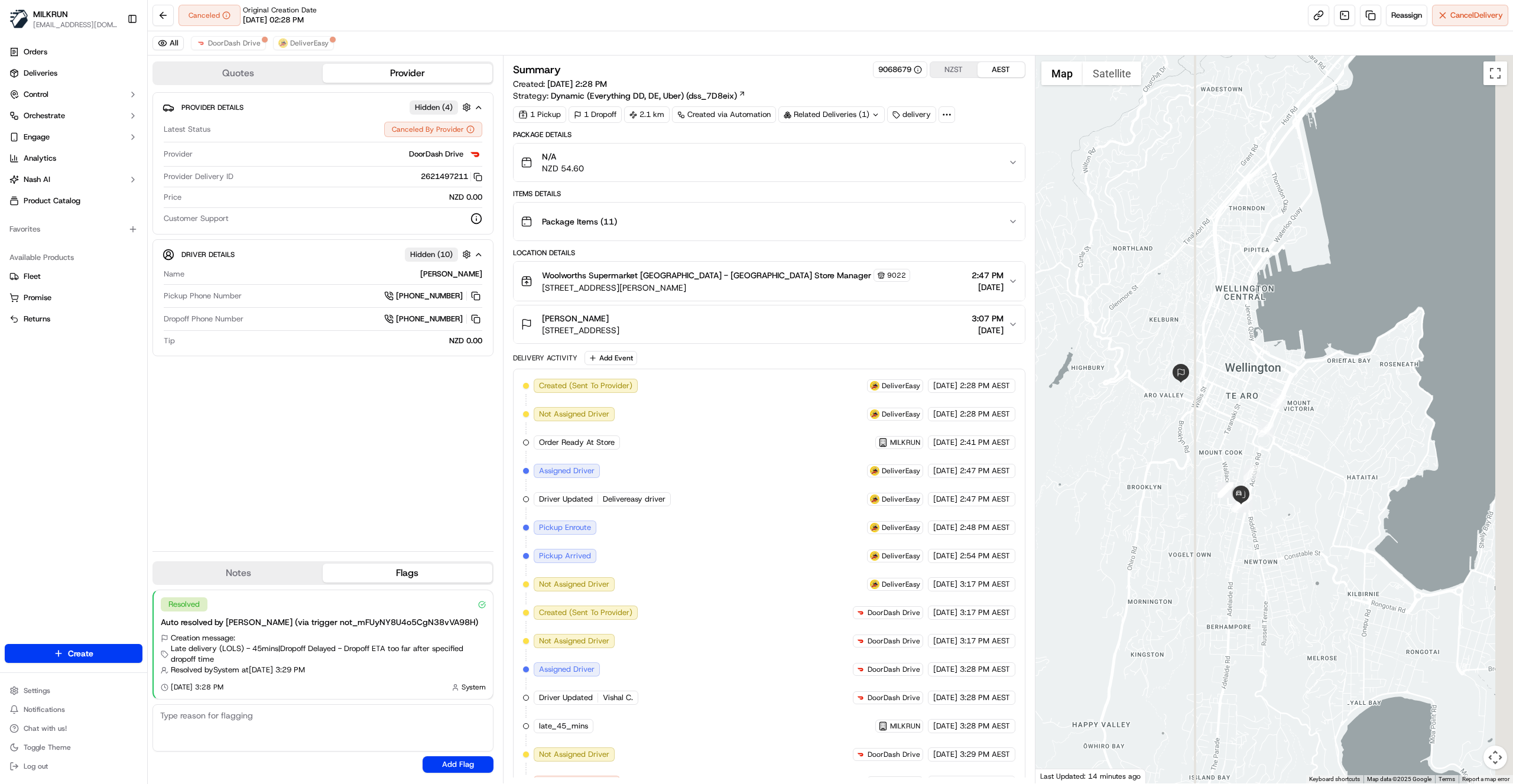
drag, startPoint x: 1402, startPoint y: 478, endPoint x: 1293, endPoint y: 474, distance: 109.1
click at [1293, 474] on div at bounding box center [1275, 419] width 478 height 727
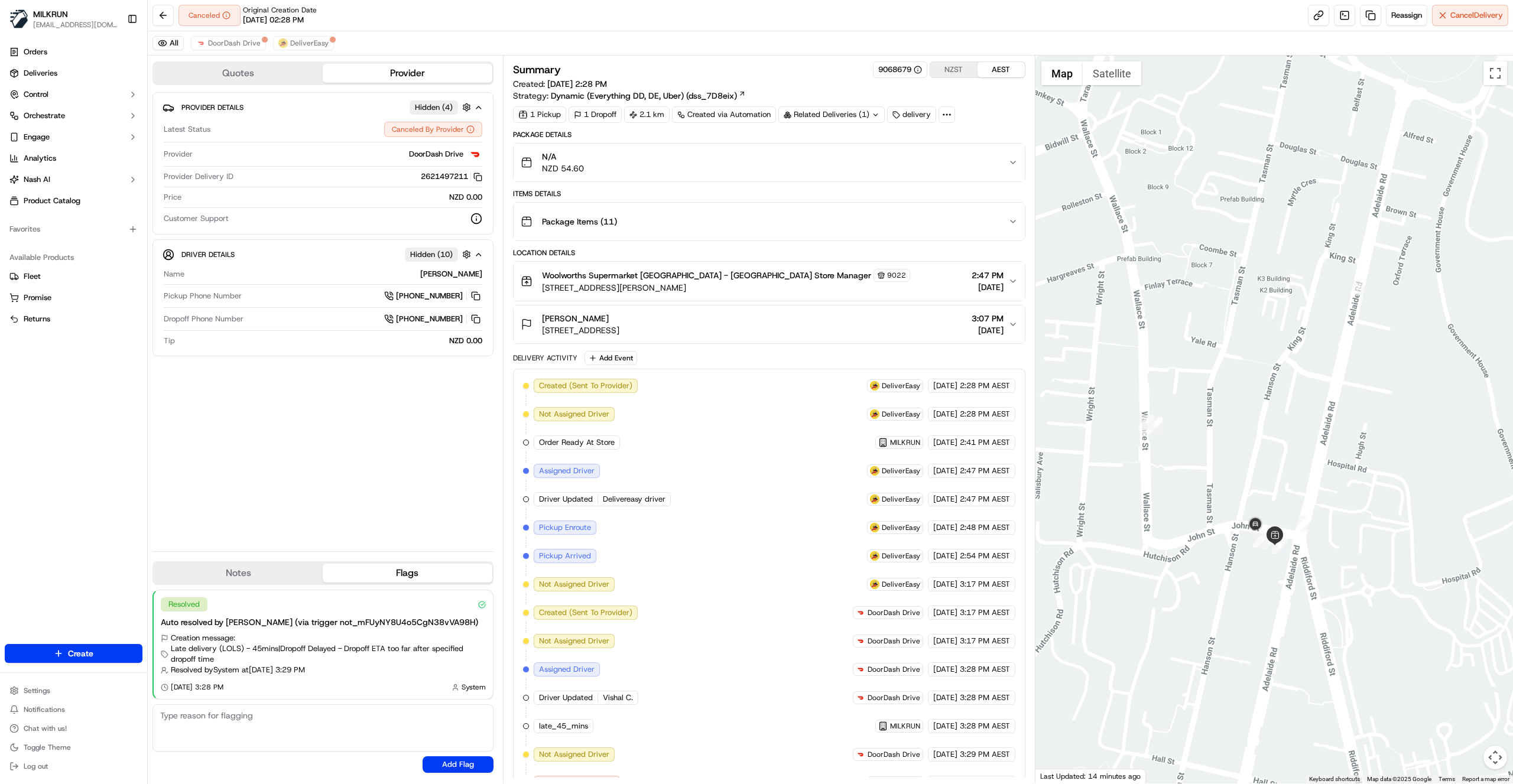
drag, startPoint x: 614, startPoint y: 317, endPoint x: 538, endPoint y: 317, distance: 76.0
click at [538, 317] on div "[PERSON_NAME] [STREET_ADDRESS]" at bounding box center [570, 324] width 99 height 24
copy span "[PERSON_NAME]"
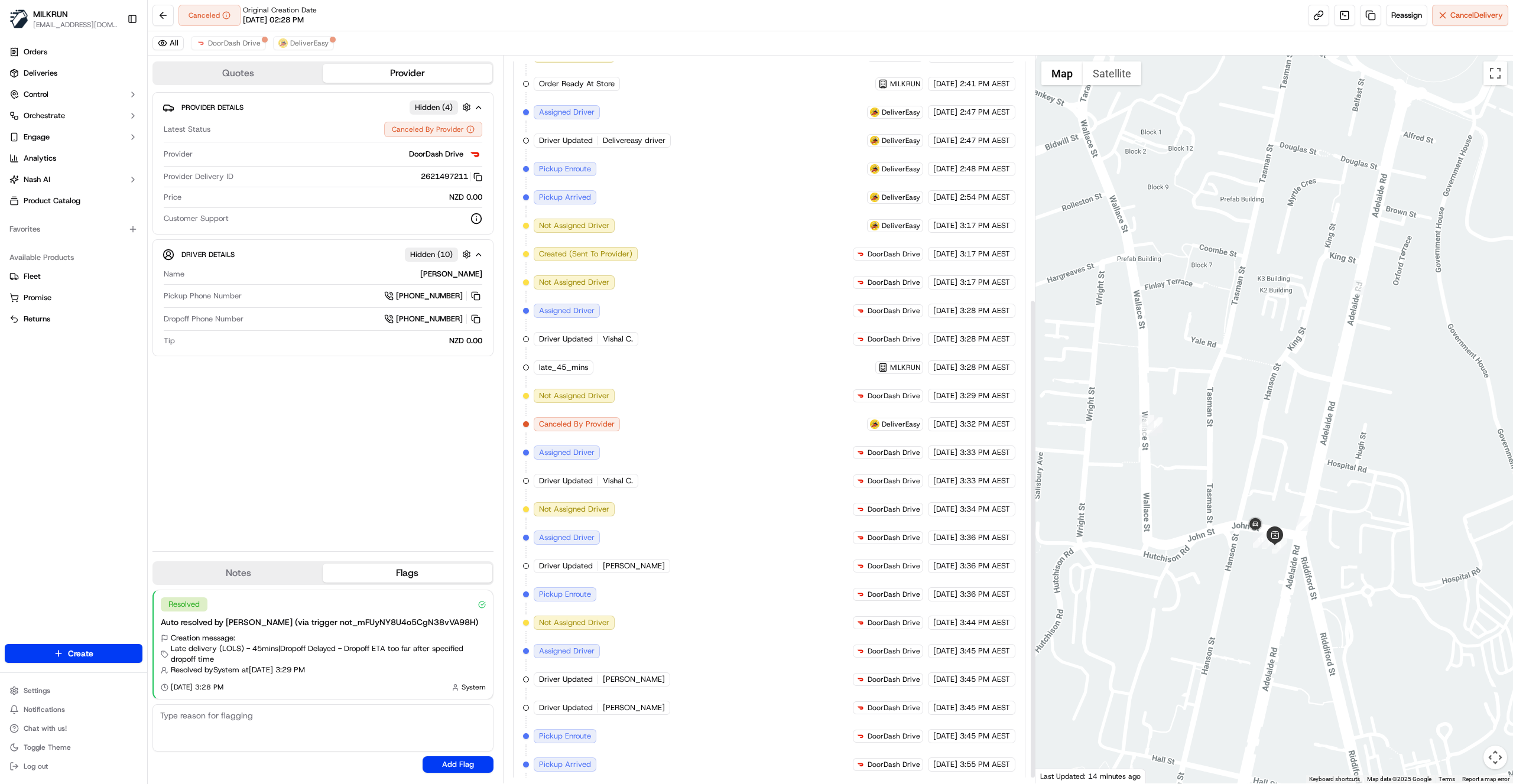
scroll to position [377, 0]
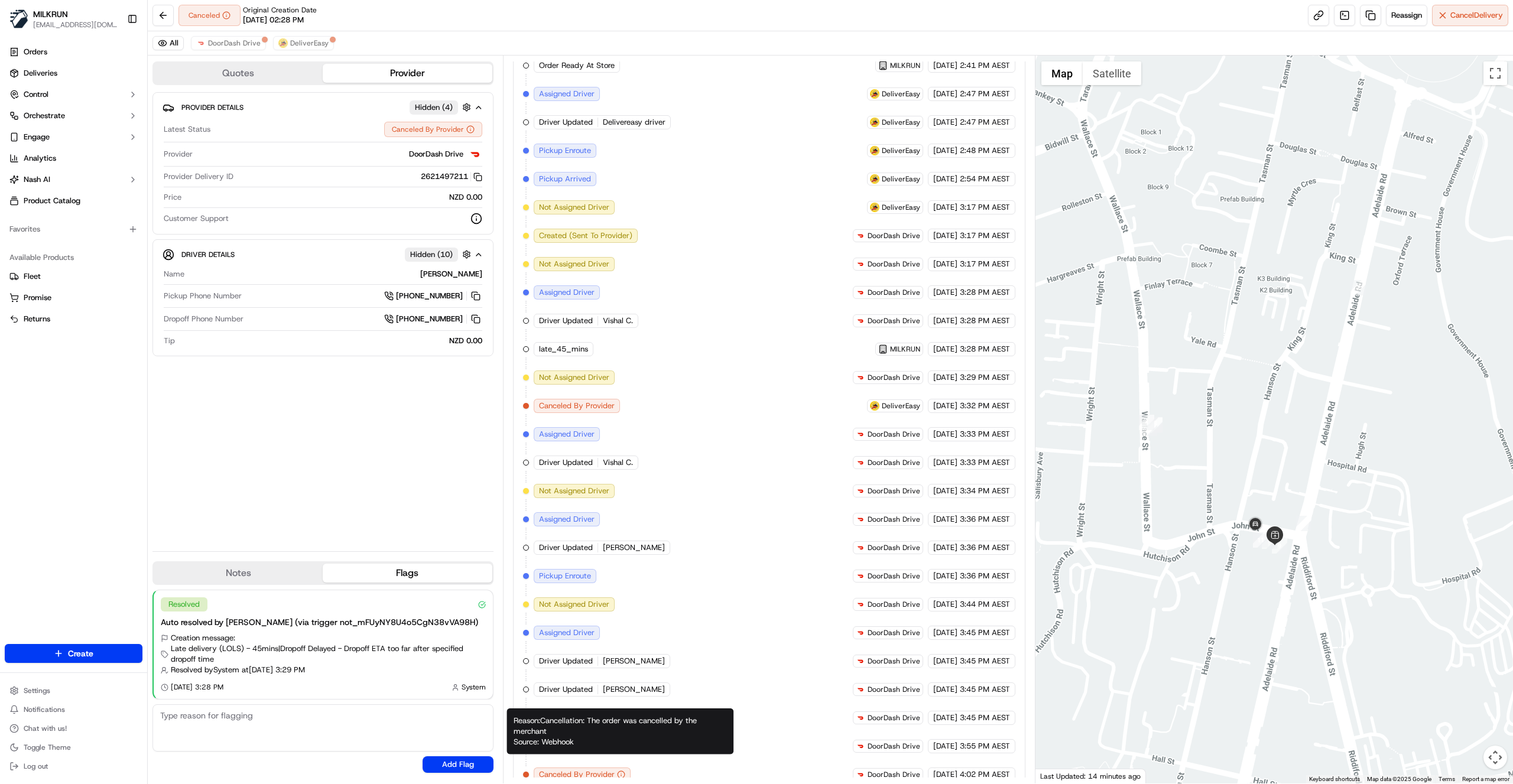
click at [720, 604] on div "Created (Sent To Provider) DeliverEasy 21/09/2025 2:28 PM AEST Not Assigned Dri…" at bounding box center [769, 391] width 492 height 780
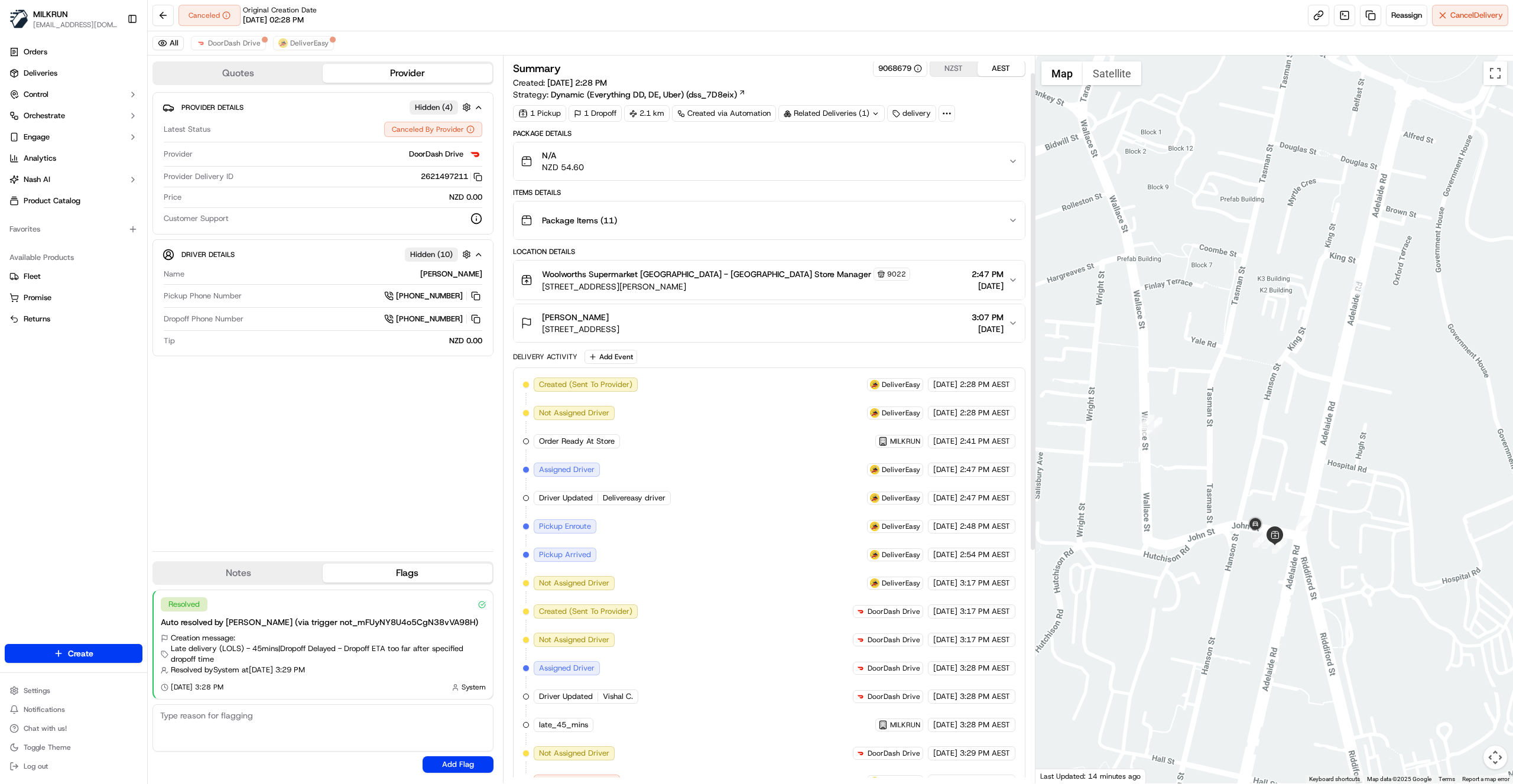
scroll to position [0, 0]
click at [1406, 15] on span "Reassign" at bounding box center [1406, 15] width 31 height 11
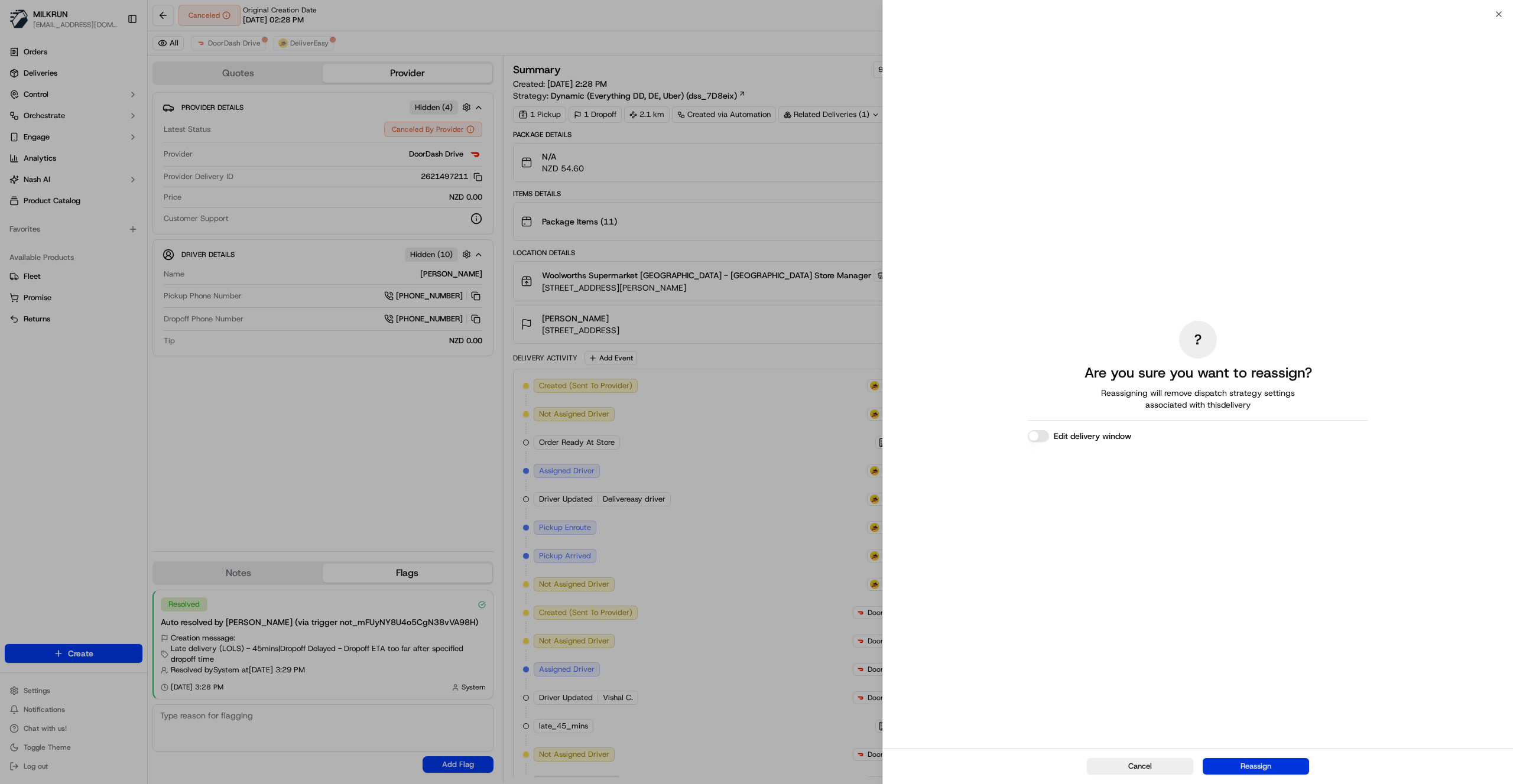
click at [1292, 770] on button "Reassign" at bounding box center [1256, 766] width 106 height 17
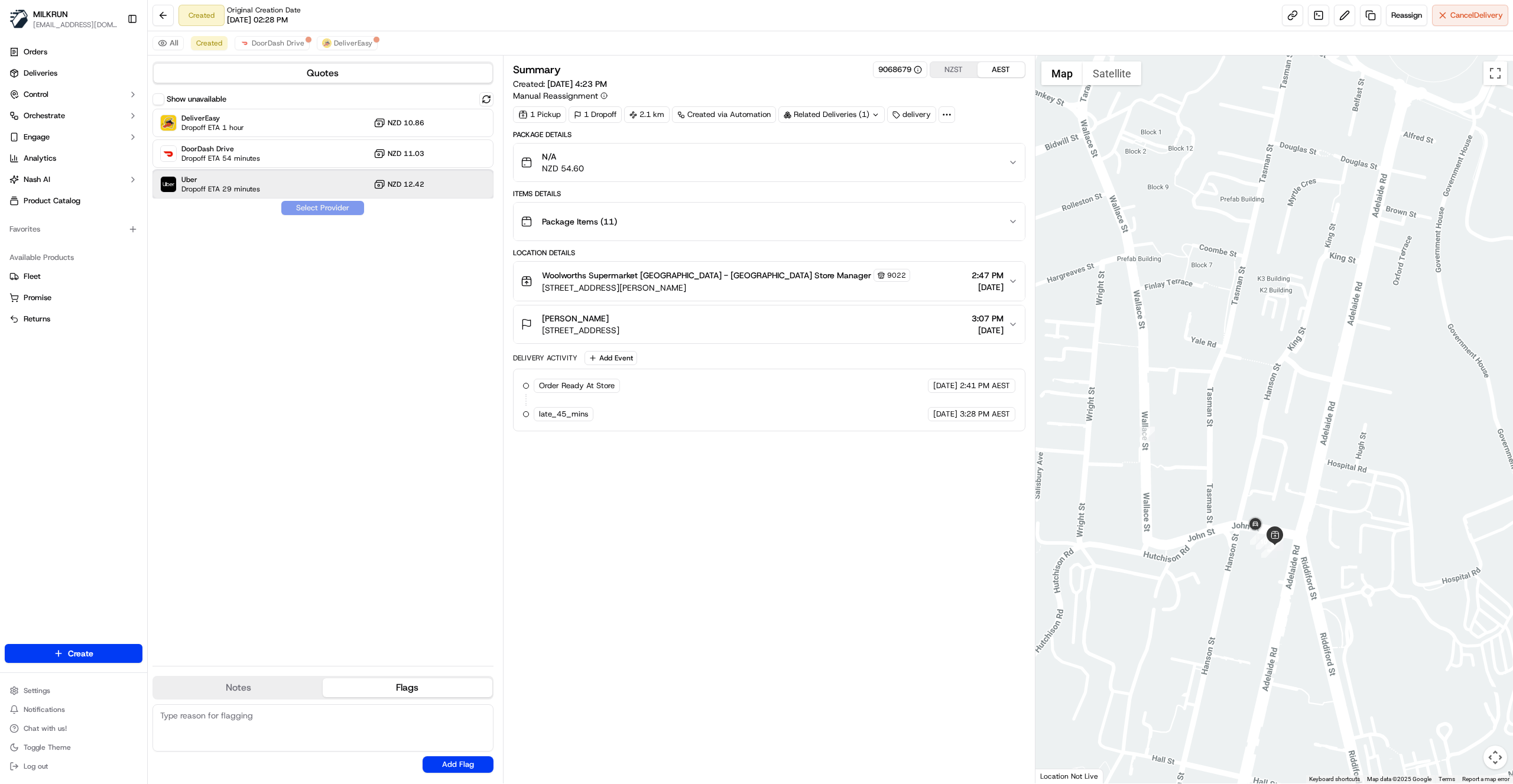
drag, startPoint x: 267, startPoint y: 187, endPoint x: 287, endPoint y: 208, distance: 29.0
click at [267, 185] on div "Uber Dropoff ETA 29 minutes NZD 12.42" at bounding box center [323, 184] width 341 height 28
click at [340, 208] on button "Assign Provider" at bounding box center [323, 208] width 84 height 15
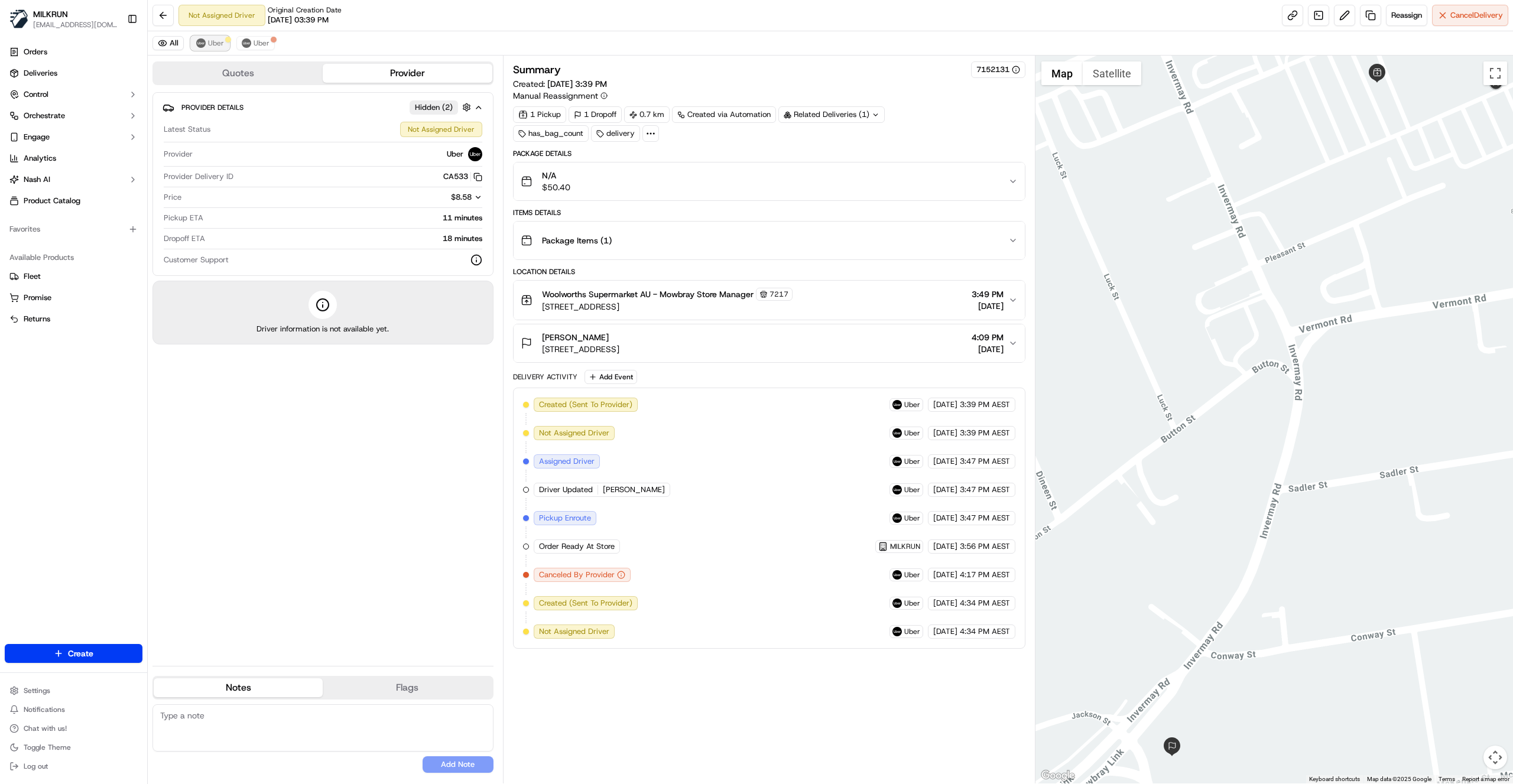
click at [208, 44] on span "Uber" at bounding box center [216, 43] width 16 height 9
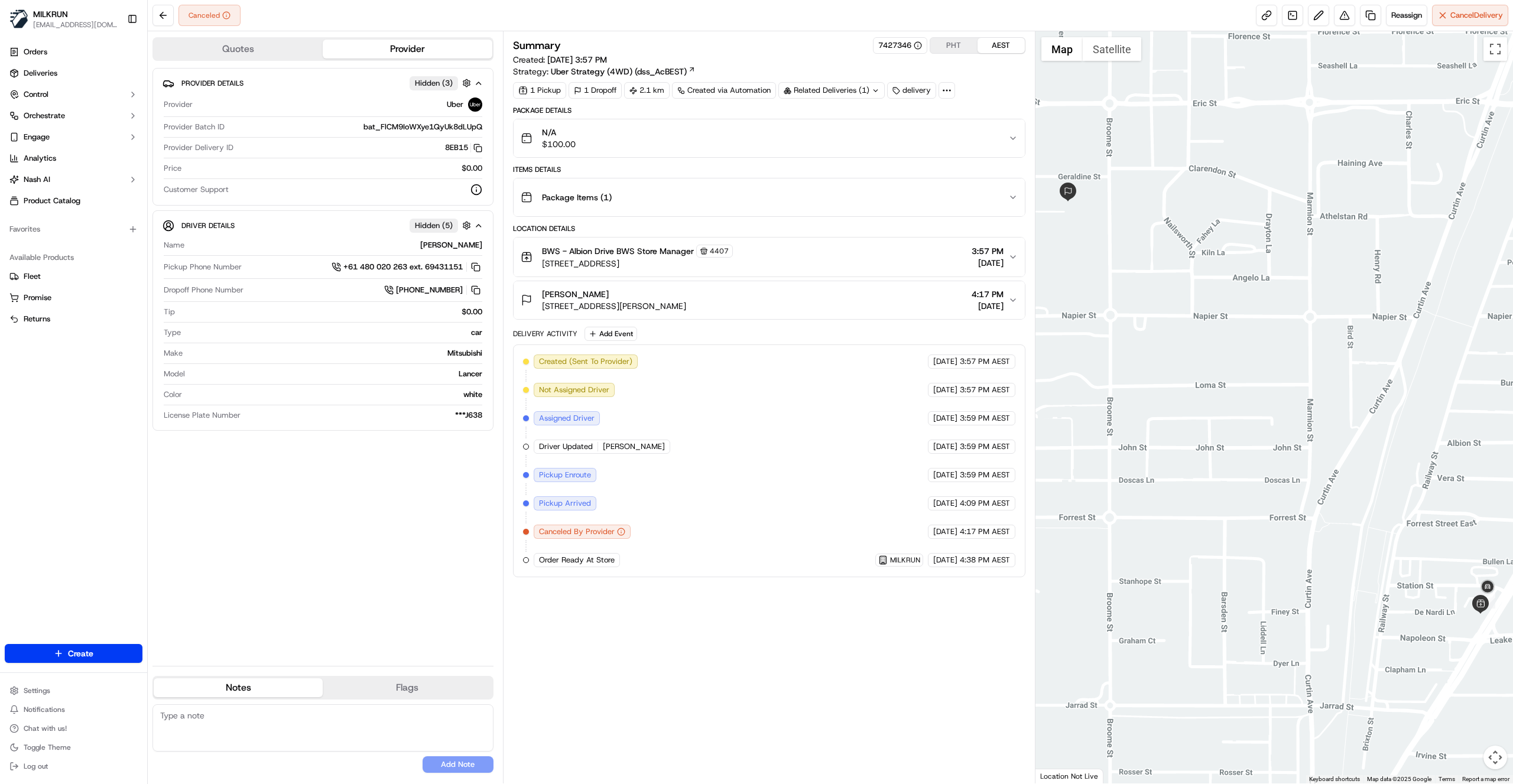
click at [768, 632] on div "Summary 7427346 PHT AEST Created: 21/09/2025 3:57 PM Strategy: Uber Strategy (4…" at bounding box center [768, 407] width 512 height 740
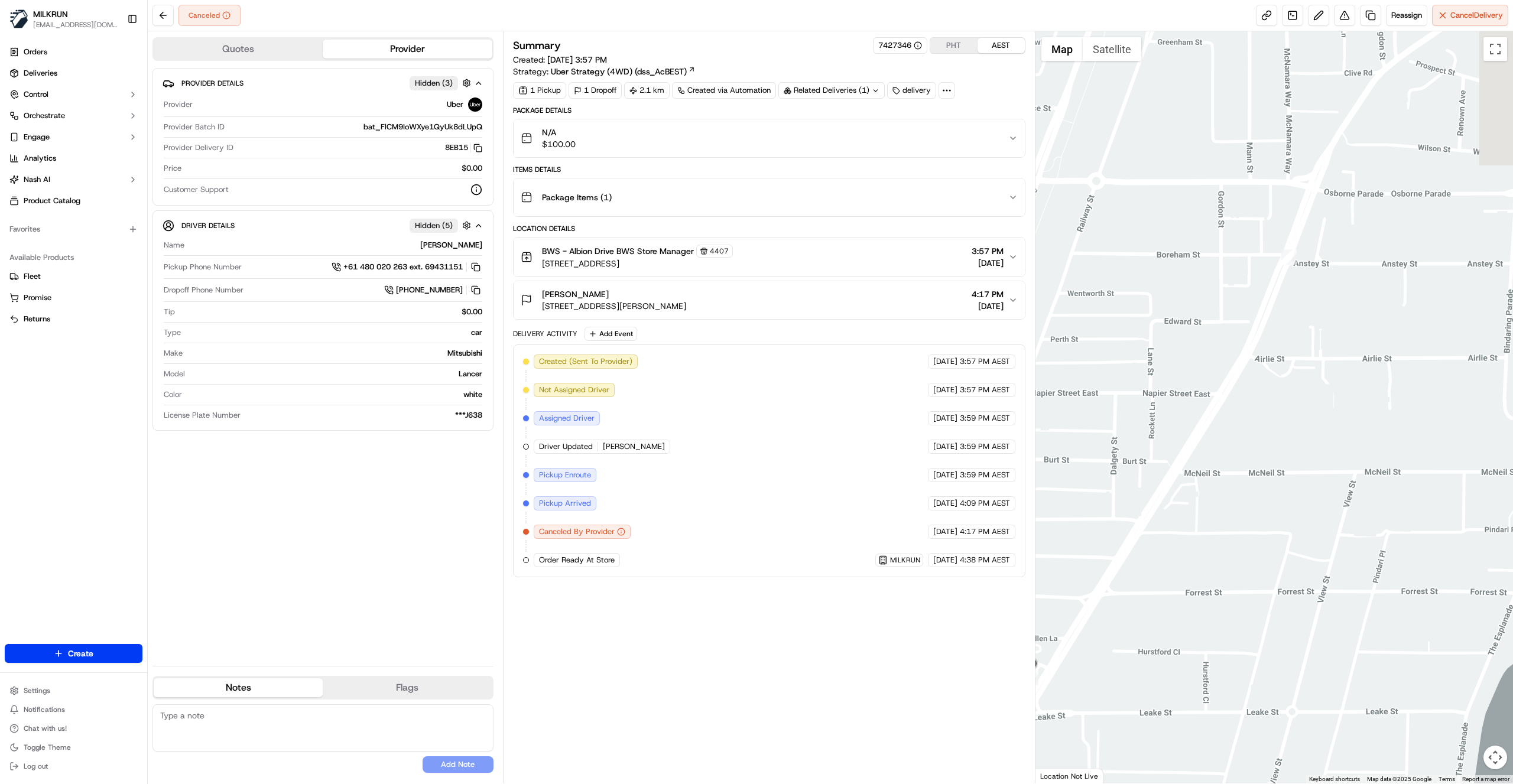
drag, startPoint x: 1410, startPoint y: 411, endPoint x: 1169, endPoint y: 506, distance: 259.0
click at [1169, 506] on div at bounding box center [1275, 407] width 478 height 752
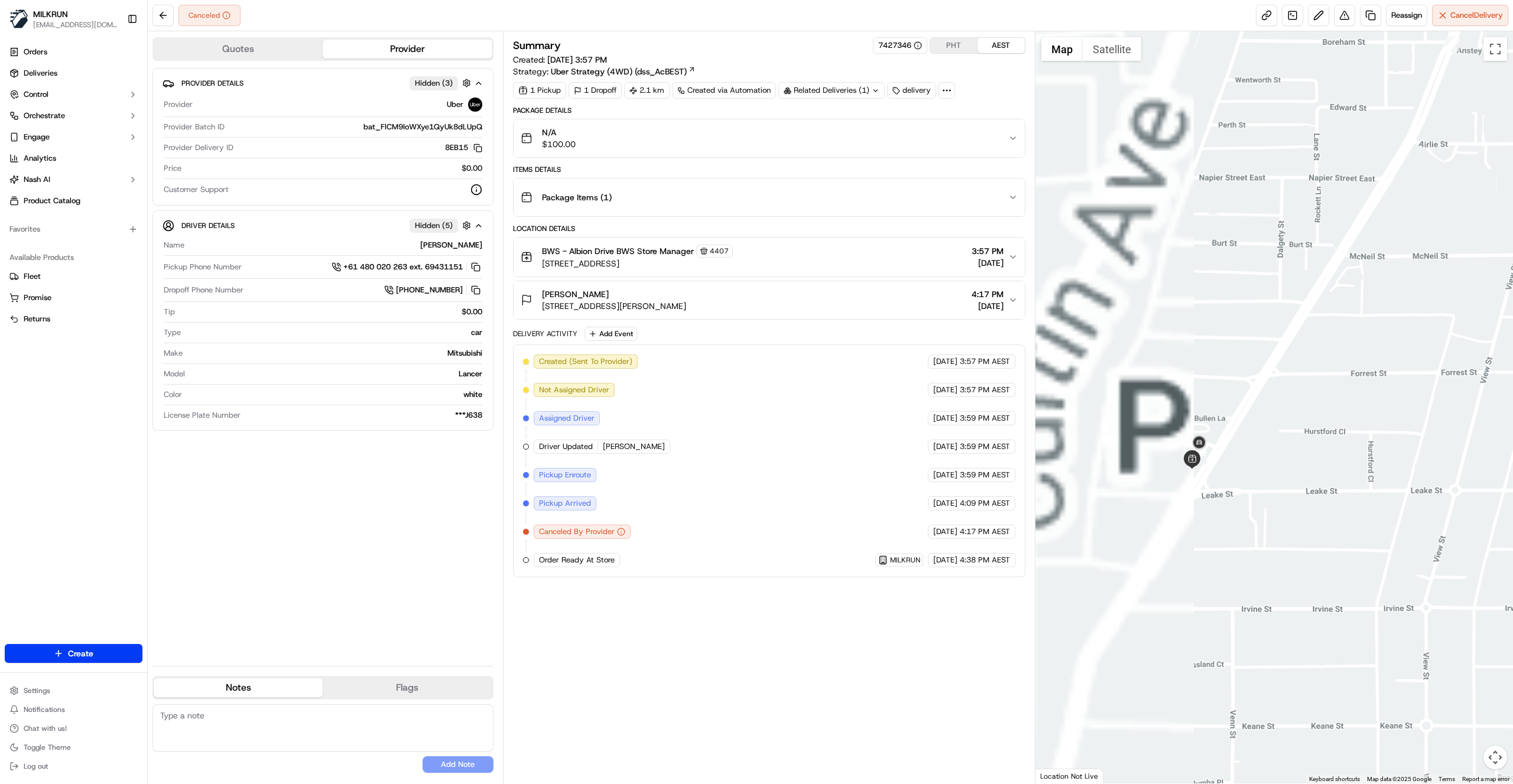
drag, startPoint x: 1160, startPoint y: 480, endPoint x: 1490, endPoint y: 518, distance: 332.2
click at [1501, 523] on div at bounding box center [1275, 407] width 478 height 752
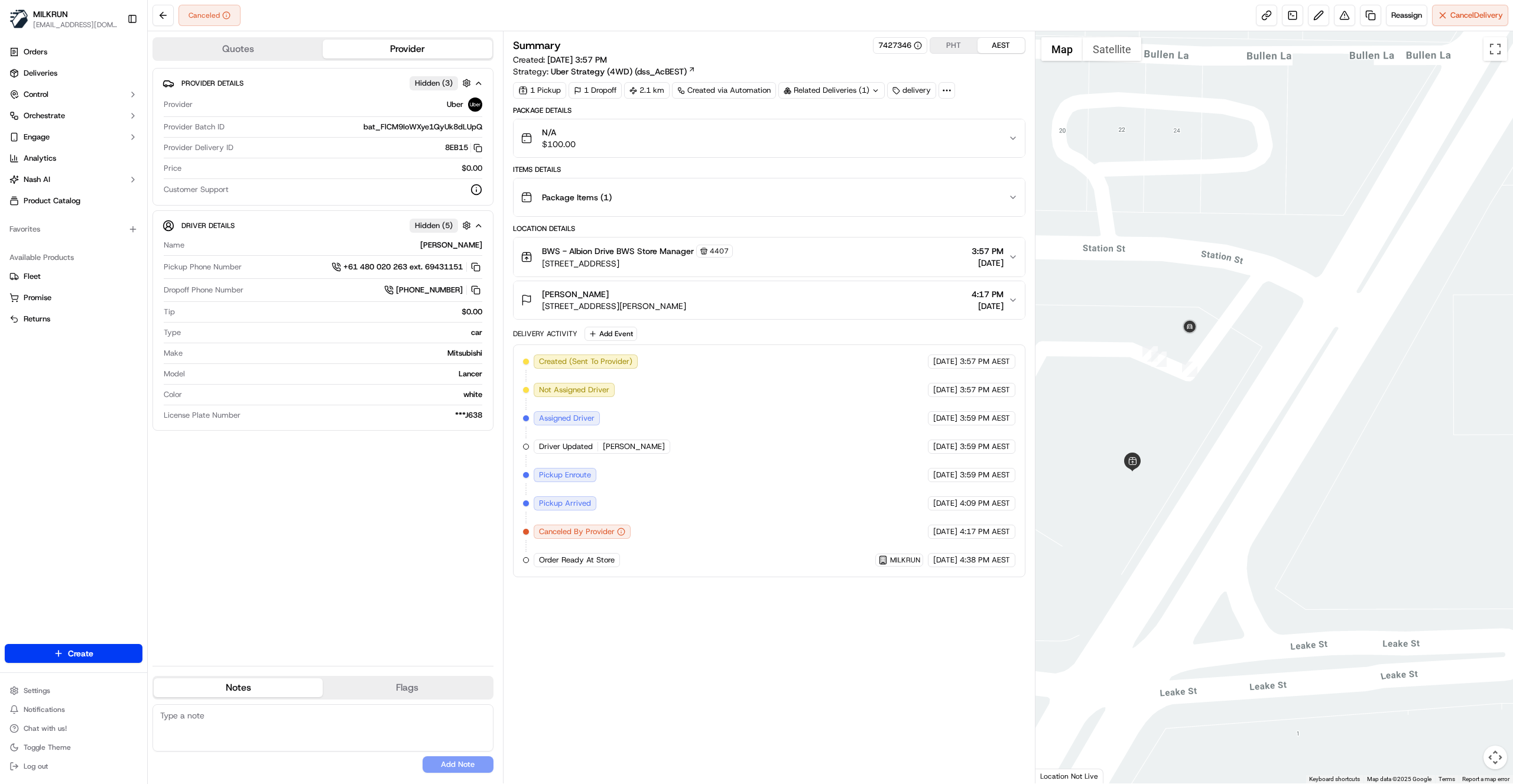
click at [783, 625] on div "Summary 7427346 PHT AEST Created: 21/09/2025 3:57 PM Strategy: Uber Strategy (4…" at bounding box center [768, 407] width 512 height 740
click at [1408, 12] on span "Reassign" at bounding box center [1406, 15] width 31 height 11
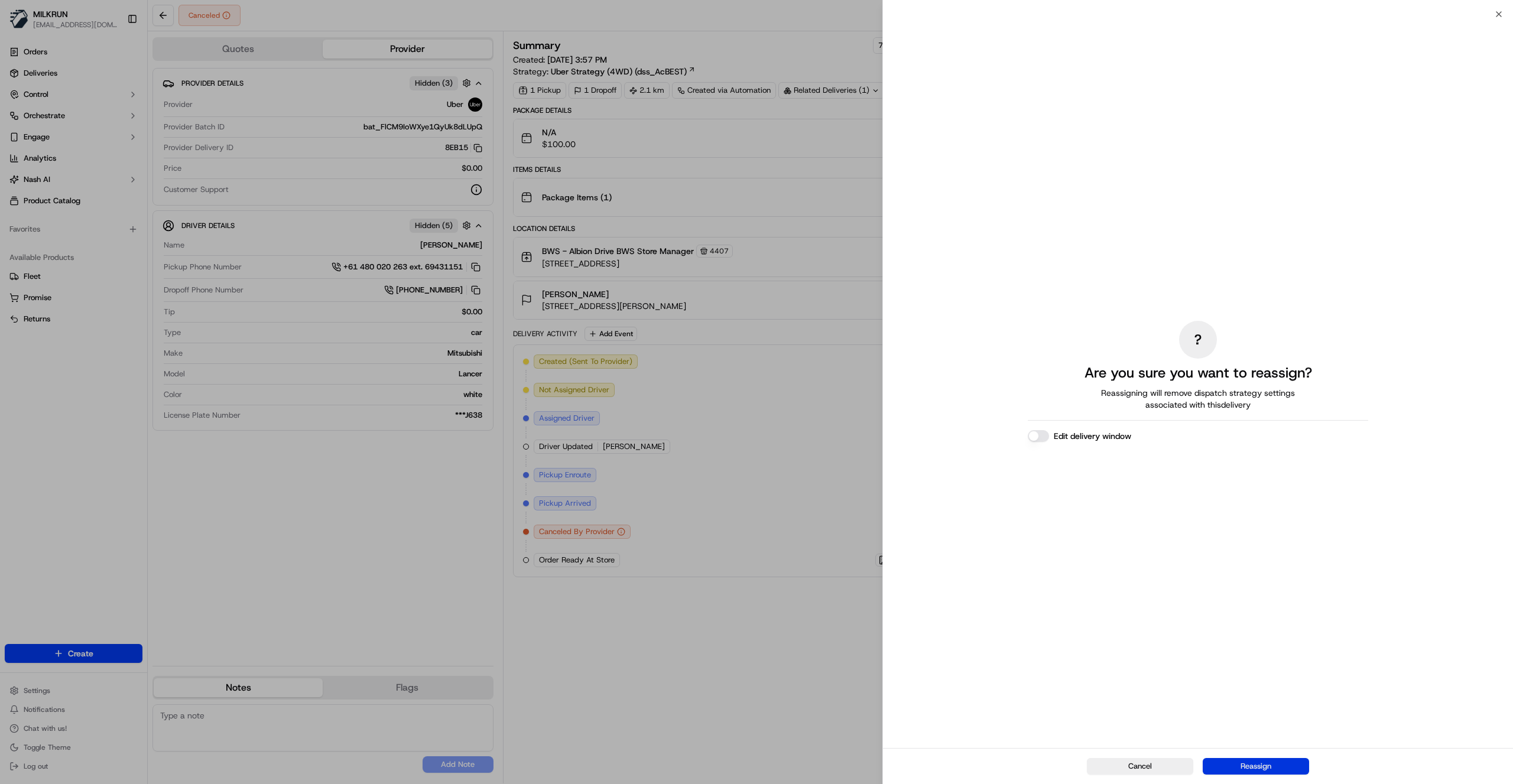
click at [1286, 767] on button "Reassign" at bounding box center [1256, 766] width 106 height 17
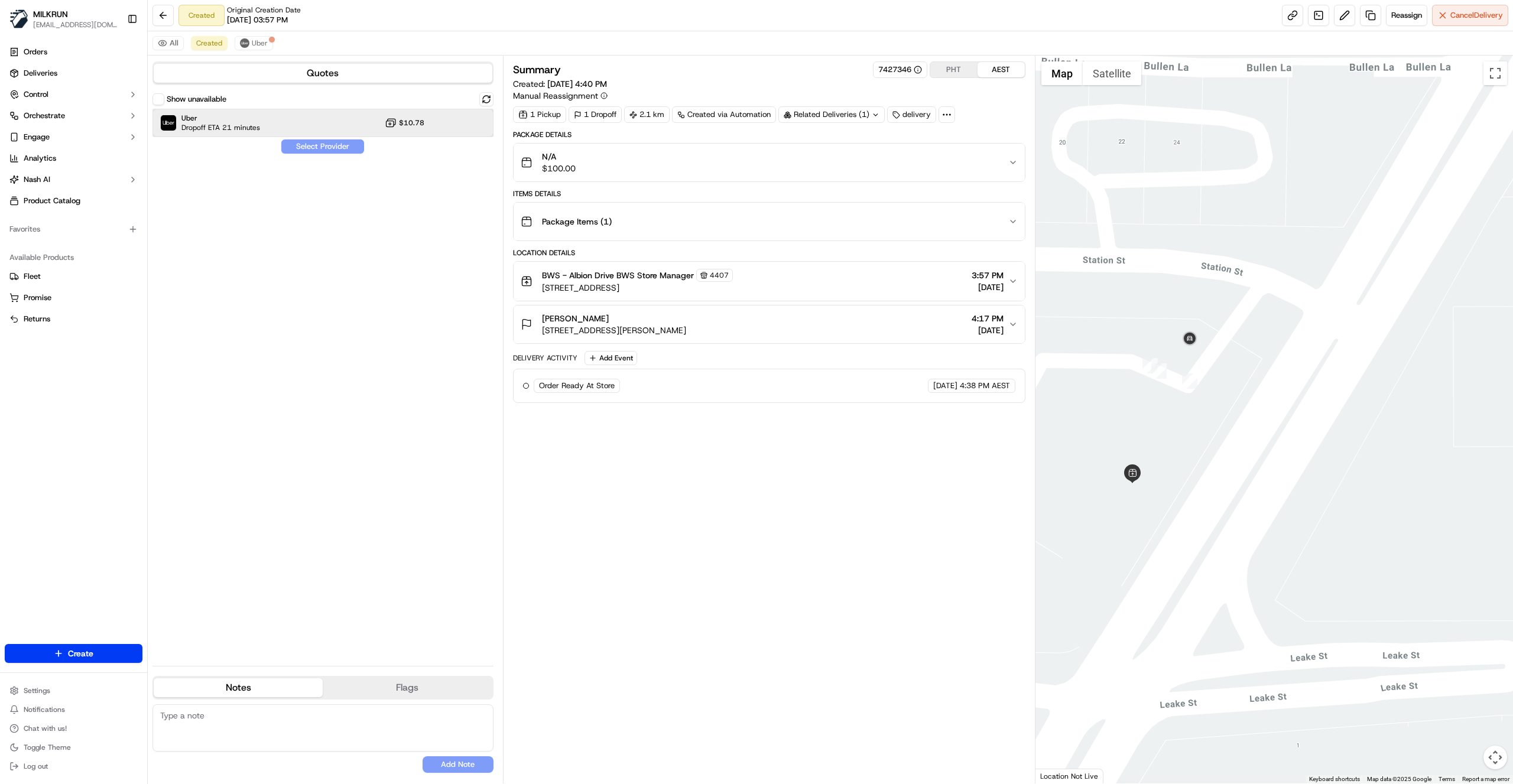
click at [351, 118] on div "Uber Dropoff ETA 21 minutes $10.78" at bounding box center [323, 123] width 341 height 28
click at [339, 149] on button "Assign Provider" at bounding box center [323, 147] width 84 height 15
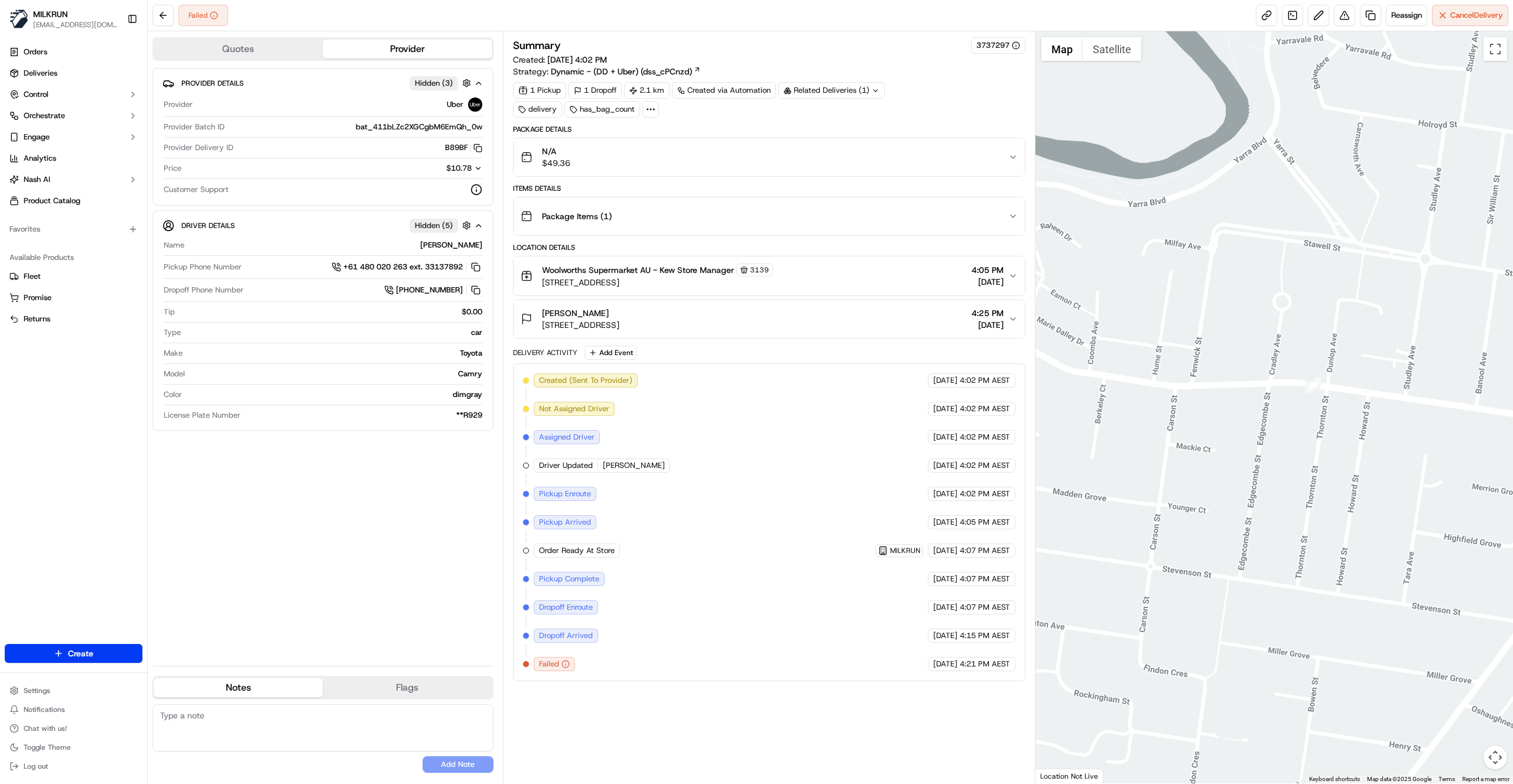
click at [1185, 521] on div at bounding box center [1275, 407] width 478 height 752
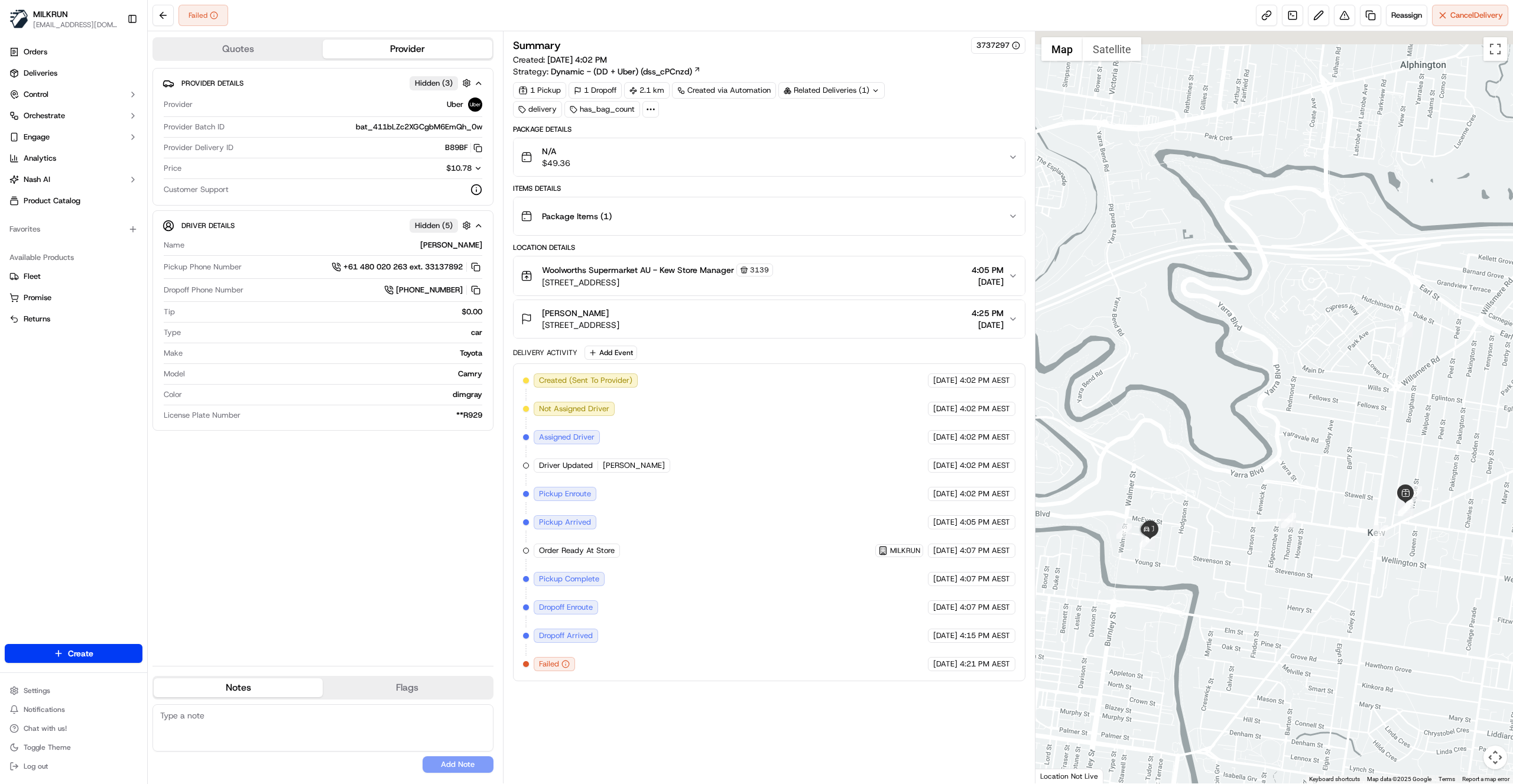
drag, startPoint x: 1190, startPoint y: 549, endPoint x: 1209, endPoint y: 554, distance: 19.6
click at [1209, 554] on div at bounding box center [1275, 407] width 478 height 752
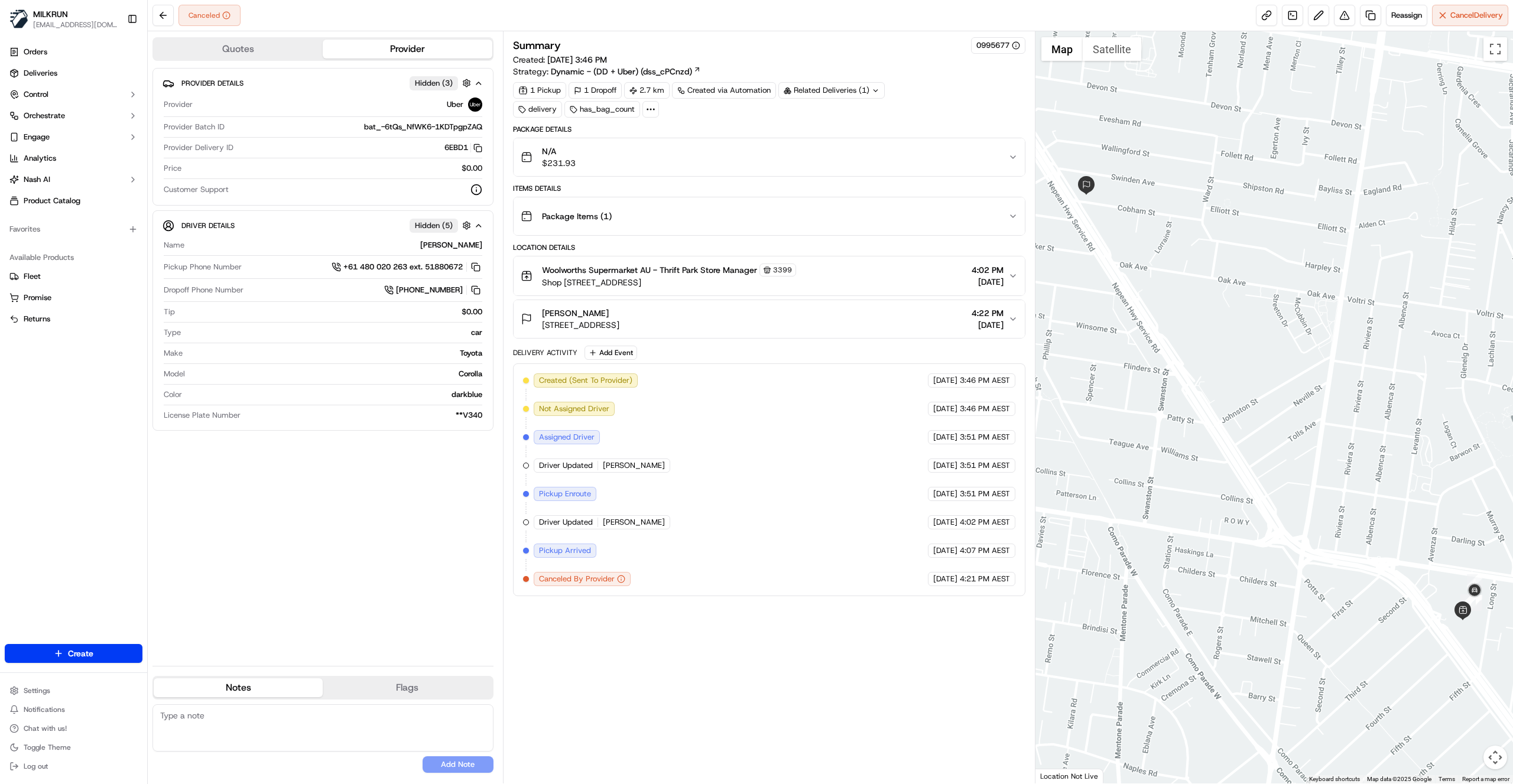
drag, startPoint x: 925, startPoint y: 653, endPoint x: 921, endPoint y: 645, distance: 8.9
click at [925, 651] on div "Summary 0995677 Created: 21/09/2025 3:46 PM Strategy: Dynamic - (DD + Uber) (ds…" at bounding box center [768, 407] width 512 height 740
click at [1400, 17] on span "Reassign" at bounding box center [1406, 15] width 31 height 11
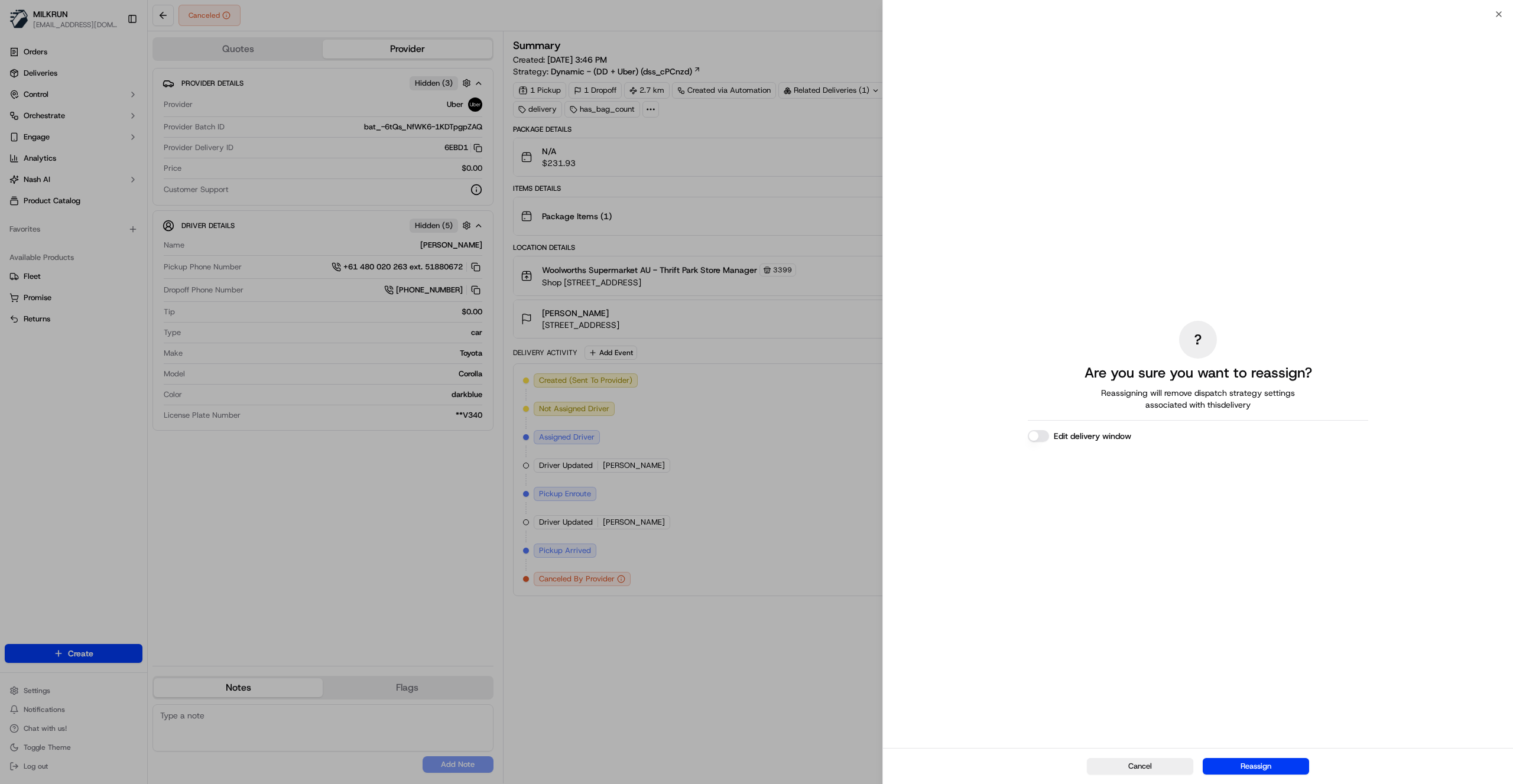
click at [1303, 762] on button "Reassign" at bounding box center [1256, 766] width 106 height 17
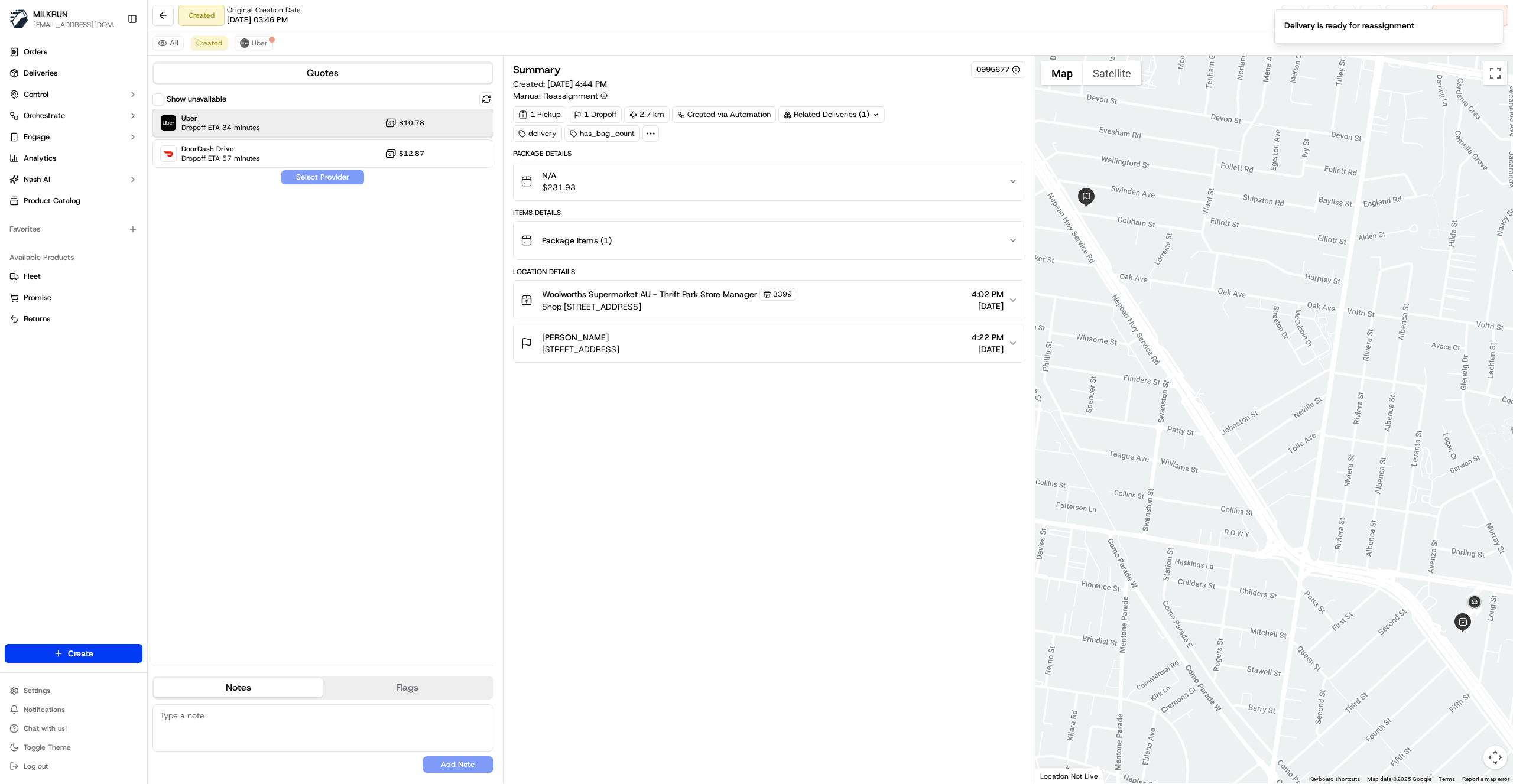
click at [449, 127] on div "Uber Dropoff ETA 34 minutes $10.78" at bounding box center [323, 123] width 341 height 28
click at [328, 179] on button "Assign Provider" at bounding box center [323, 177] width 84 height 15
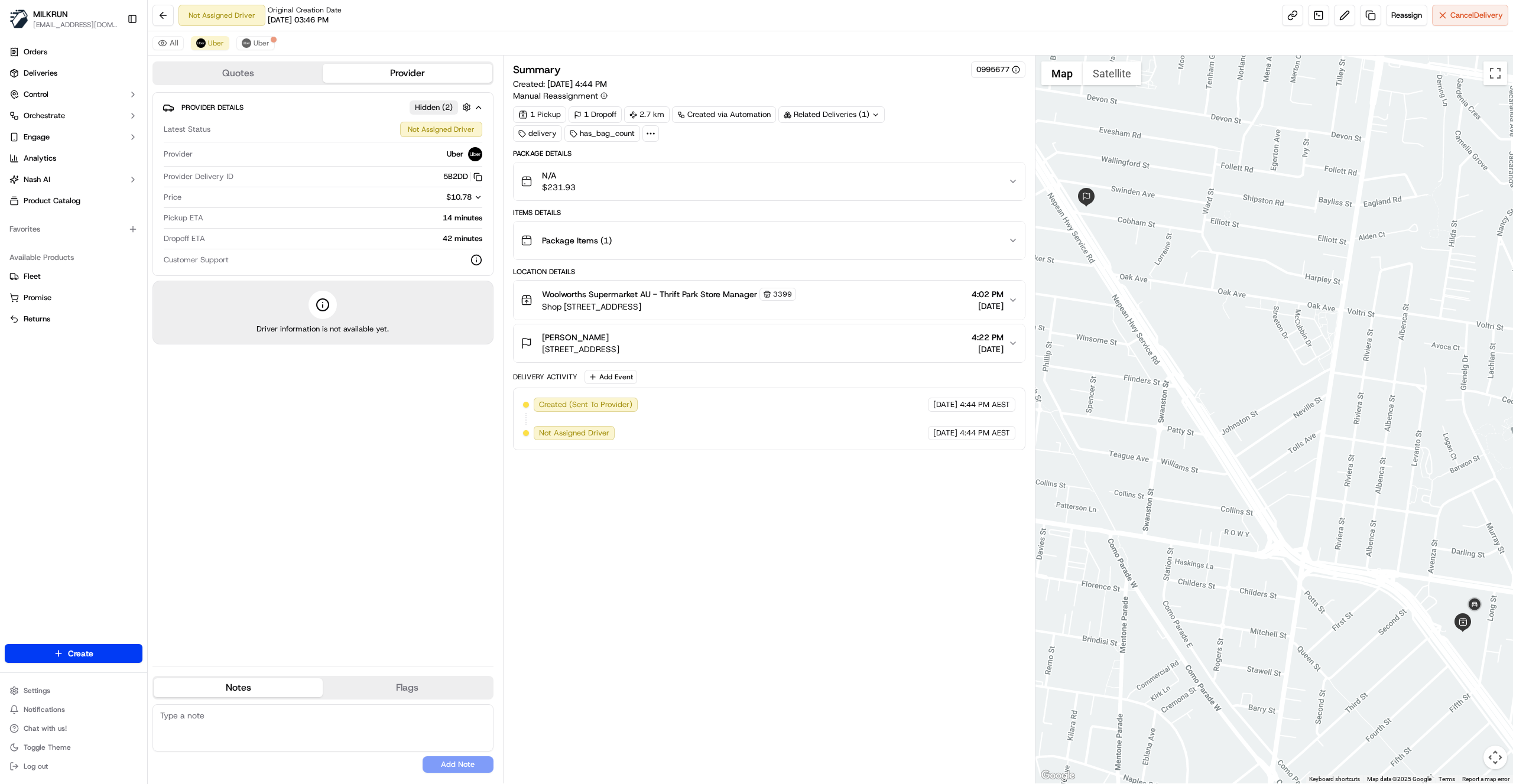
click at [686, 581] on div "Summary 0995677 Created: 21/09/2025 4:44 PM Manual Reassignment 1 Pickup 1 Drop…" at bounding box center [768, 420] width 512 height 716
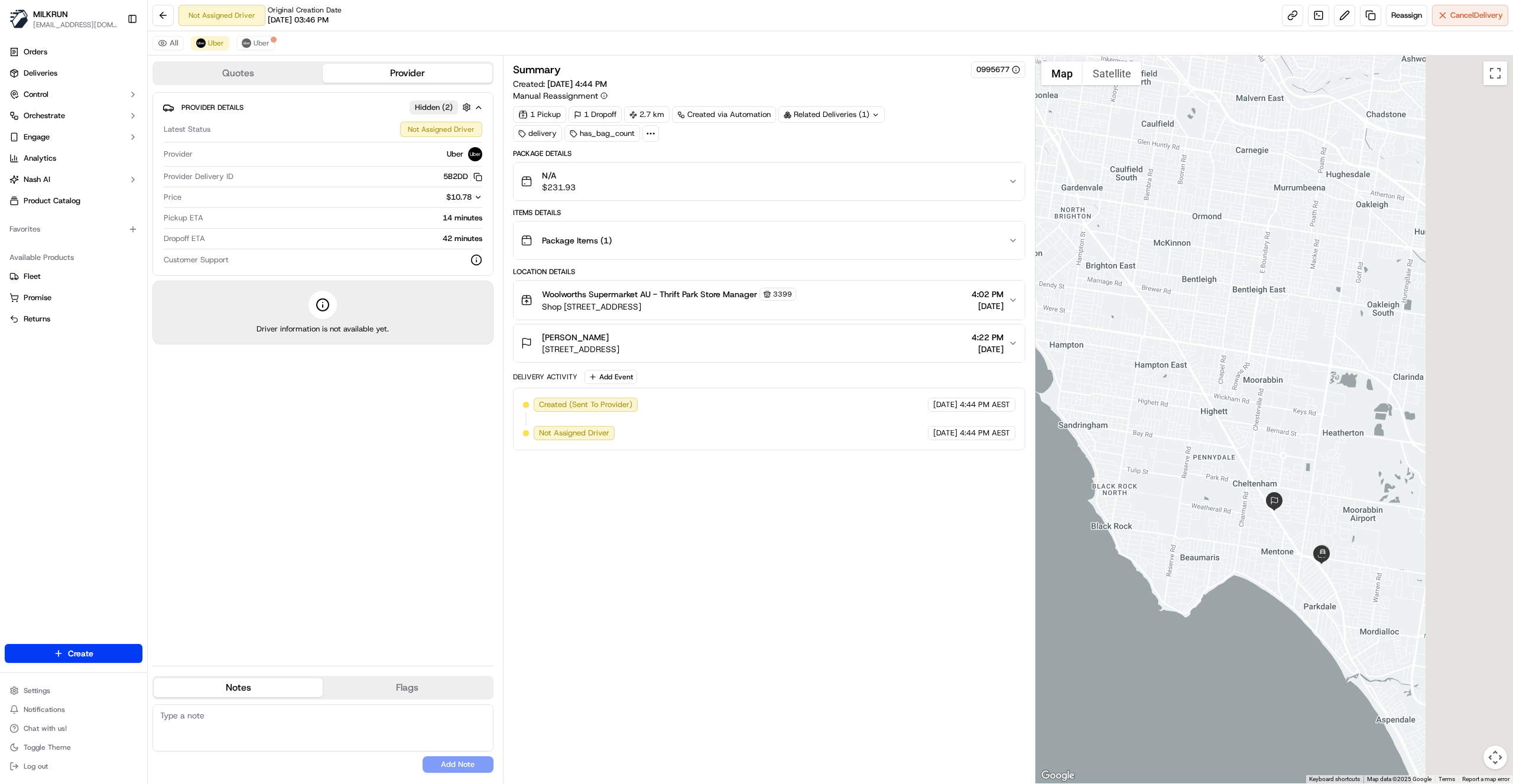
drag, startPoint x: 1313, startPoint y: 559, endPoint x: 1182, endPoint y: 674, distance: 174.3
click at [1180, 676] on div at bounding box center [1275, 419] width 478 height 727
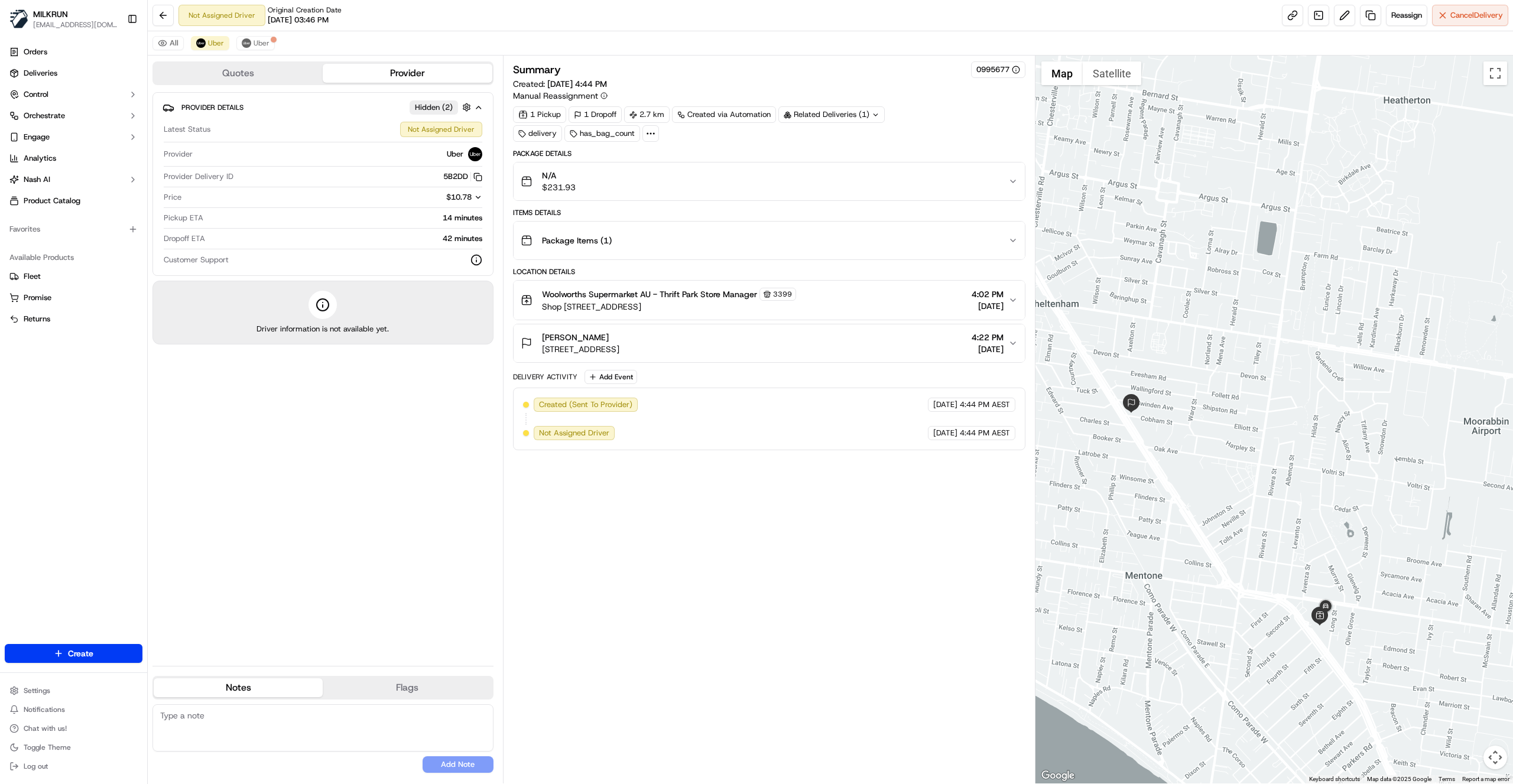
click at [706, 555] on div "Summary 0995677 Created: 21/09/2025 4:44 PM Manual Reassignment 1 Pickup 1 Drop…" at bounding box center [768, 420] width 512 height 716
drag, startPoint x: 383, startPoint y: 426, endPoint x: 386, endPoint y: 354, distance: 72.1
click at [383, 426] on div "Provider Details Hidden ( 2 ) Latest Status Not Assigned Driver Provider Uber P…" at bounding box center [323, 374] width 341 height 564
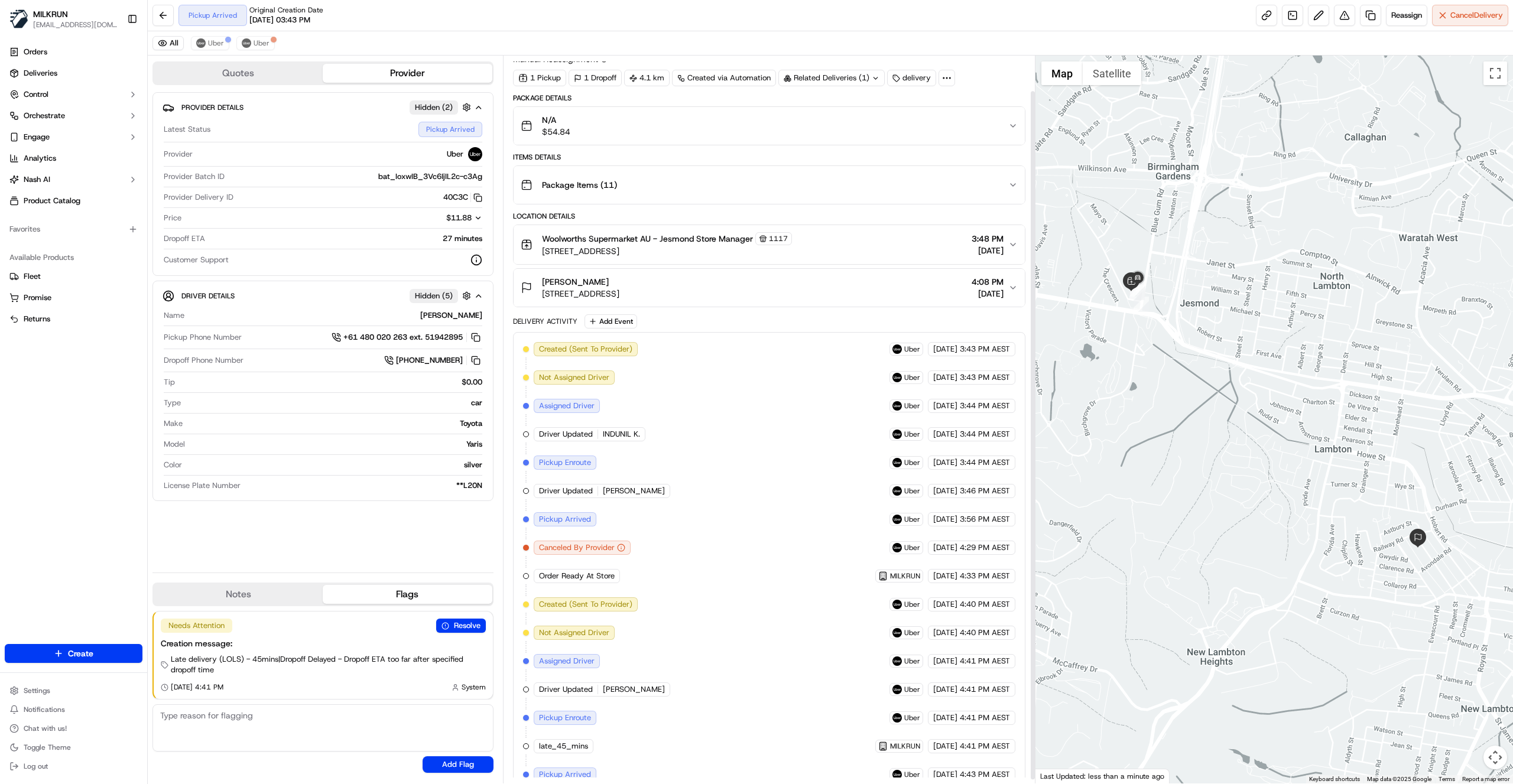
scroll to position [41, 0]
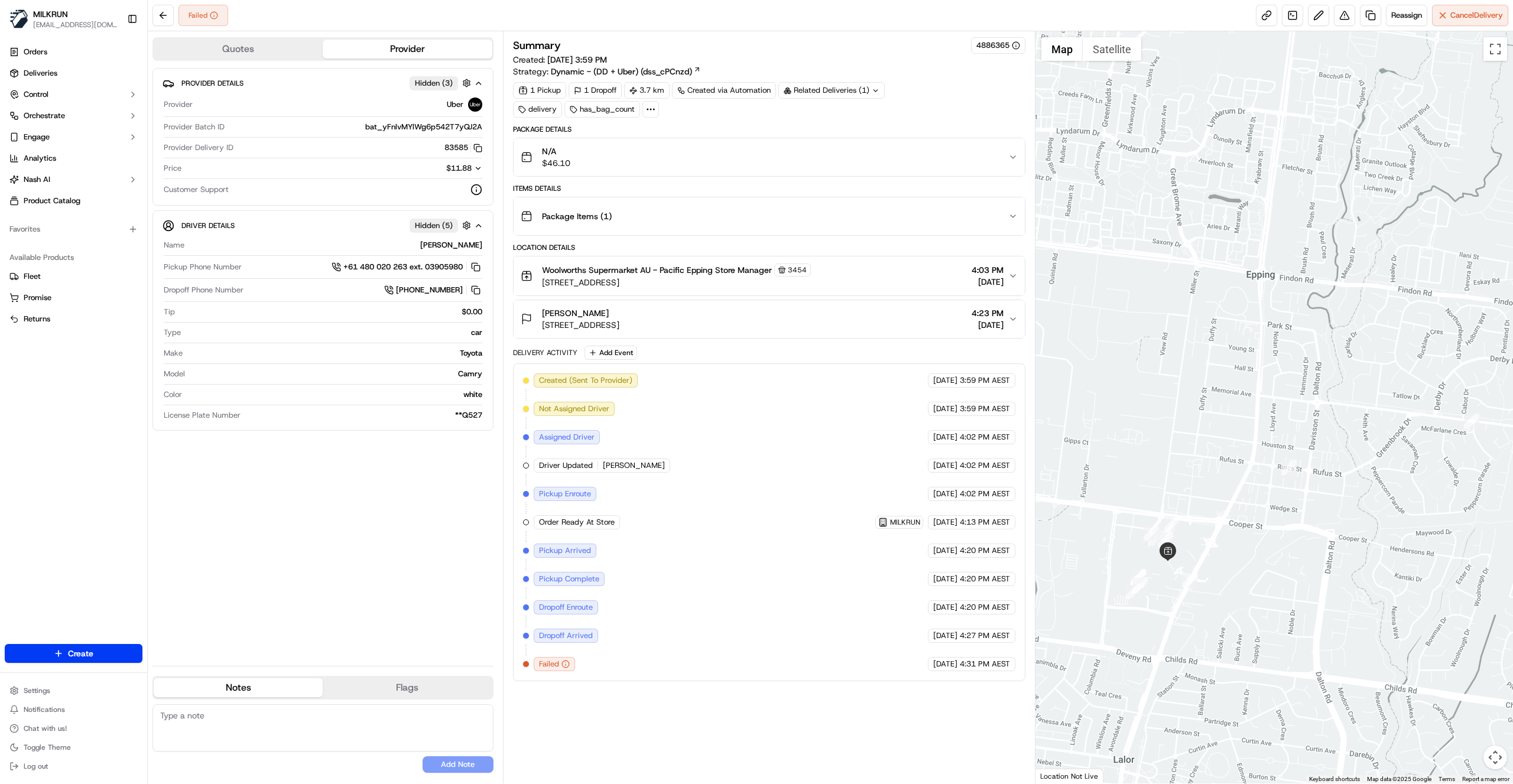
drag, startPoint x: 1252, startPoint y: 526, endPoint x: 1276, endPoint y: 566, distance: 46.6
click at [1289, 570] on div at bounding box center [1275, 407] width 478 height 752
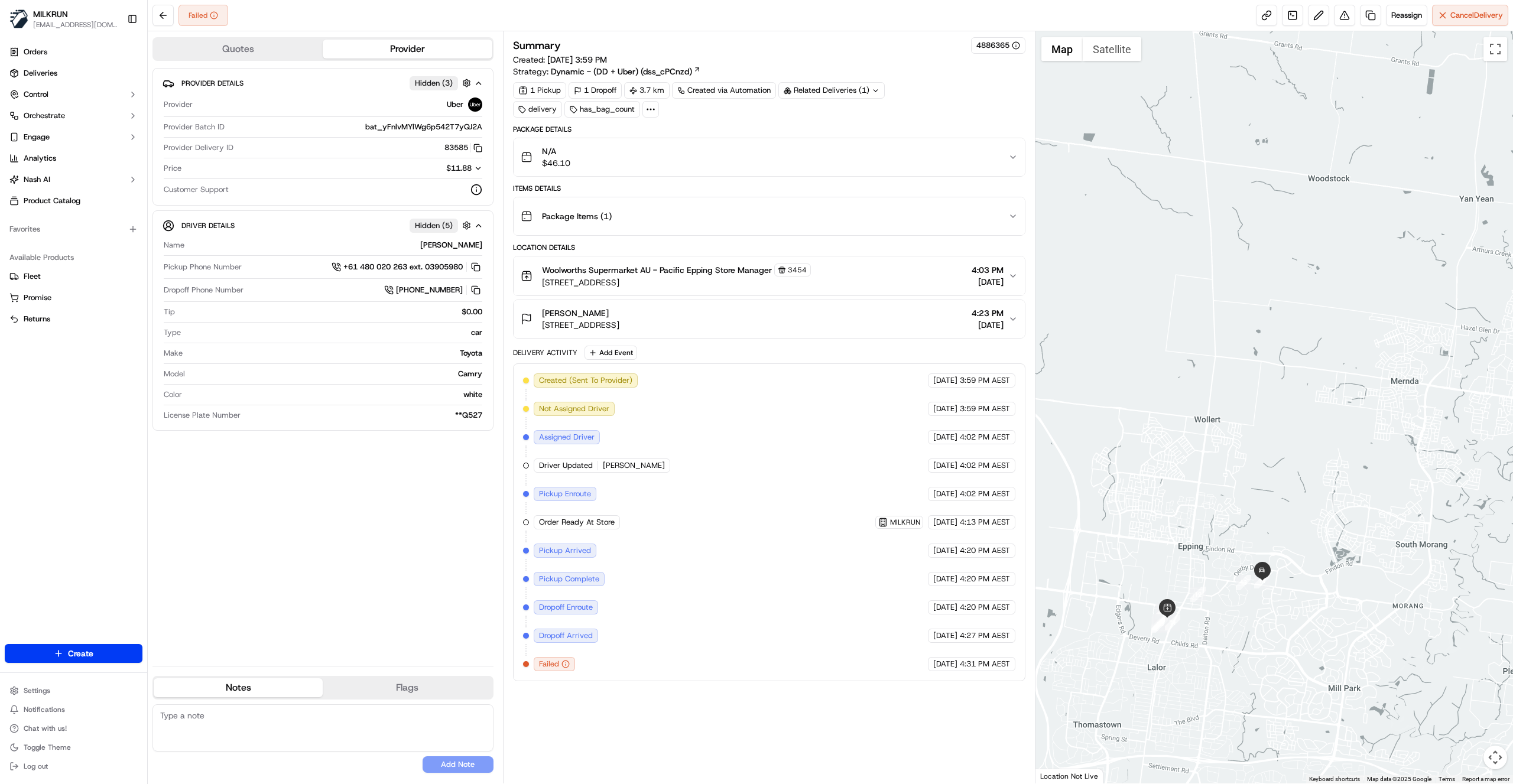
drag, startPoint x: 1350, startPoint y: 596, endPoint x: 1259, endPoint y: 642, distance: 102.0
click at [1259, 642] on div at bounding box center [1275, 407] width 478 height 752
click at [637, 719] on div "Summary 4886365 Created: [DATE] 3:59 PM Strategy: Dynamic - (DD + Uber) (dss_cP…" at bounding box center [768, 407] width 512 height 740
click at [775, 701] on div "Summary 4886365 Created: [DATE] 3:59 PM Strategy: Dynamic - (DD + Uber) (dss_cP…" at bounding box center [768, 407] width 512 height 740
click at [325, 515] on div "Provider Details Hidden ( 3 ) Provider Uber Provider Batch ID bat_yFnlvMYlWg6p5…" at bounding box center [323, 362] width 341 height 588
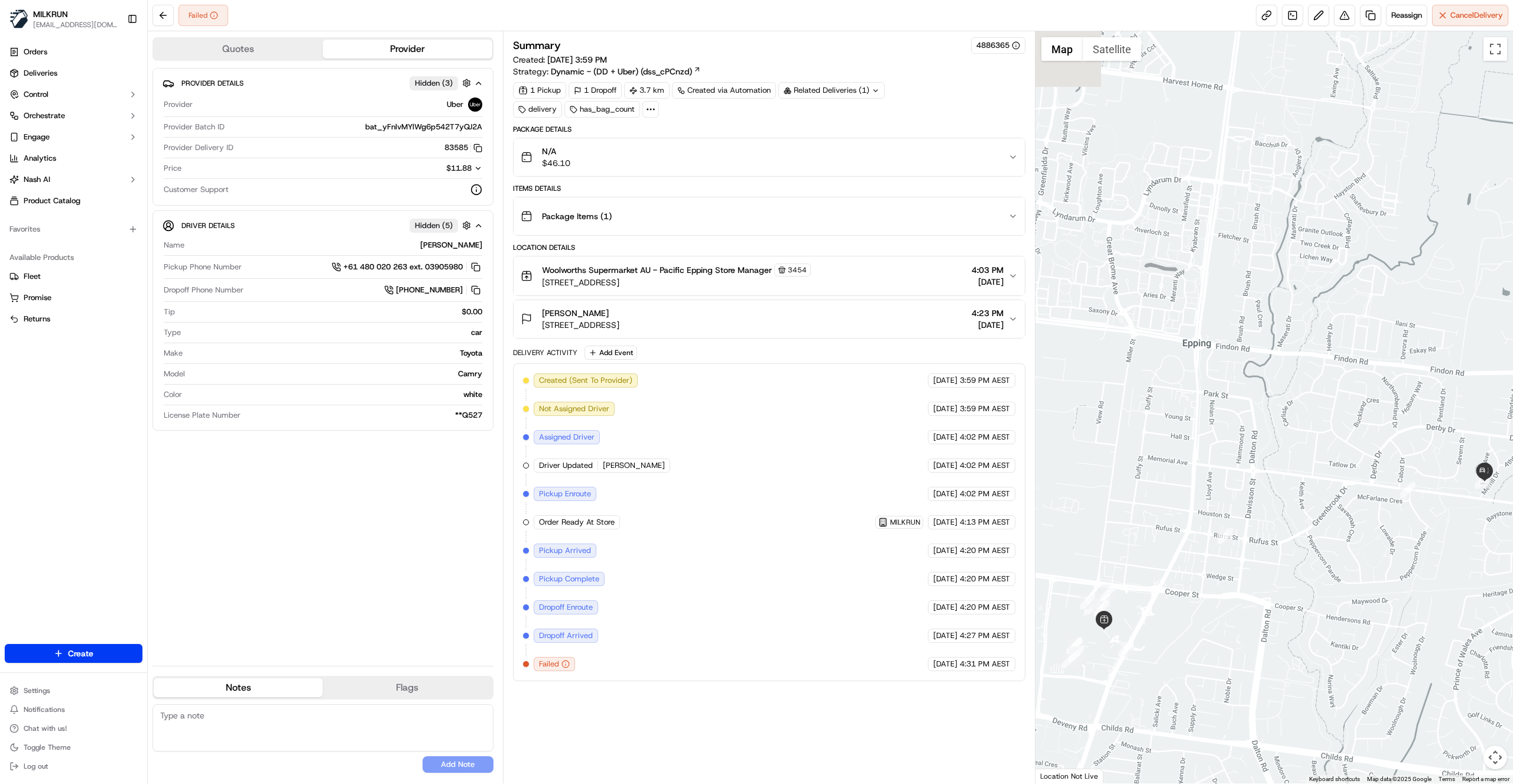
drag, startPoint x: 1340, startPoint y: 635, endPoint x: 1392, endPoint y: 655, distance: 55.7
click at [1392, 655] on div at bounding box center [1275, 407] width 478 height 752
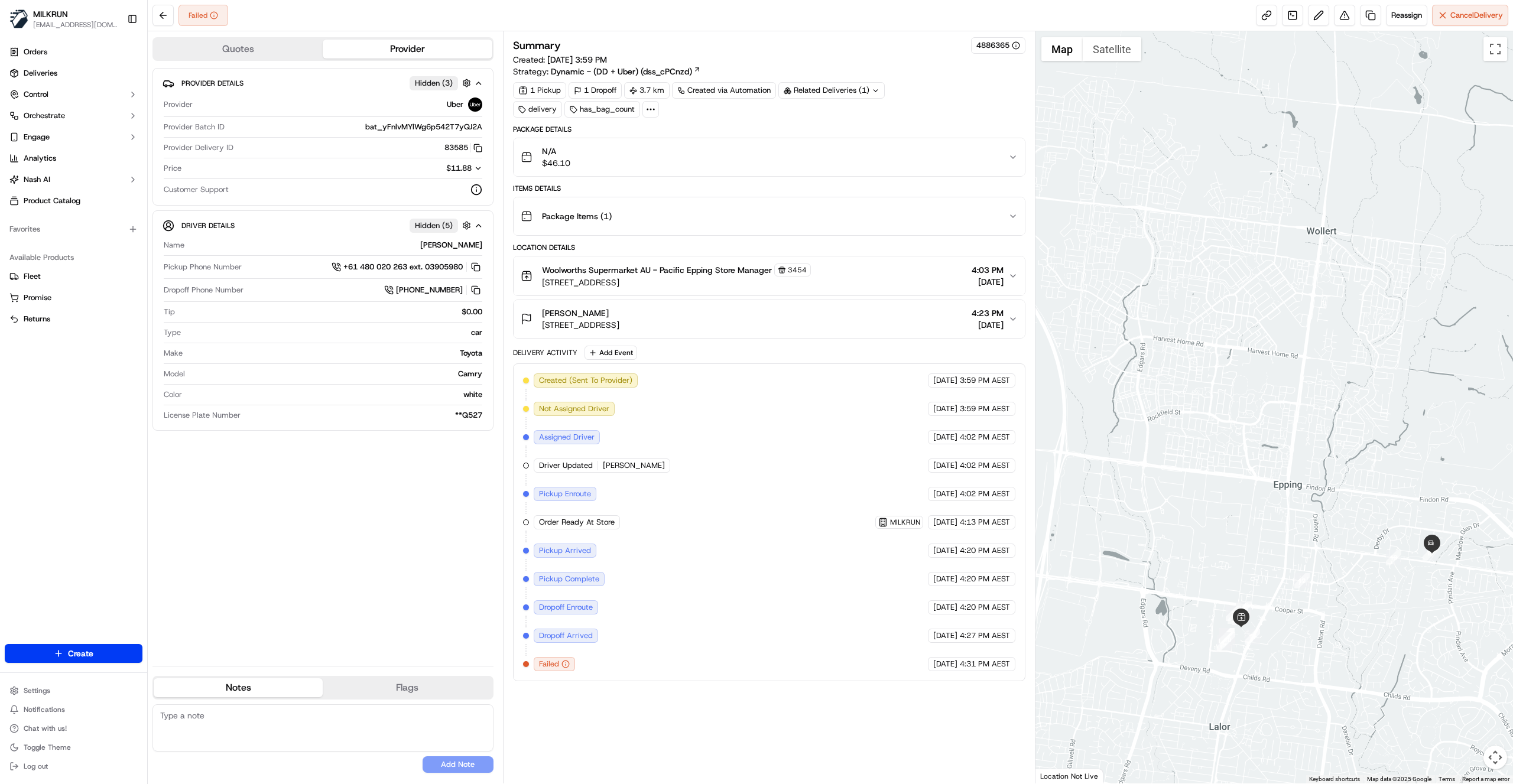
drag, startPoint x: 1459, startPoint y: 585, endPoint x: 1417, endPoint y: 614, distance: 51.0
click at [1416, 630] on div at bounding box center [1275, 407] width 478 height 752
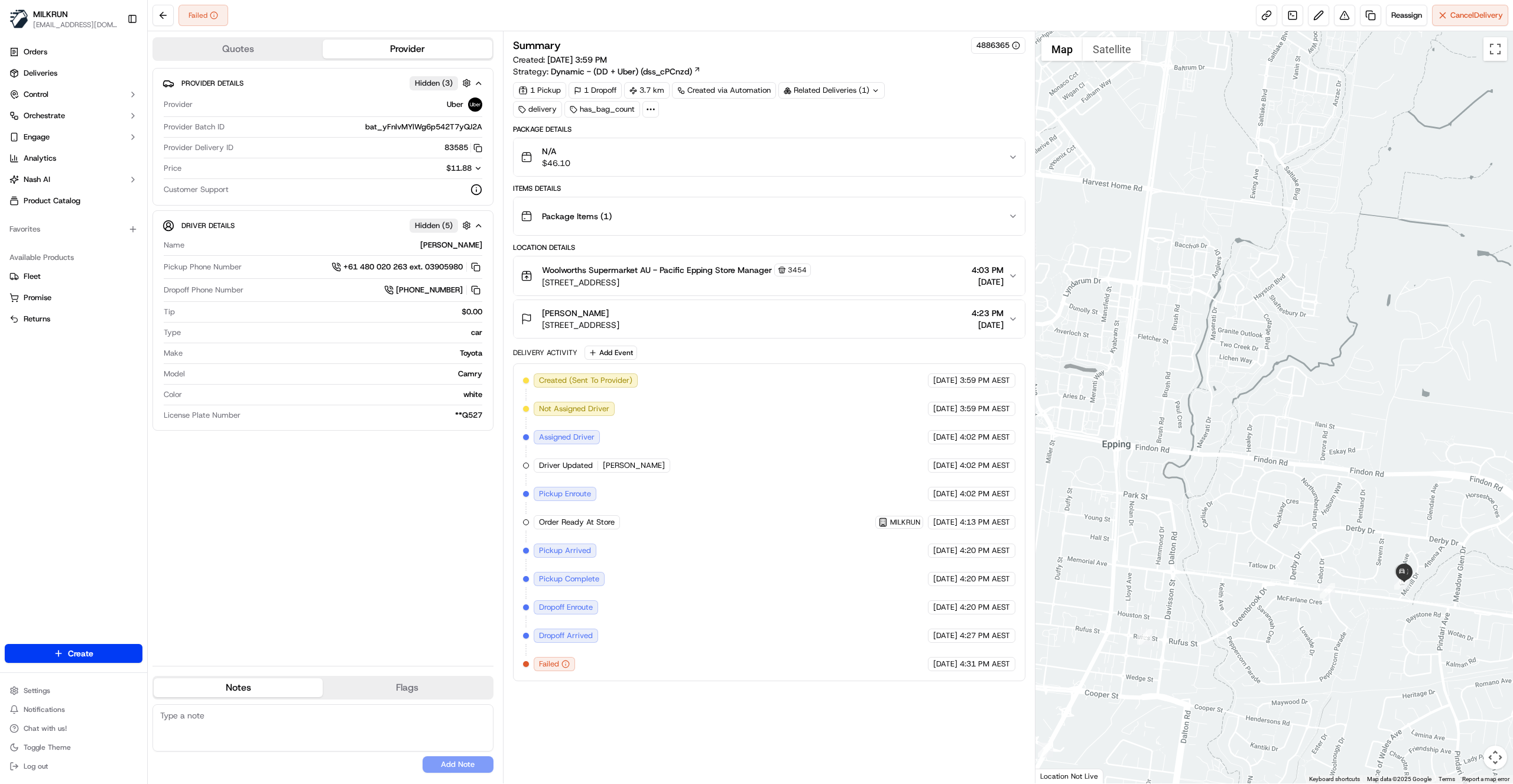
drag, startPoint x: 1213, startPoint y: 659, endPoint x: 1347, endPoint y: 616, distance: 140.7
click at [1347, 616] on div at bounding box center [1275, 407] width 478 height 752
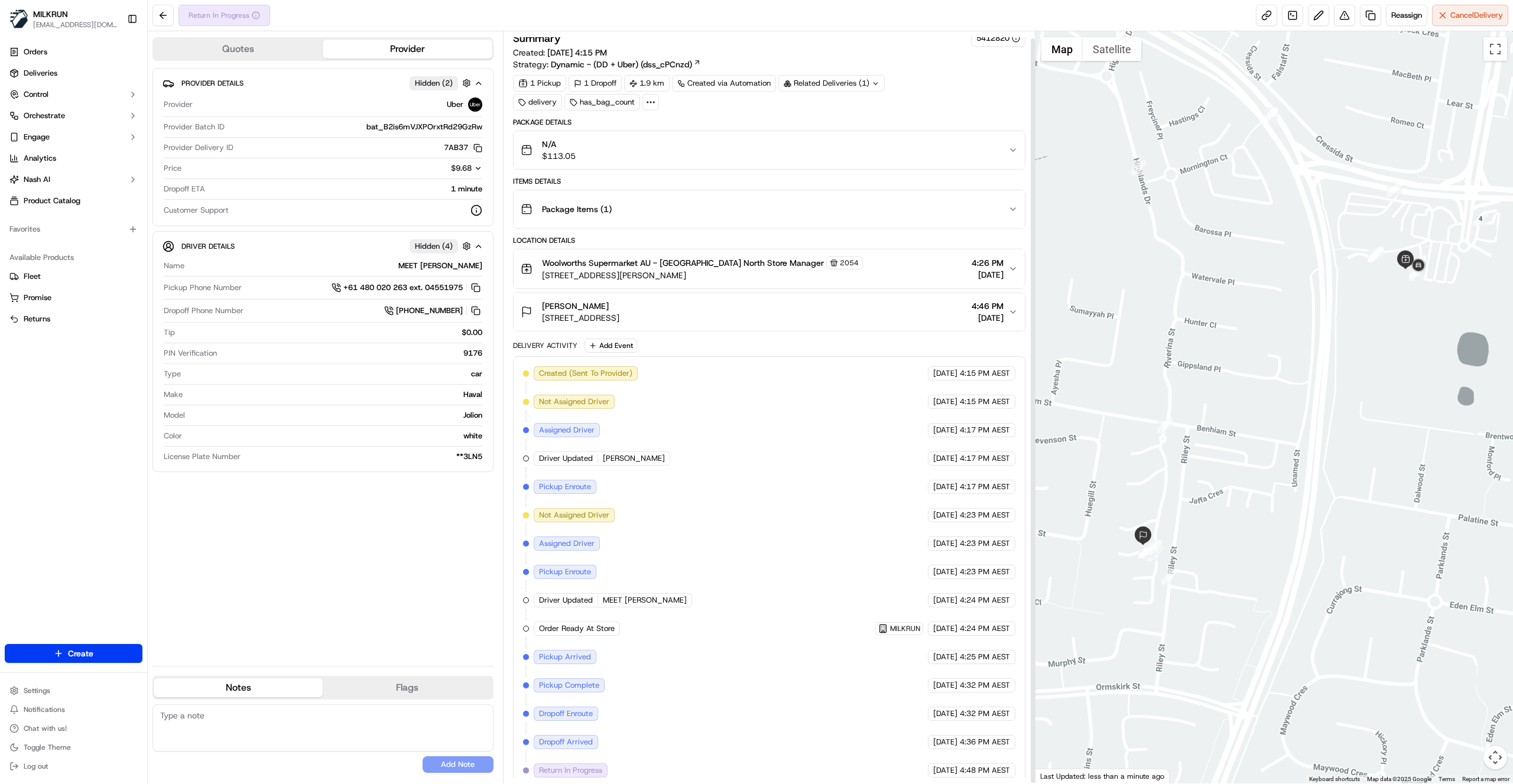
scroll to position [7, 0]
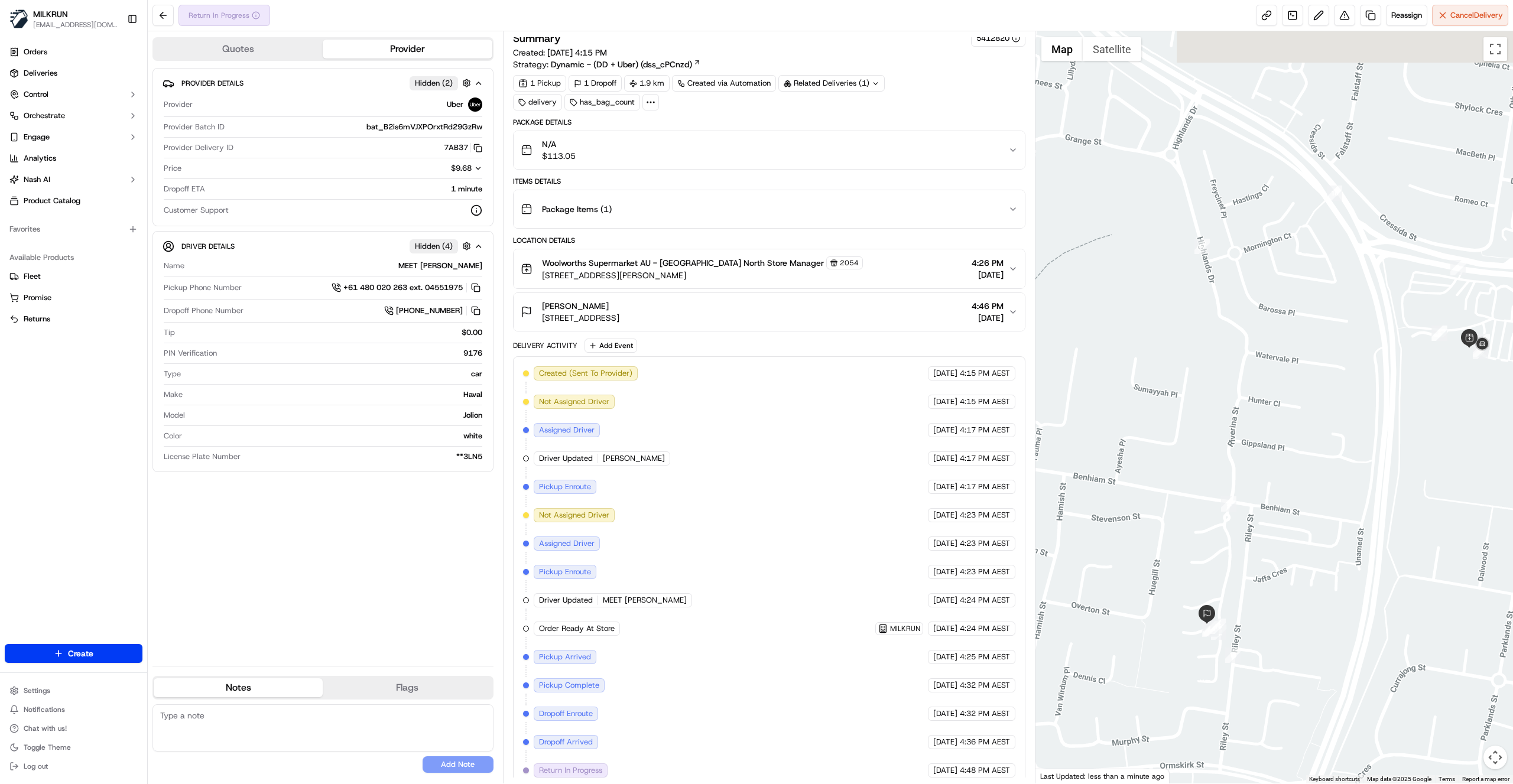
drag, startPoint x: 1317, startPoint y: 606, endPoint x: 1336, endPoint y: 685, distance: 81.3
click at [1374, 740] on div at bounding box center [1275, 407] width 478 height 752
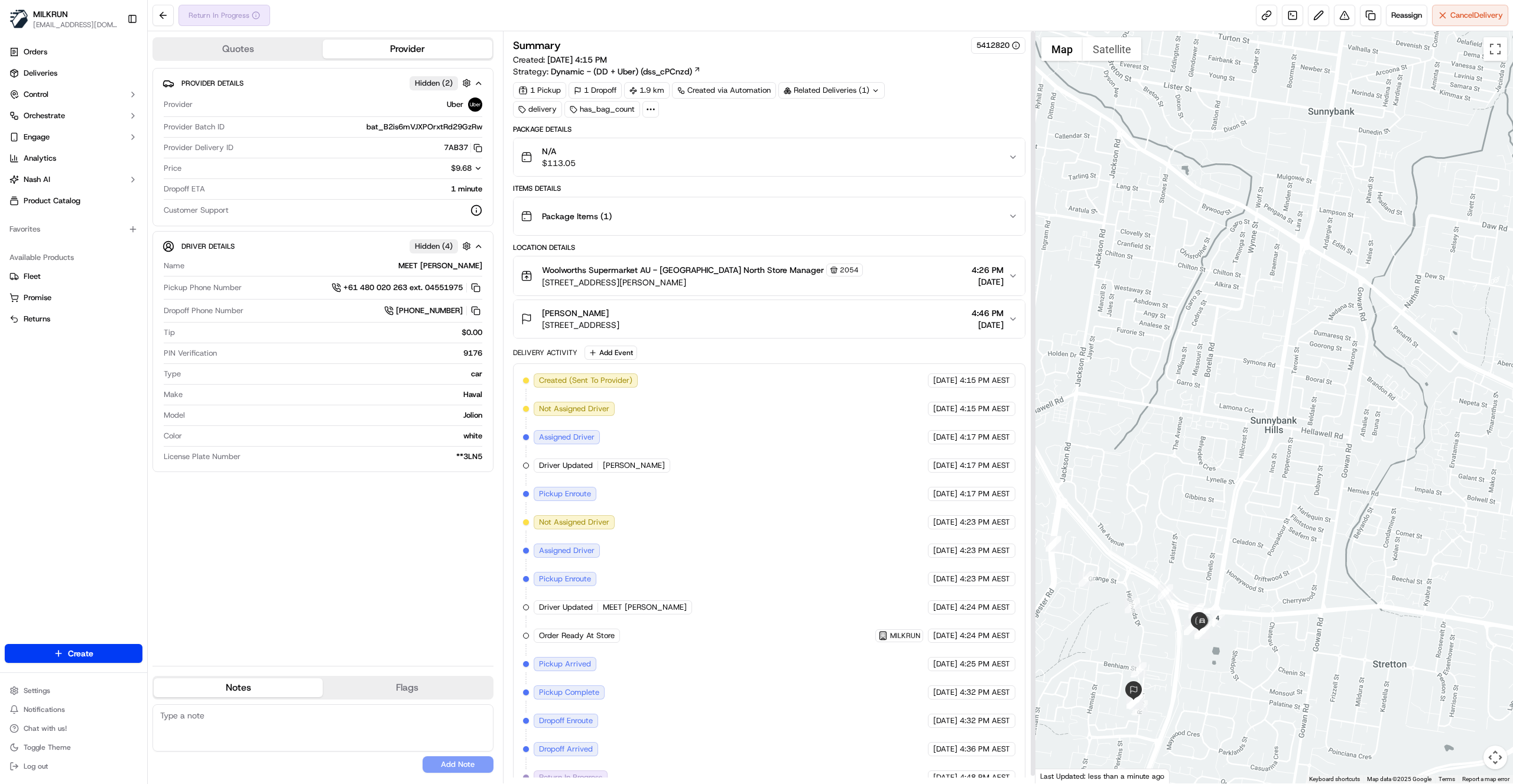
scroll to position [0, 0]
click at [763, 152] on div "N/A $113.05" at bounding box center [764, 157] width 487 height 24
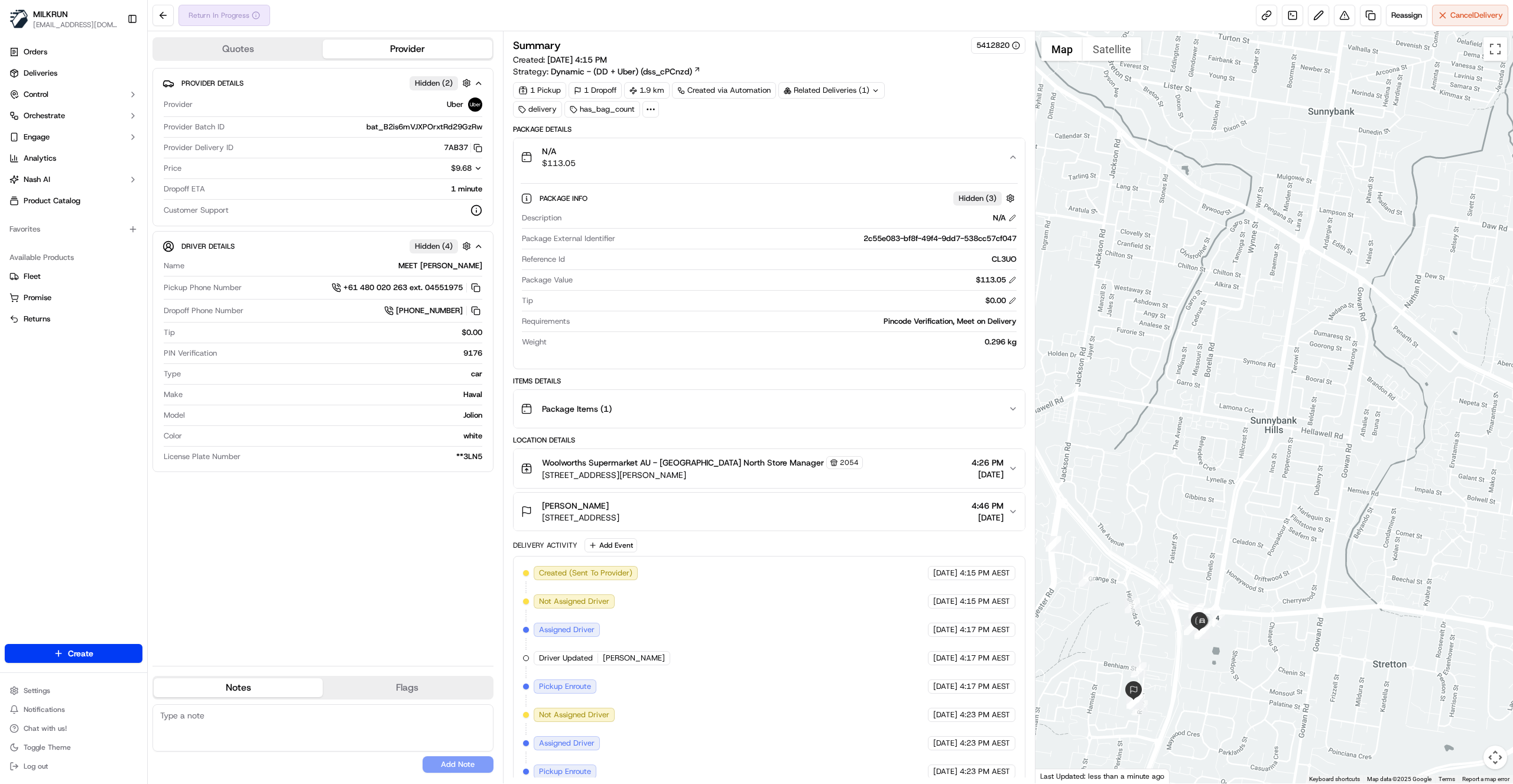
click at [763, 152] on div "N/A $113.05" at bounding box center [764, 157] width 487 height 24
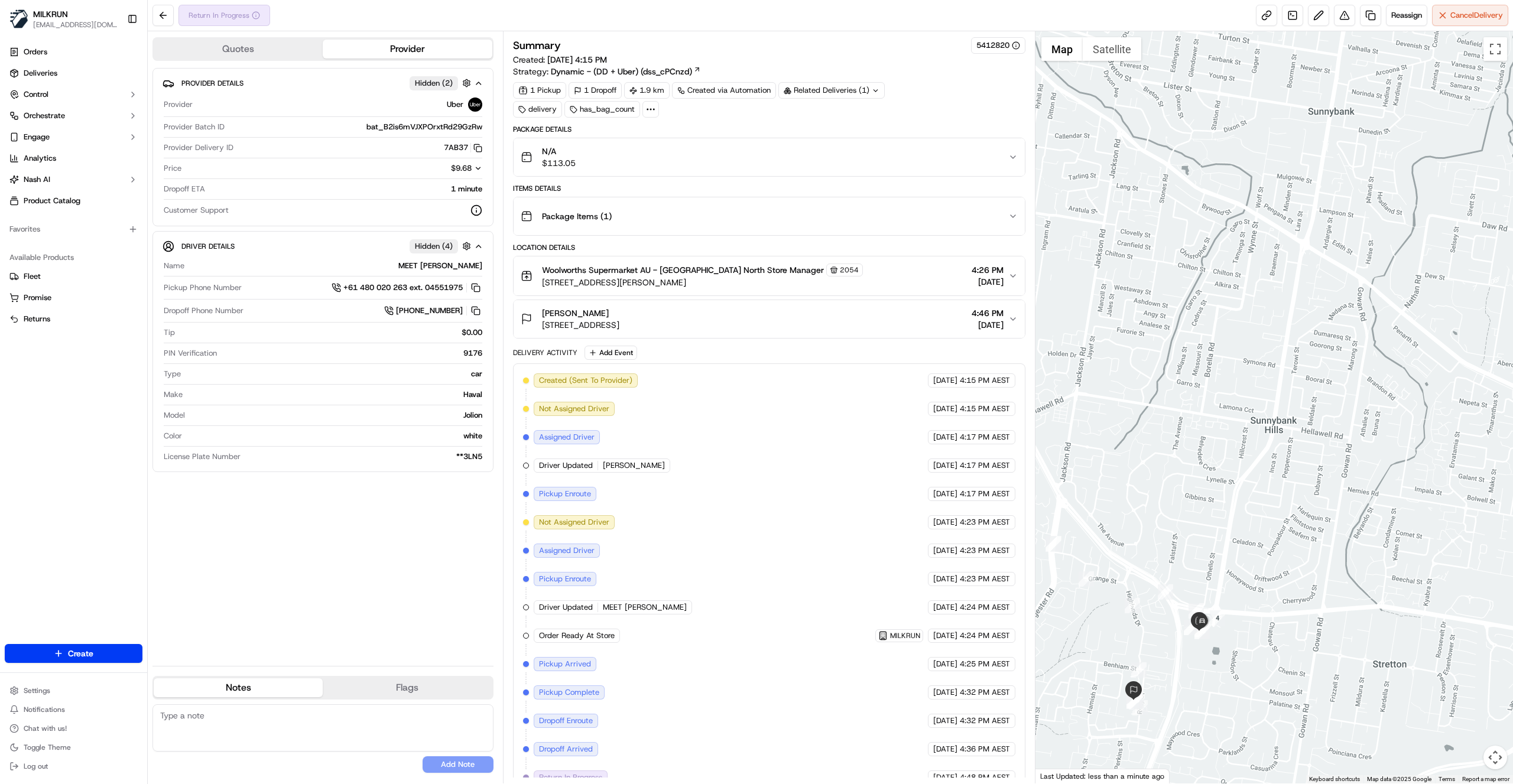
click at [673, 221] on div "Package Items ( 1 )" at bounding box center [764, 216] width 487 height 24
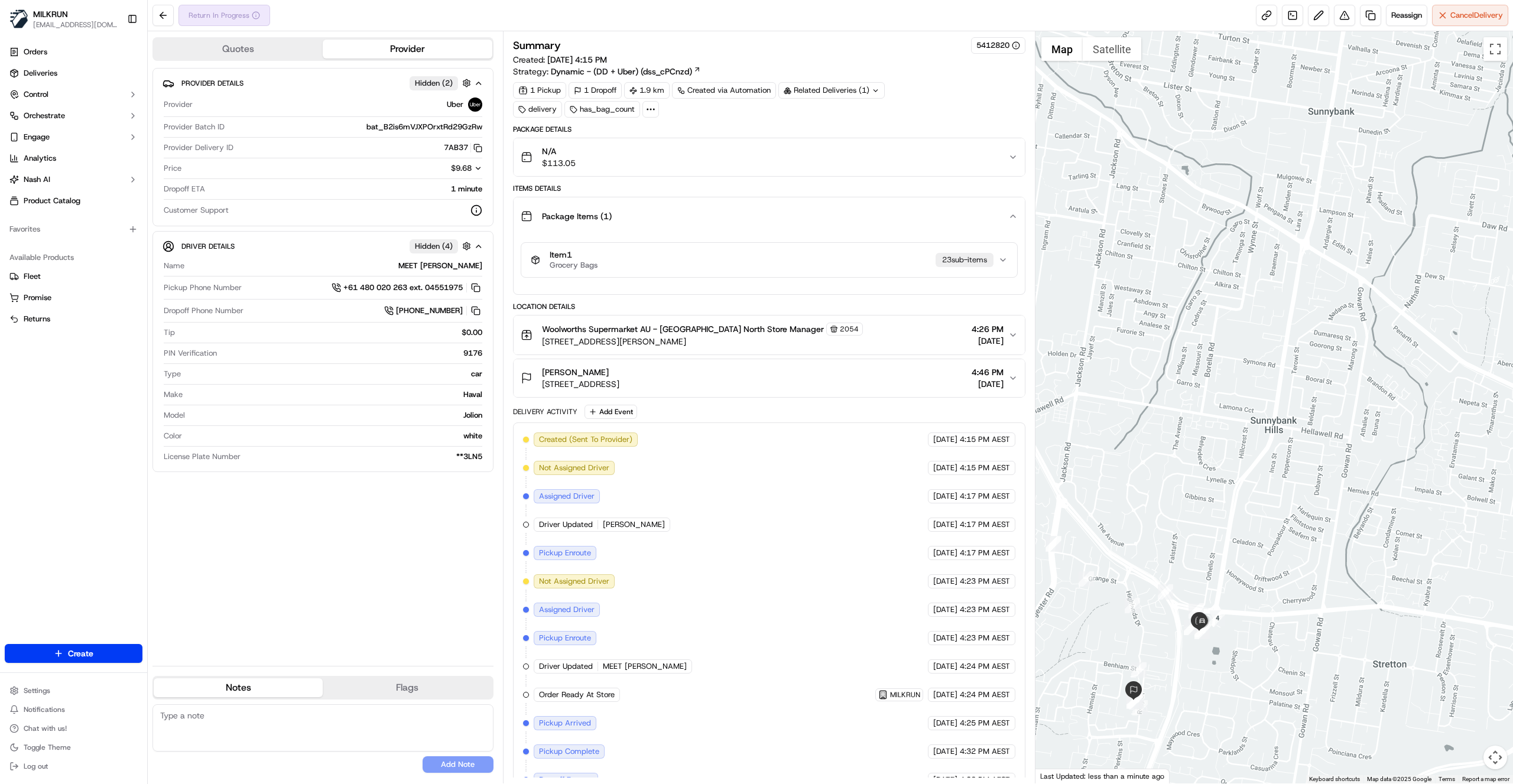
click at [673, 221] on div "Package Items ( 1 )" at bounding box center [764, 216] width 487 height 24
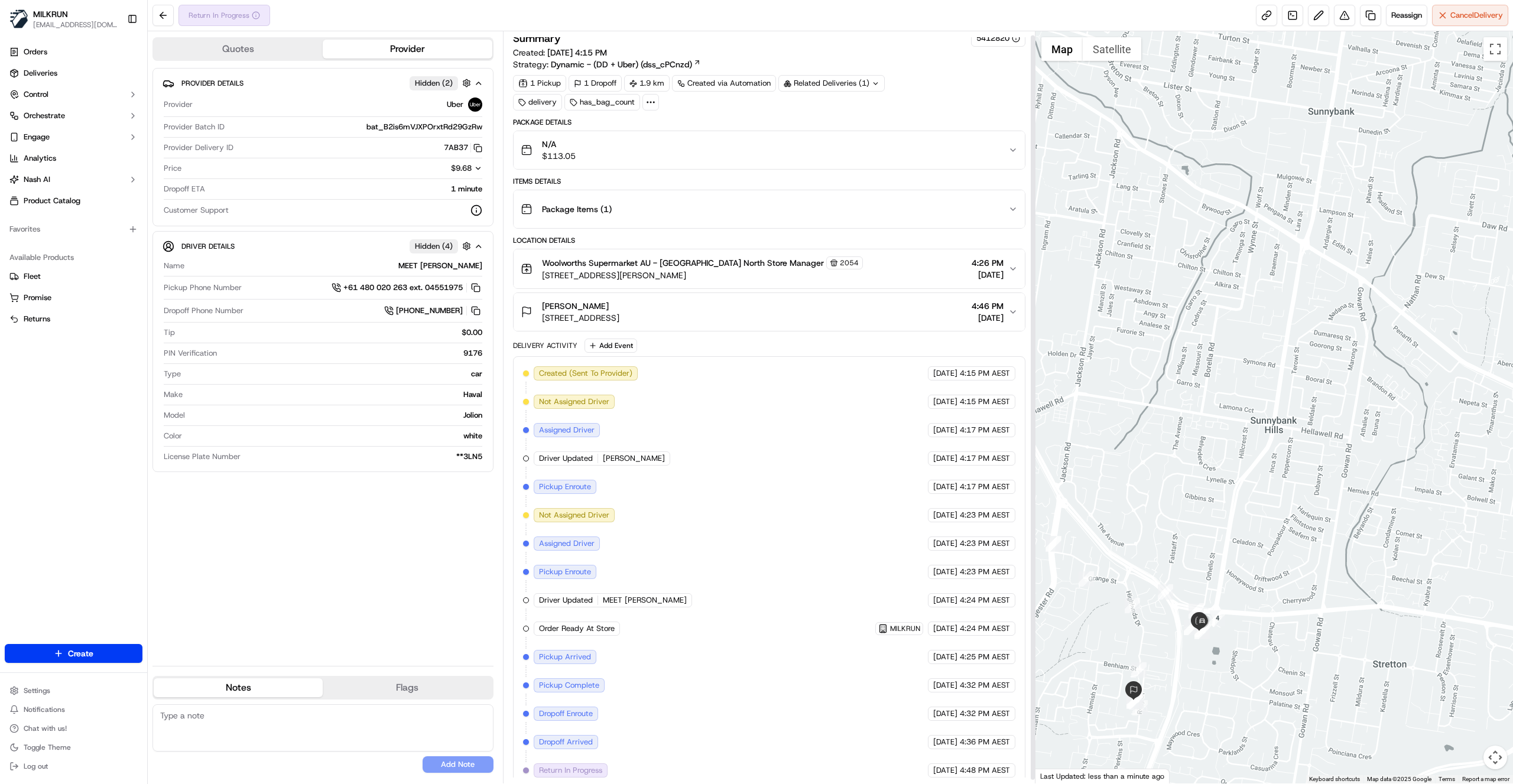
scroll to position [7, 0]
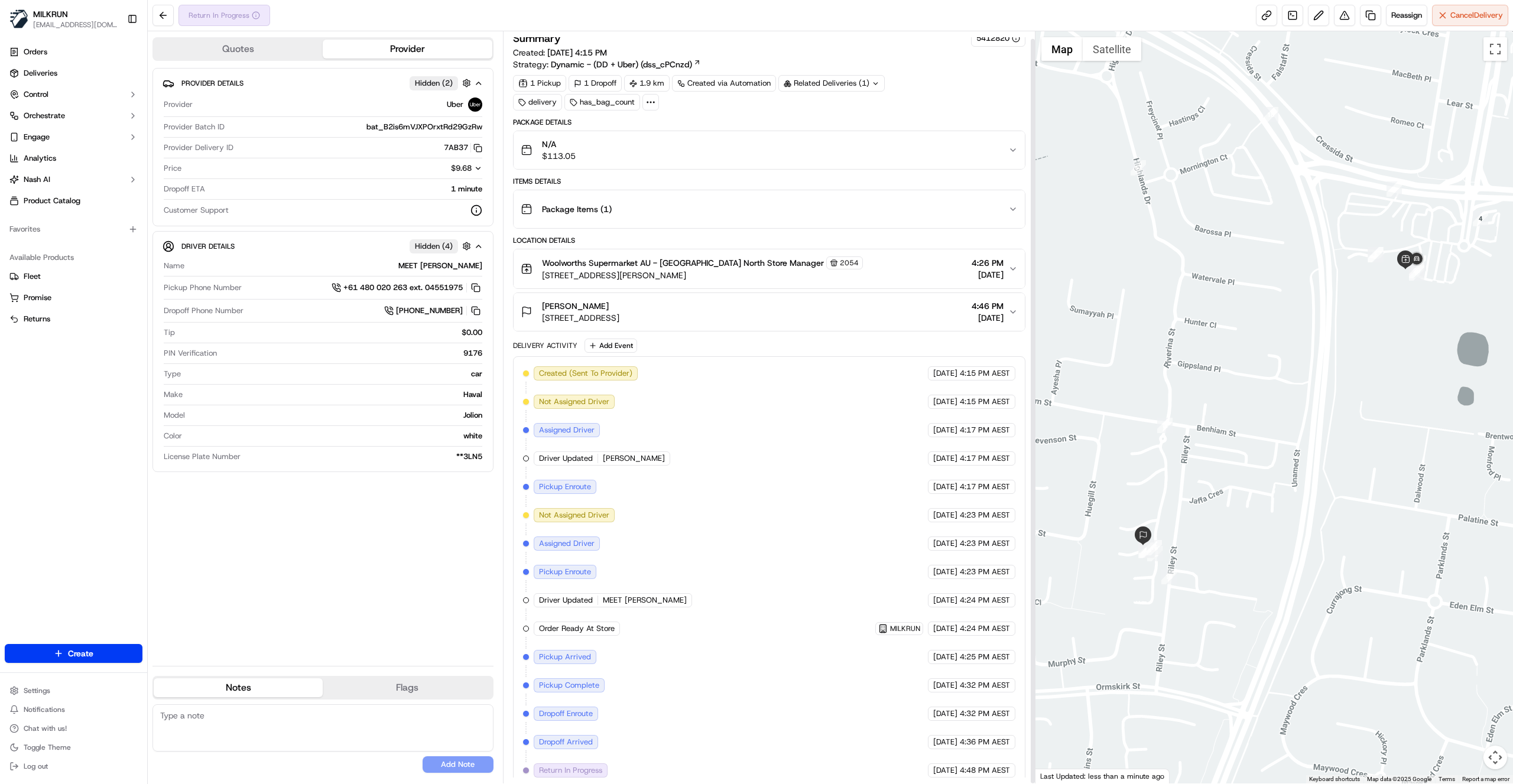
scroll to position [7, 0]
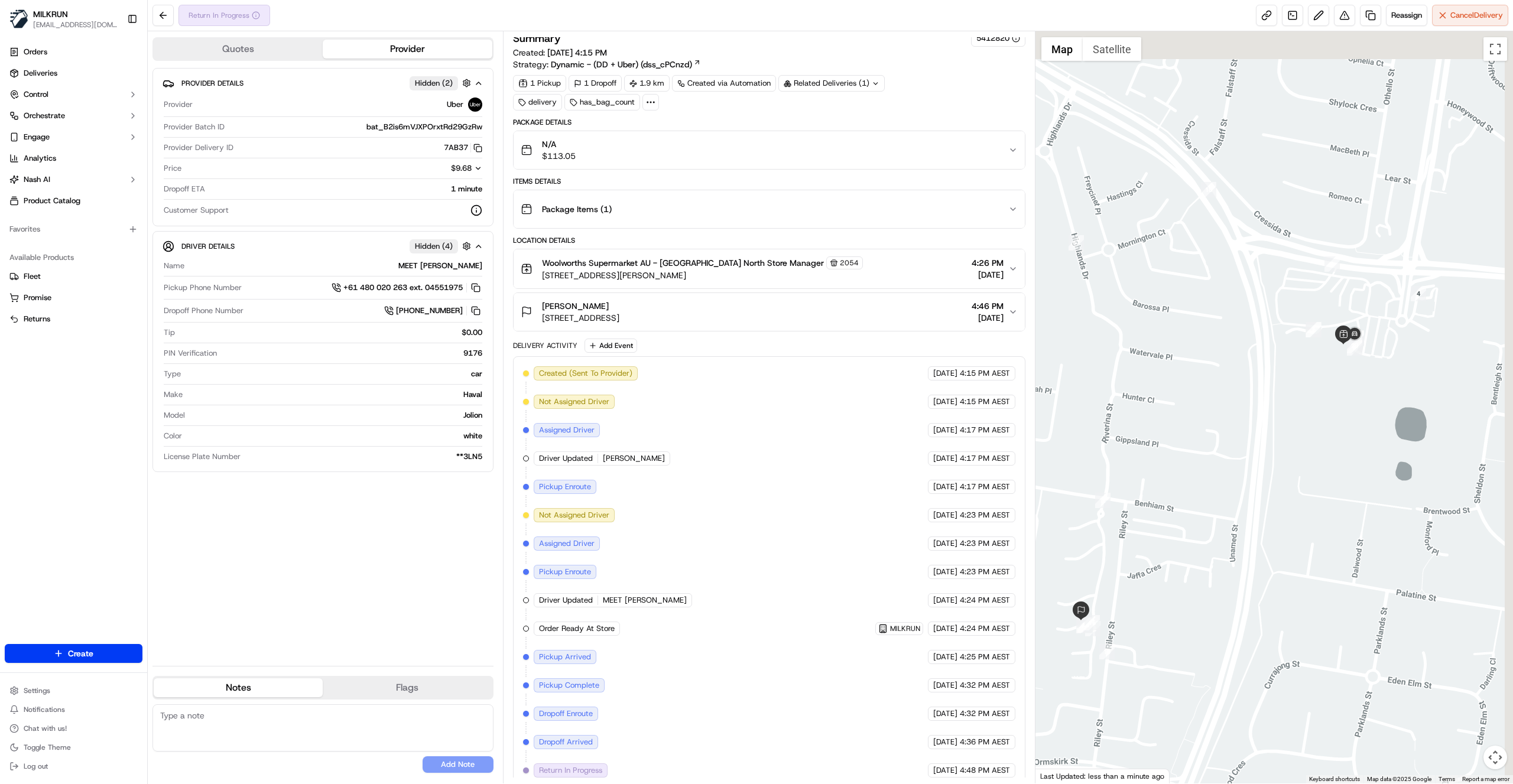
drag, startPoint x: 1368, startPoint y: 383, endPoint x: 1181, endPoint y: 597, distance: 284.2
click at [1179, 600] on div at bounding box center [1275, 407] width 478 height 752
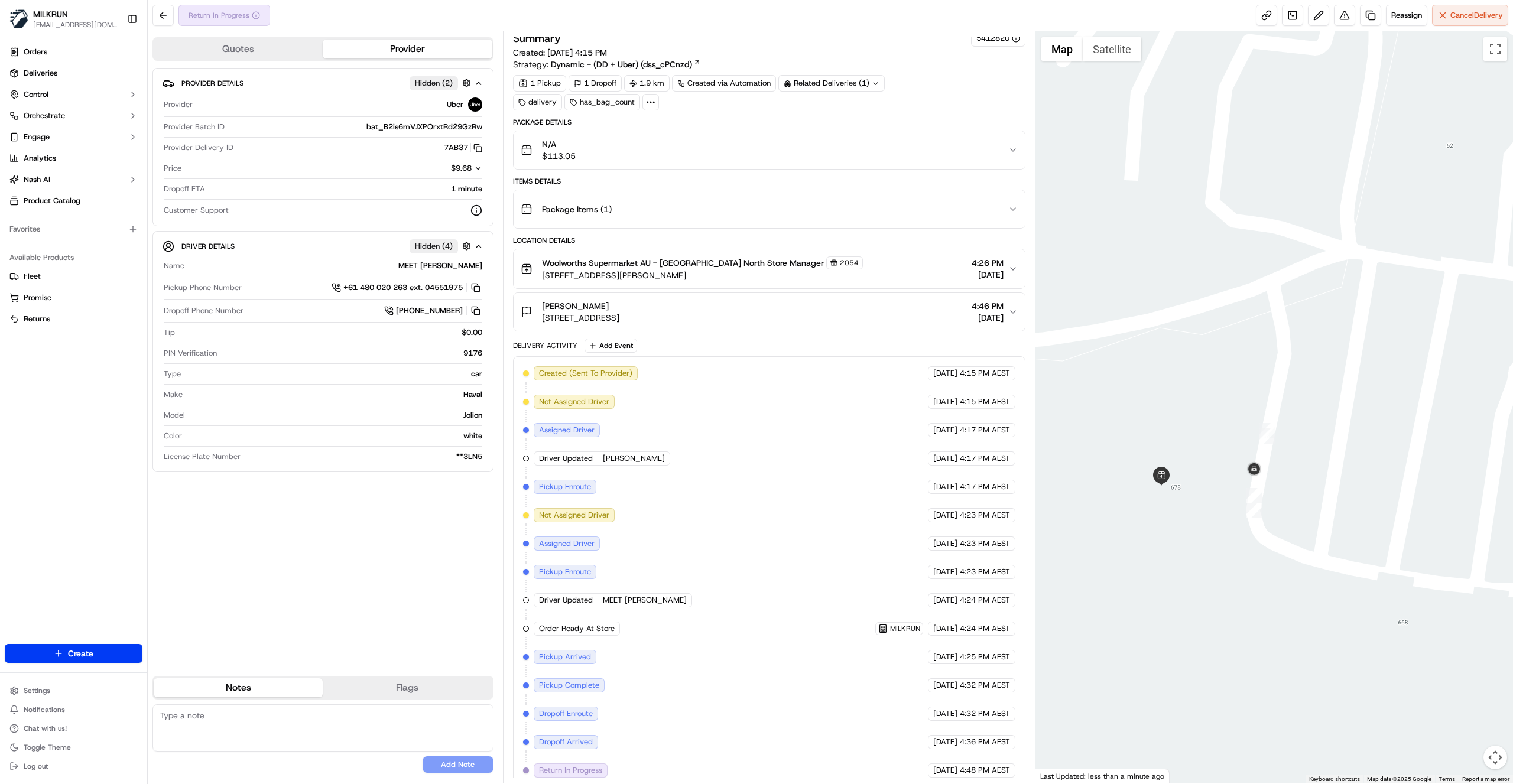
drag, startPoint x: 1375, startPoint y: 489, endPoint x: 1311, endPoint y: 518, distance: 70.3
click at [1311, 518] on div at bounding box center [1275, 407] width 478 height 752
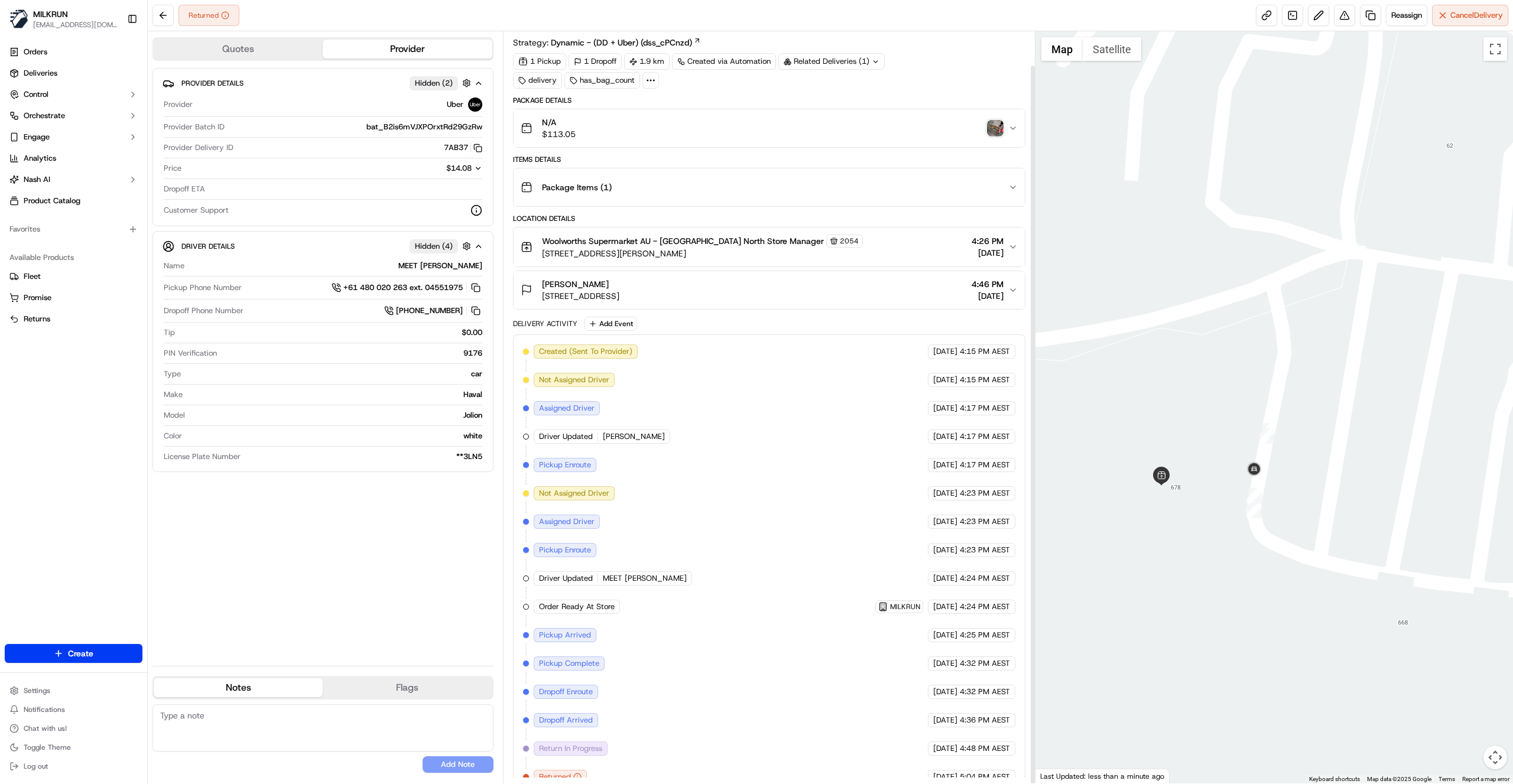
scroll to position [36, 0]
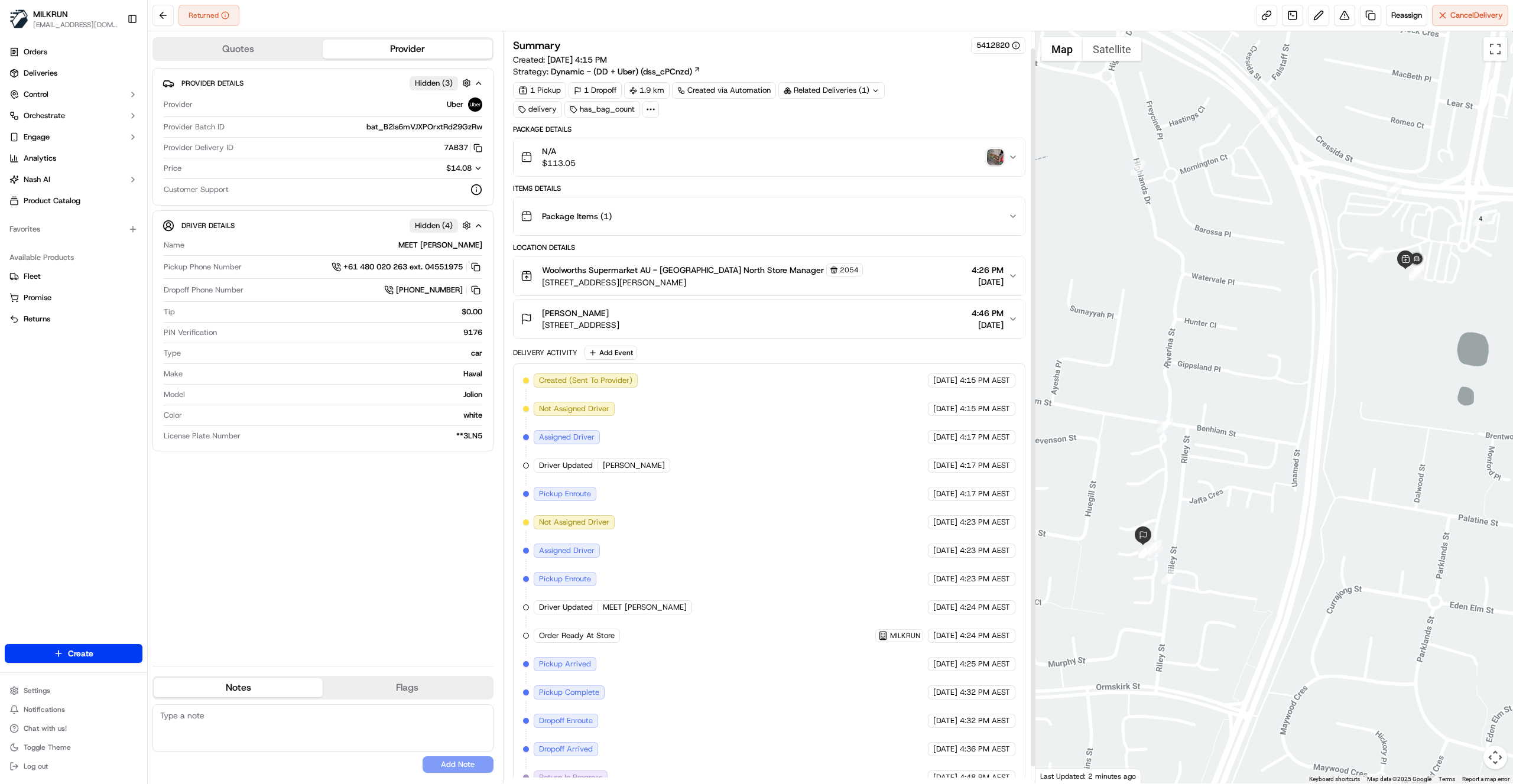
scroll to position [36, 0]
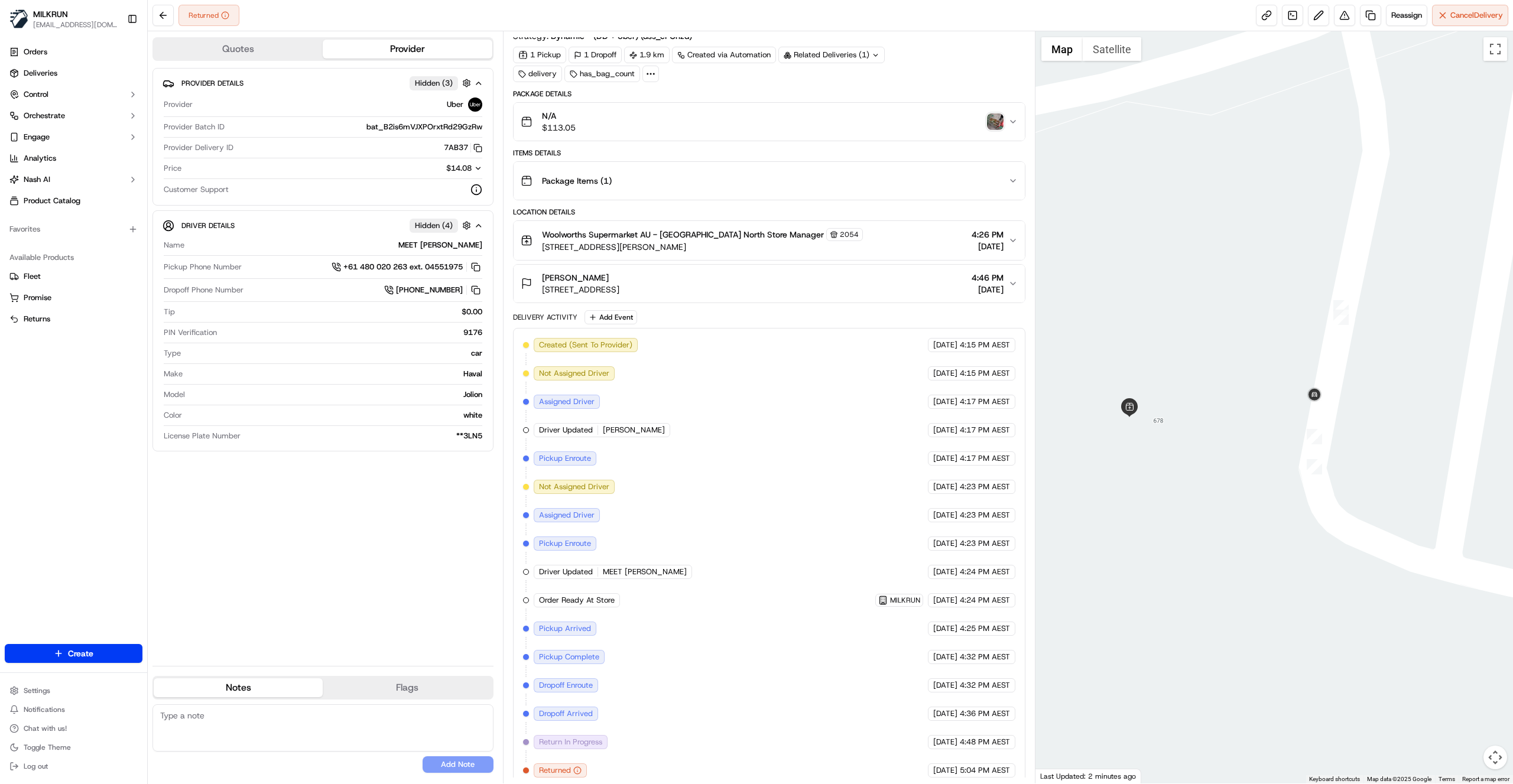
click at [1185, 444] on div at bounding box center [1275, 407] width 478 height 752
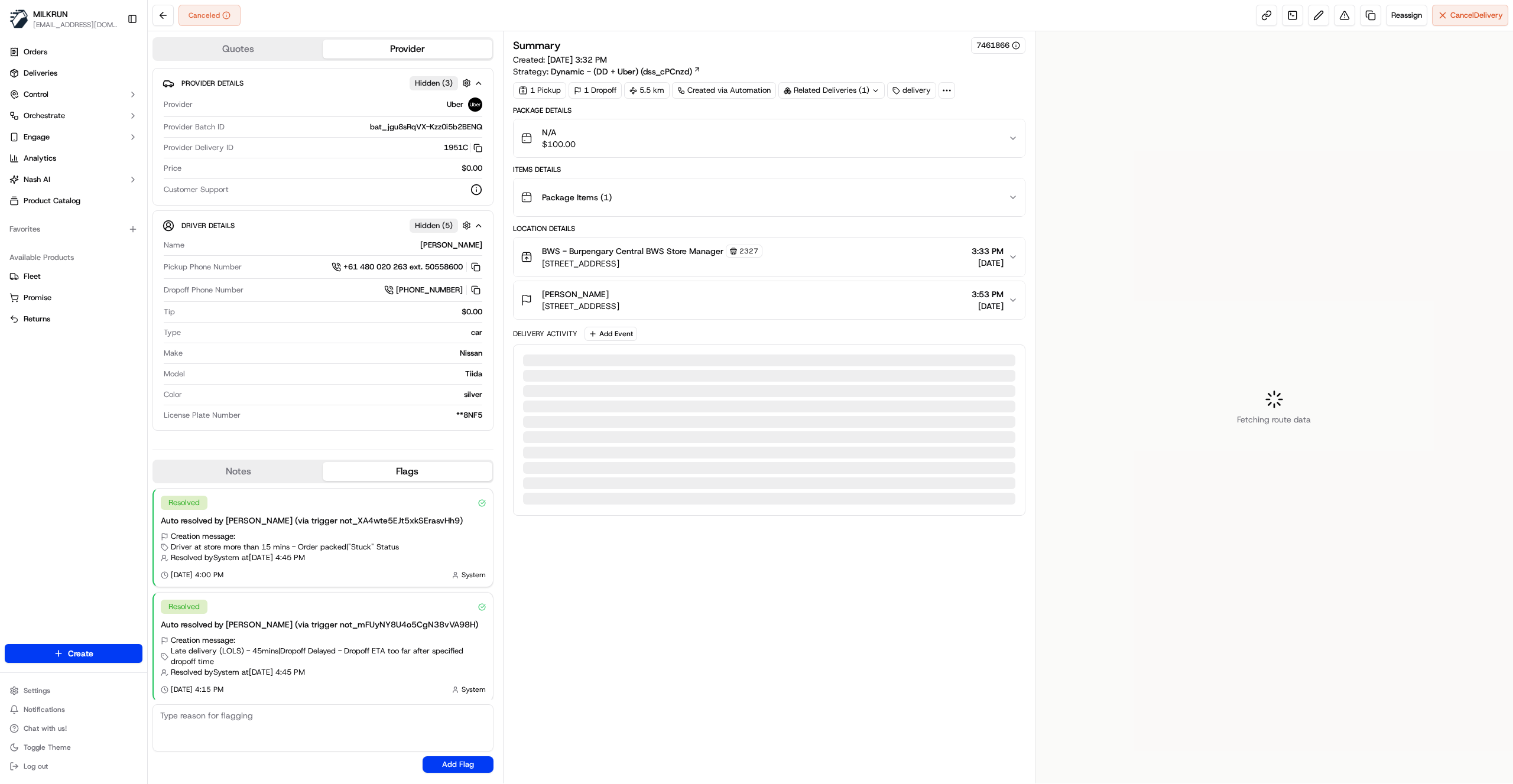
scroll to position [1, 0]
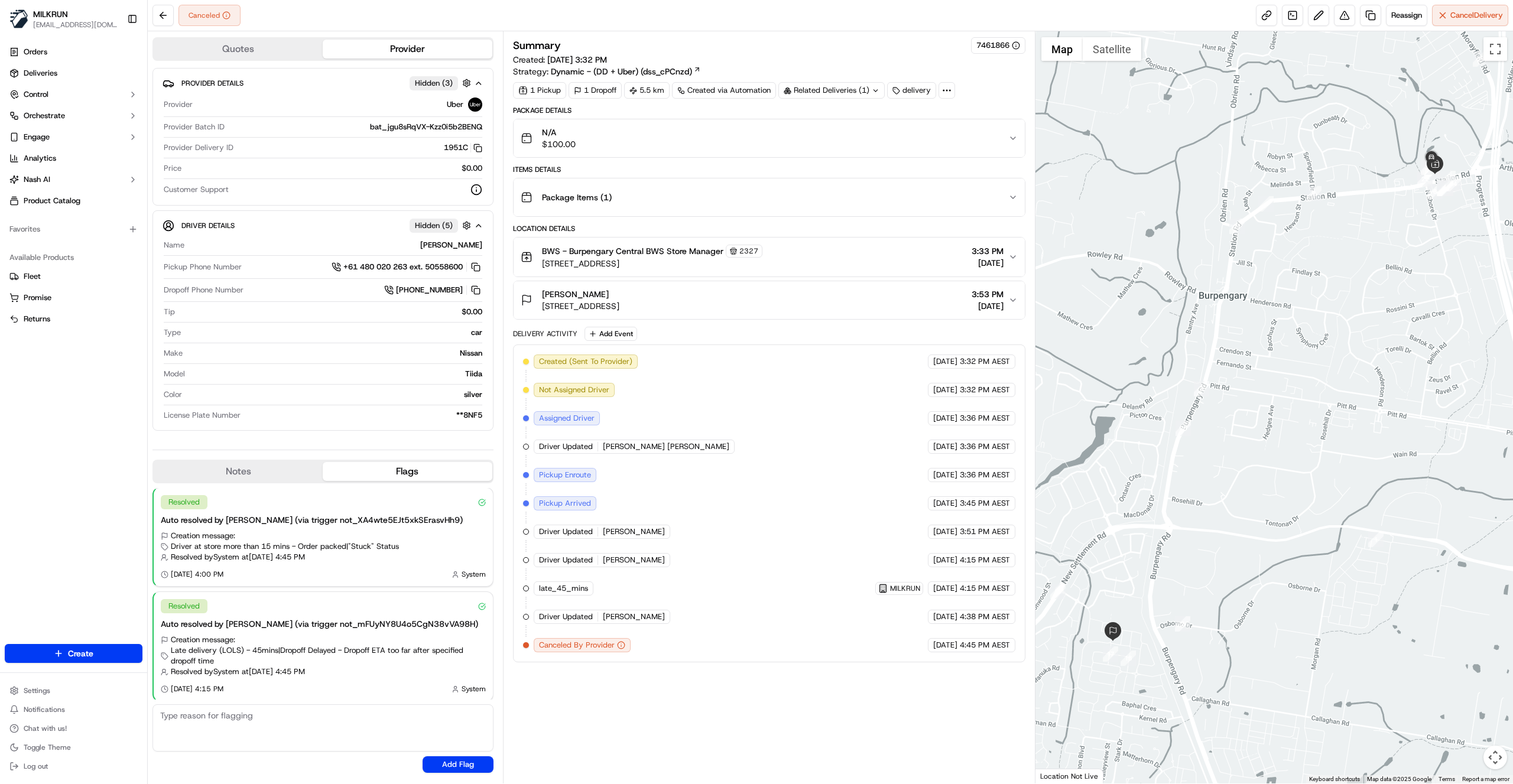
click at [646, 698] on div "Summary 7461866 Created: 21/09/2025 3:32 PM Strategy: Dynamic - (DD + Uber) (ds…" at bounding box center [768, 407] width 512 height 740
click at [1408, 12] on span "Reassign" at bounding box center [1406, 15] width 31 height 11
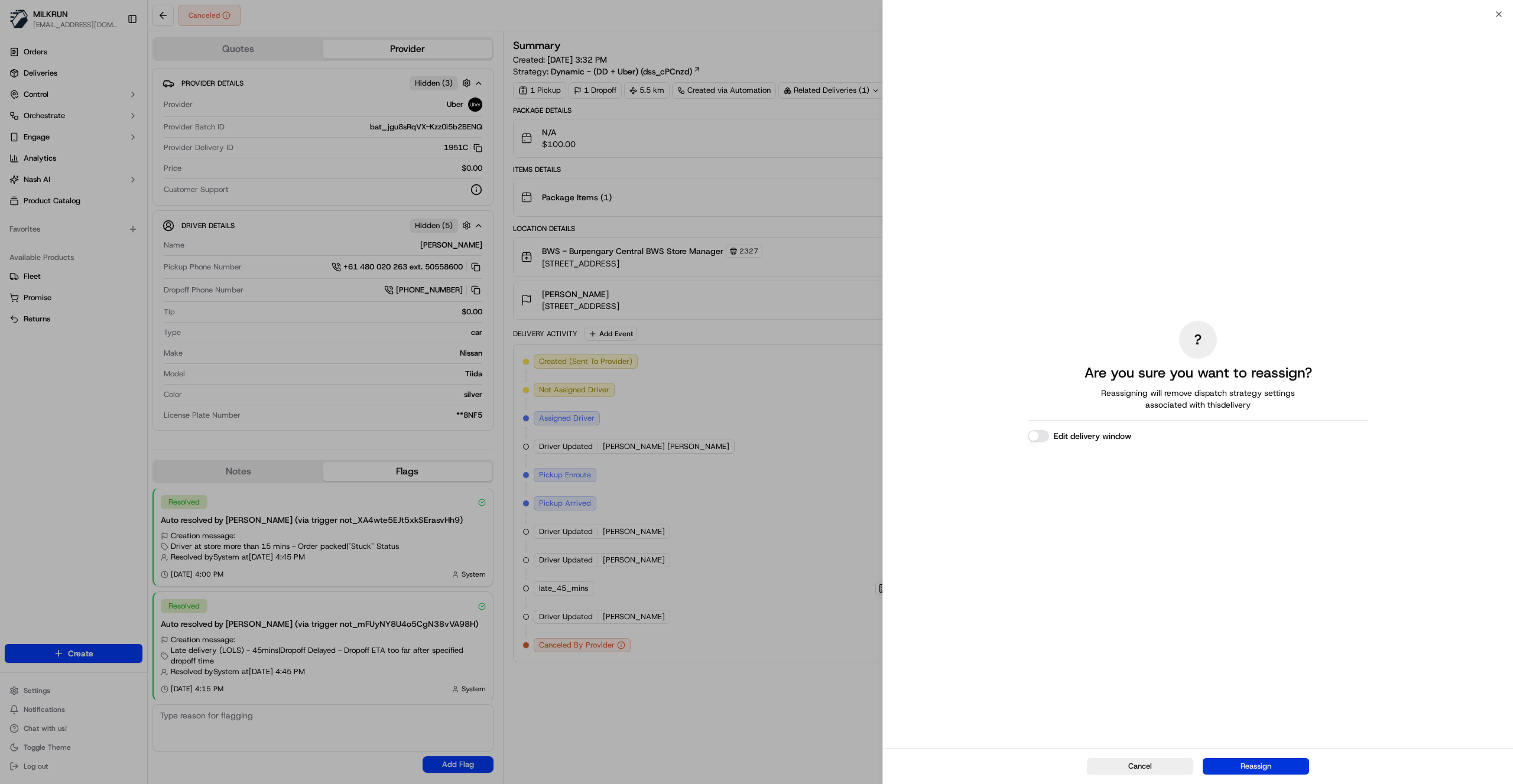
click at [1273, 768] on button "Reassign" at bounding box center [1256, 766] width 106 height 17
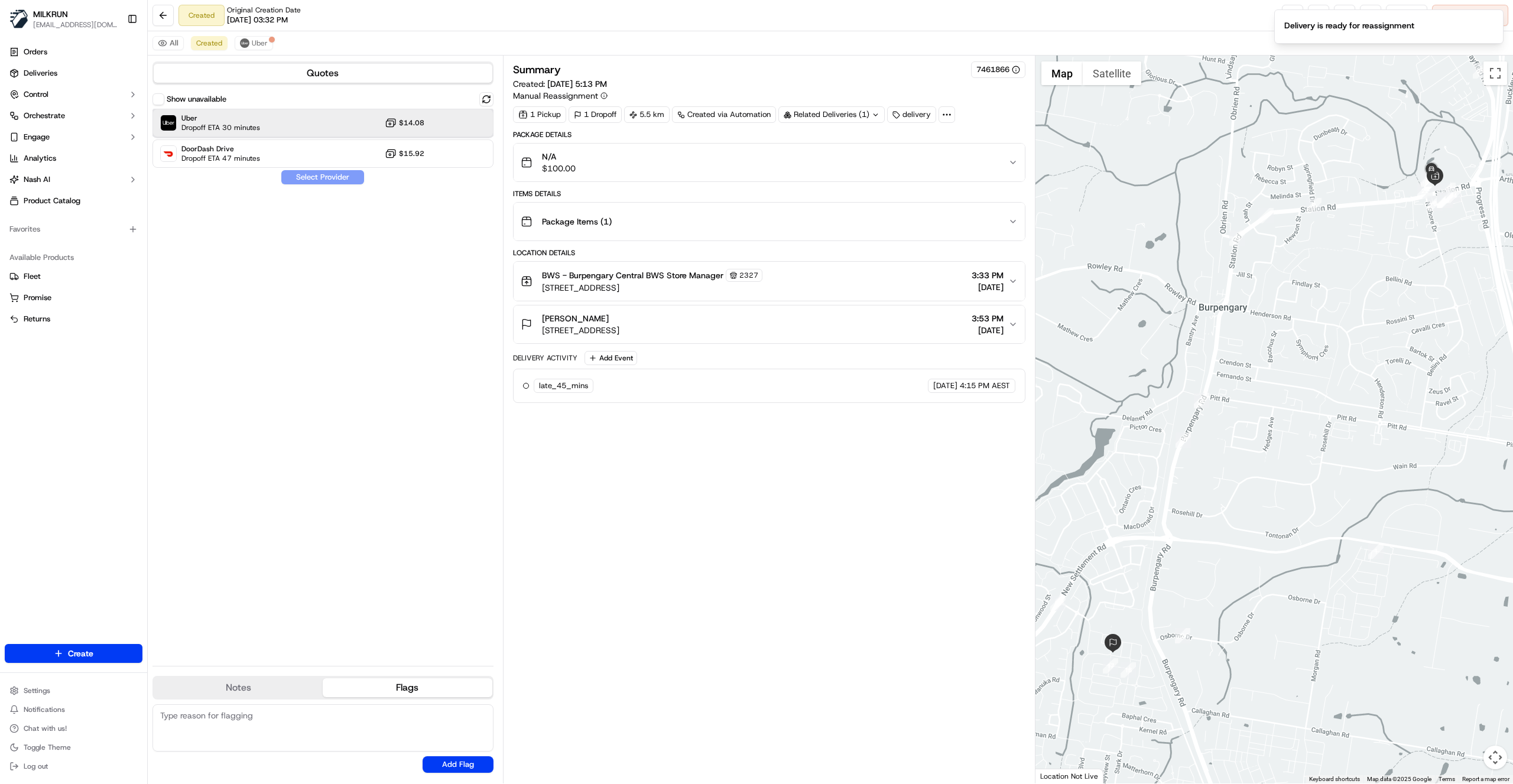
click at [480, 119] on div "Uber Dropoff ETA 30 minutes $14.08" at bounding box center [323, 123] width 341 height 28
click at [345, 175] on button "Assign Provider" at bounding box center [323, 177] width 84 height 15
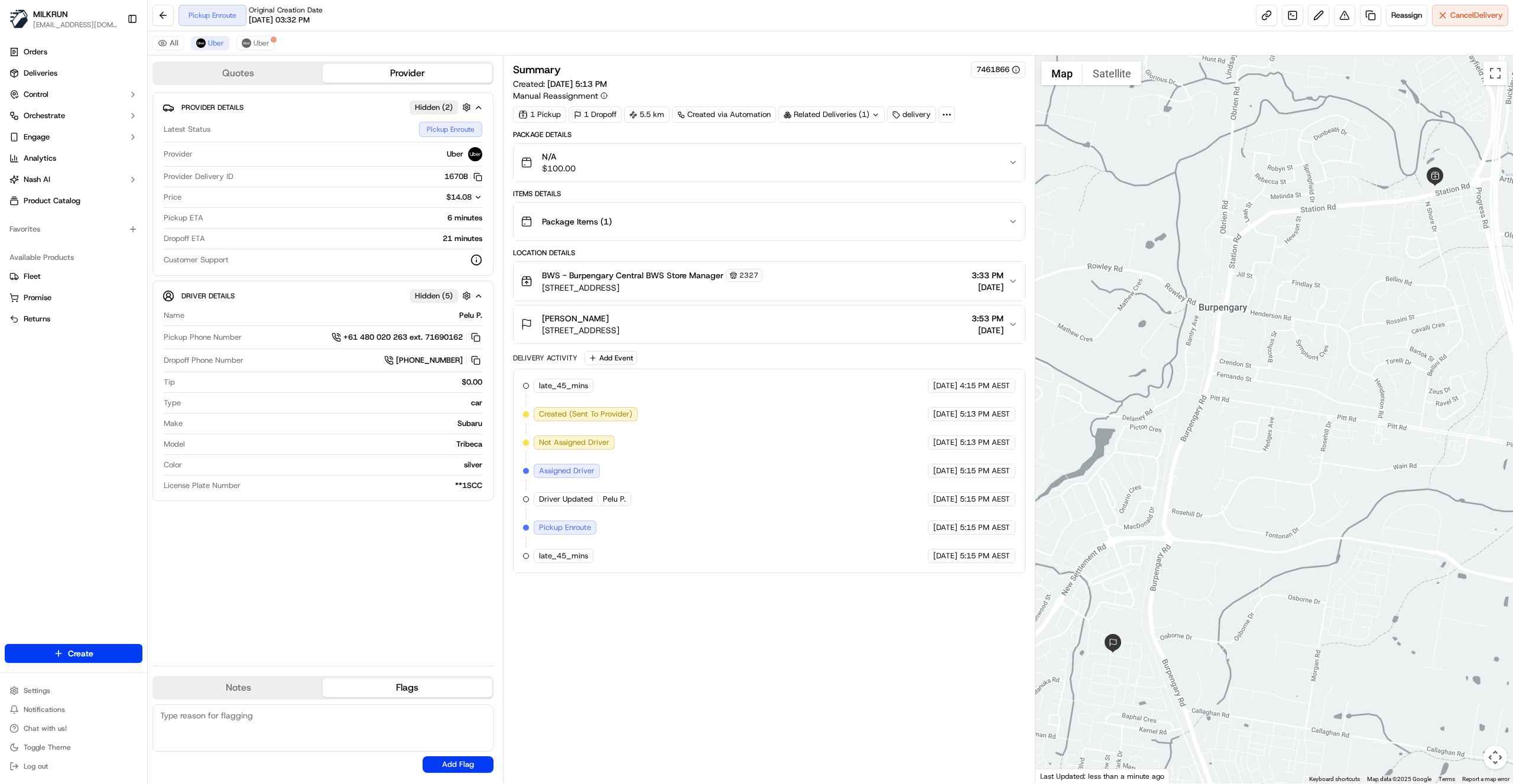
click at [503, 0] on html "MILKRUN ccuthbert1@woolworths.com.au Toggle Sidebar Orders Deliveries Control O…" at bounding box center [756, 392] width 1513 height 784
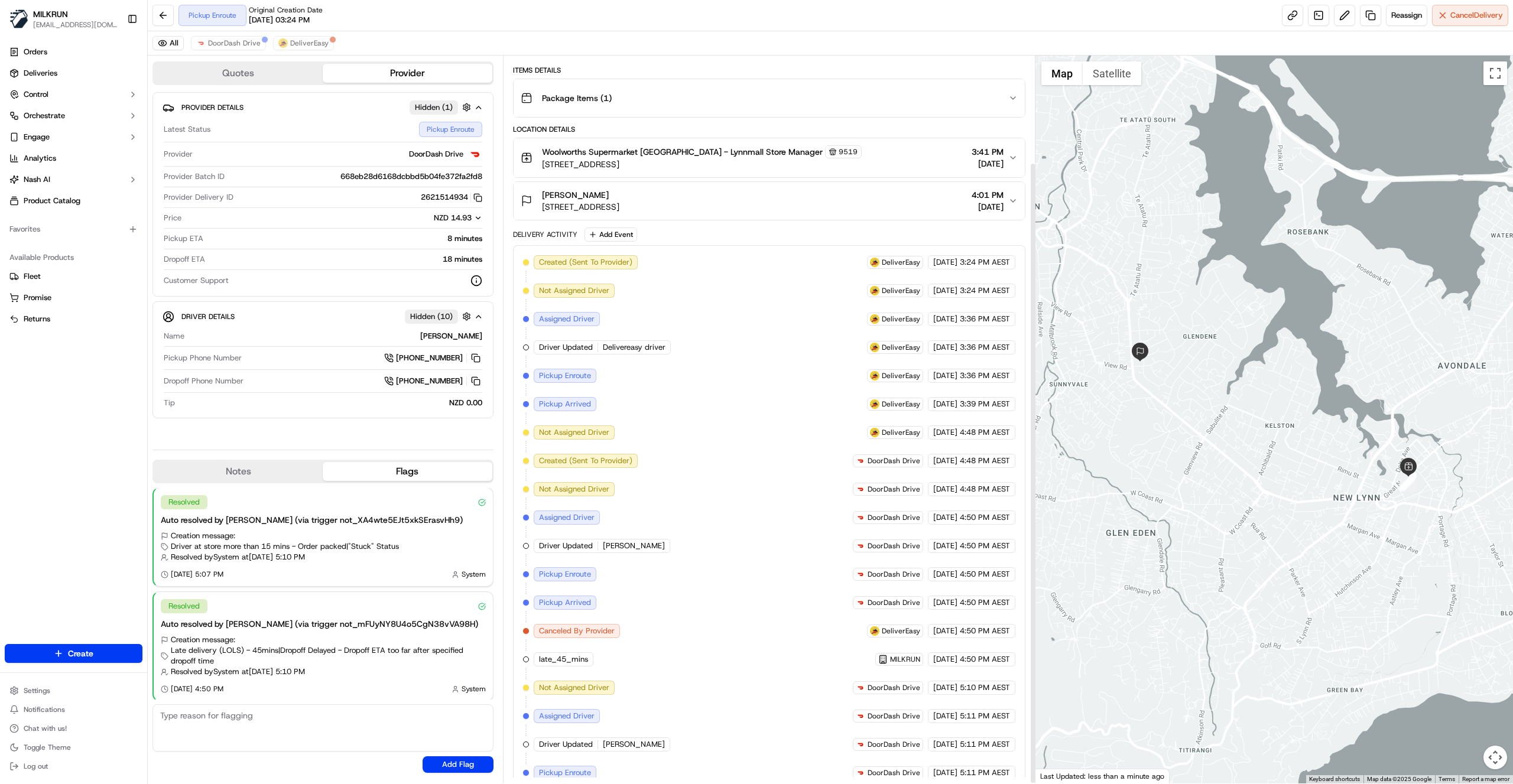
scroll to position [125, 0]
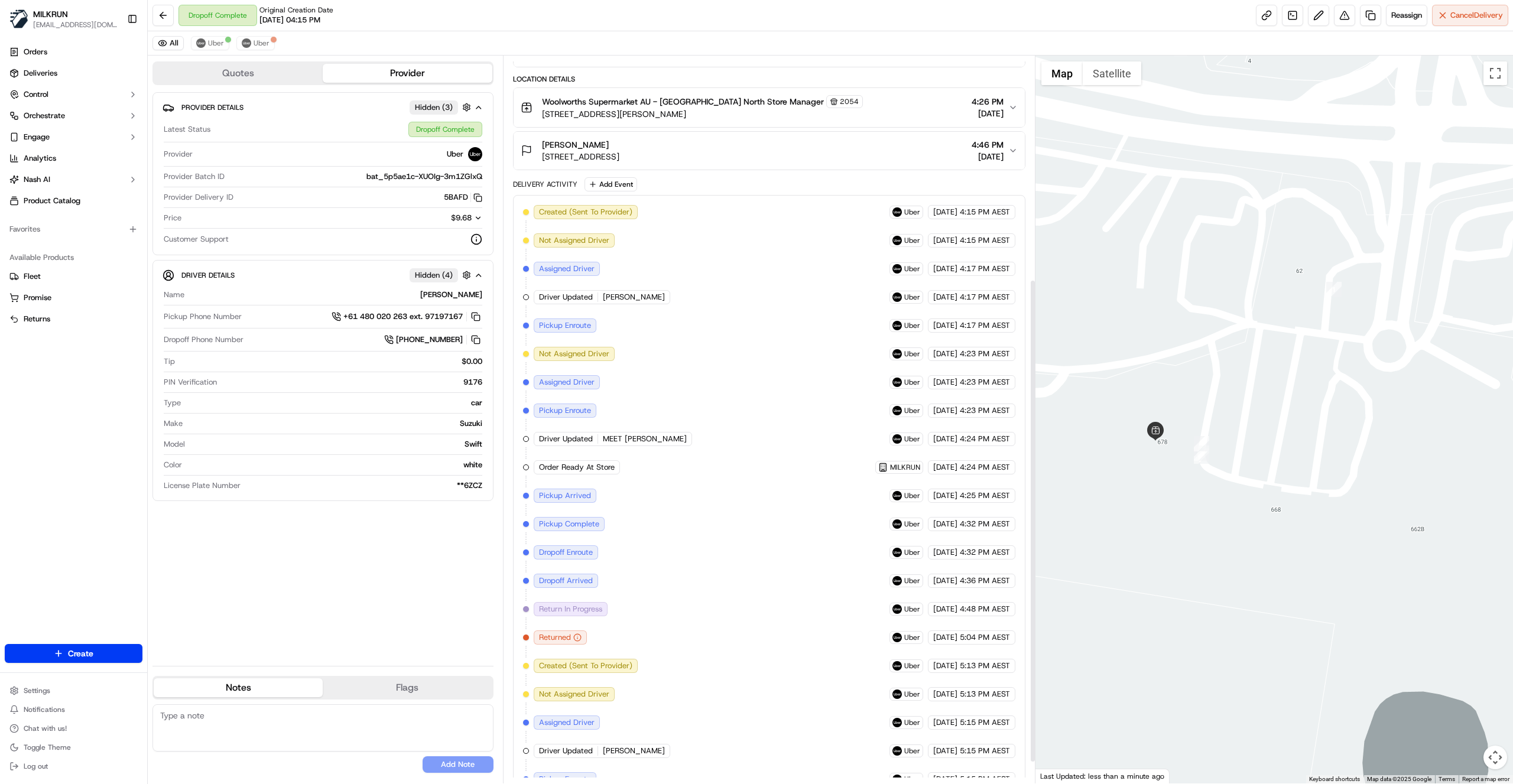
scroll to position [367, 0]
